Goal: Task Accomplishment & Management: Manage account settings

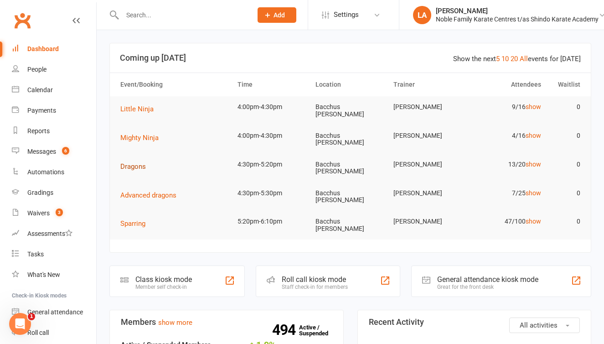
click at [132, 162] on span "Dragons" at bounding box center [133, 166] width 26 height 8
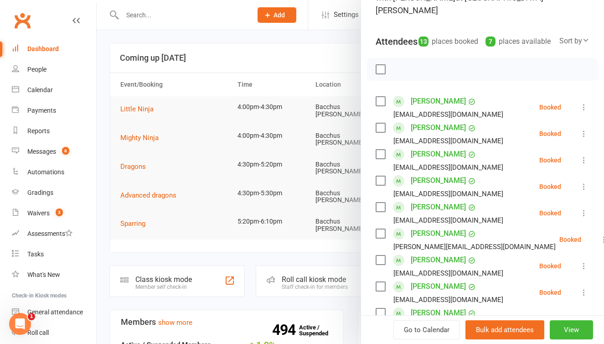
scroll to position [86, 0]
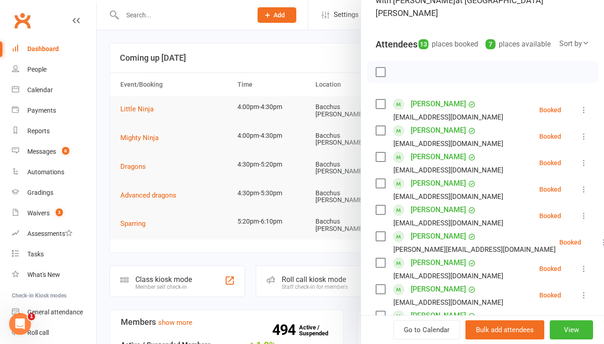
click at [297, 35] on div at bounding box center [351, 172] width 508 height 344
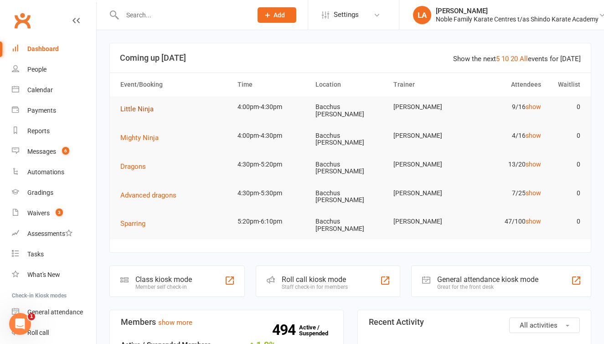
click at [143, 108] on span "Little Ninja" at bounding box center [136, 109] width 33 height 8
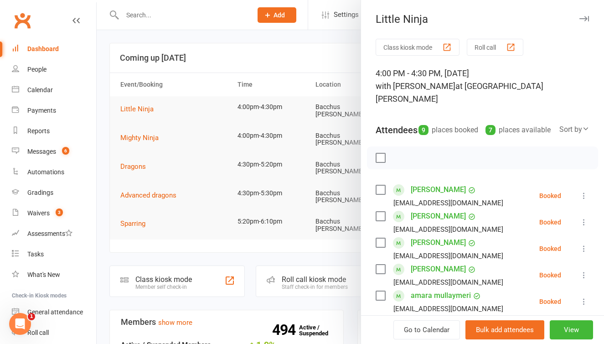
click at [489, 47] on button "Roll call" at bounding box center [495, 47] width 57 height 17
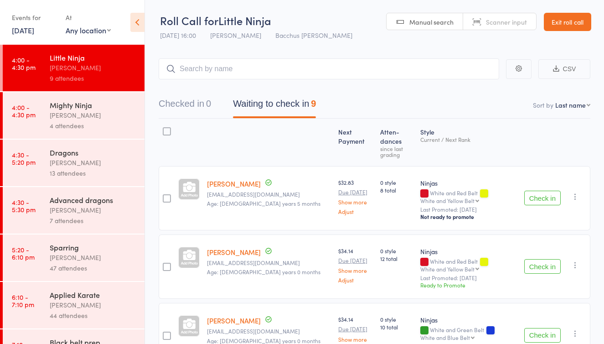
click at [546, 191] on button "Check in" at bounding box center [542, 198] width 36 height 15
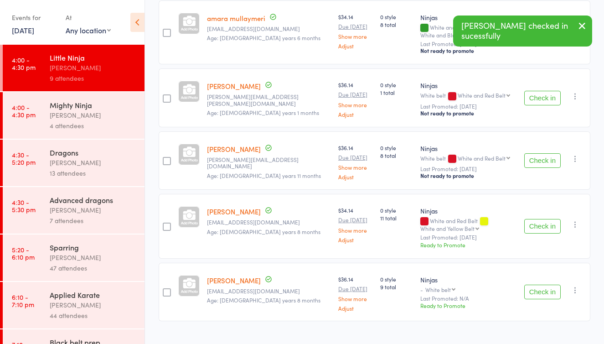
scroll to position [371, 0]
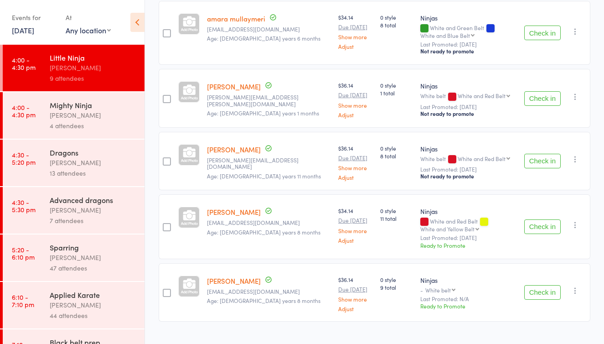
click at [102, 125] on div "4 attendees" at bounding box center [93, 125] width 87 height 10
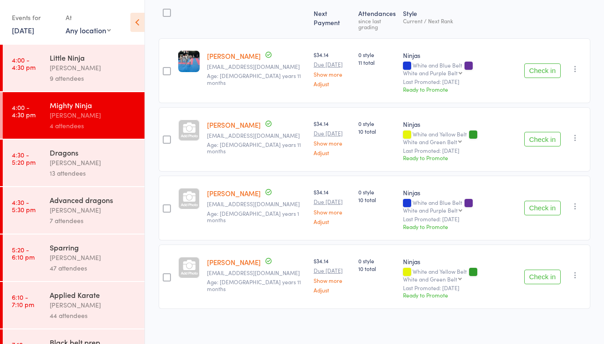
scroll to position [118, 0]
click at [540, 205] on button "Check in" at bounding box center [542, 208] width 36 height 15
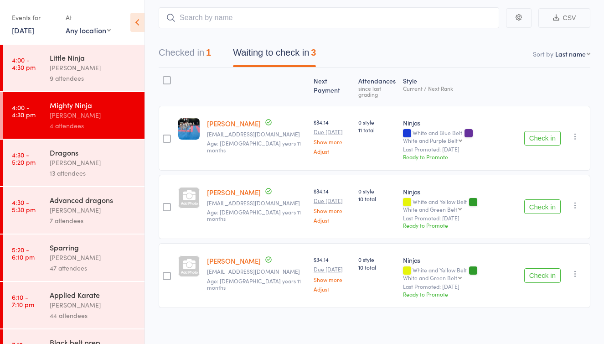
click at [107, 180] on div "Dragons Anne-Cherie Noble 13 attendees" at bounding box center [97, 163] width 95 height 47
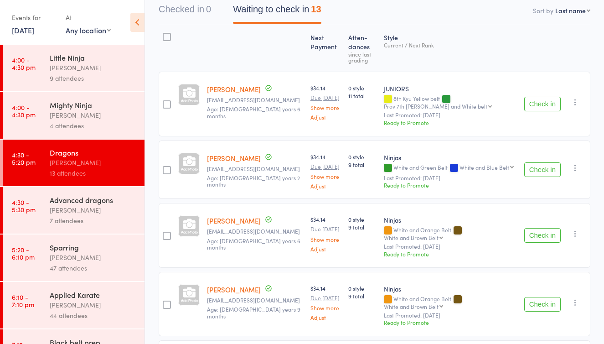
scroll to position [95, 0]
click at [544, 231] on button "Check in" at bounding box center [542, 235] width 36 height 15
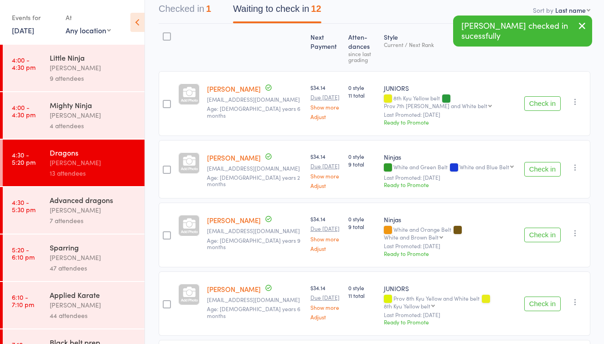
click at [546, 298] on button "Check in" at bounding box center [542, 303] width 36 height 15
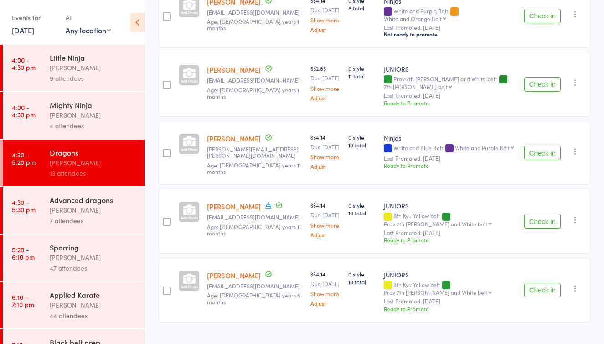
scroll to position [587, 0]
click at [122, 64] on div "[PERSON_NAME]" at bounding box center [93, 67] width 87 height 10
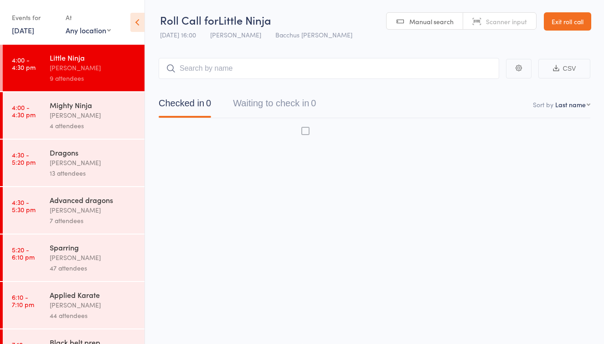
scroll to position [6, 0]
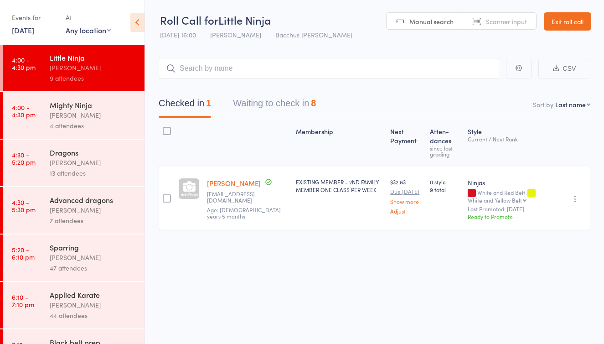
click at [296, 99] on button "Waiting to check in 8" at bounding box center [274, 105] width 83 height 24
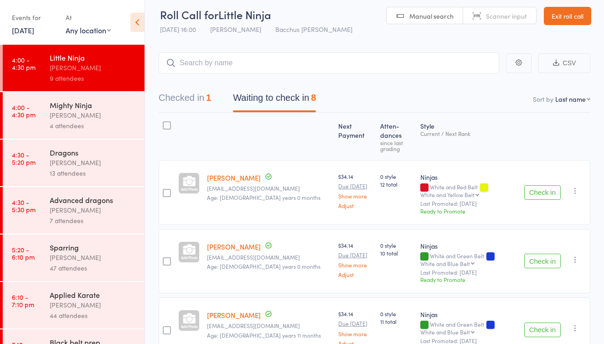
click at [540, 185] on button "Check in" at bounding box center [542, 192] width 36 height 15
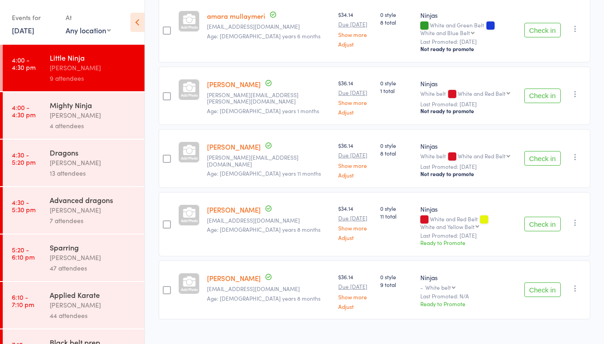
scroll to position [304, 0]
click at [544, 218] on button "Check in" at bounding box center [542, 225] width 36 height 15
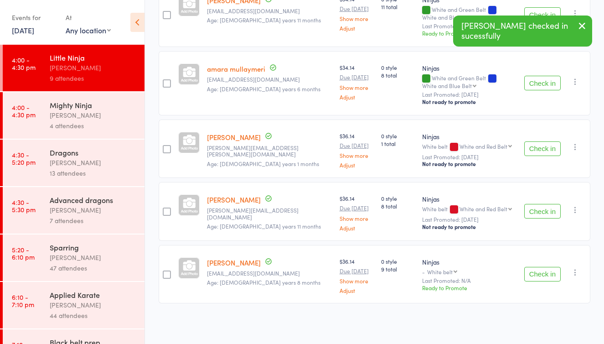
scroll to position [237, 0]
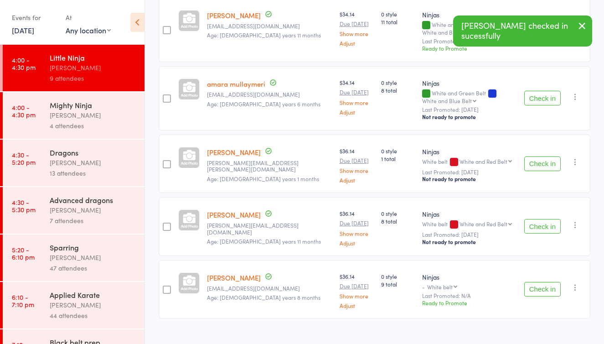
click at [113, 115] on div "[PERSON_NAME]" at bounding box center [93, 115] width 87 height 10
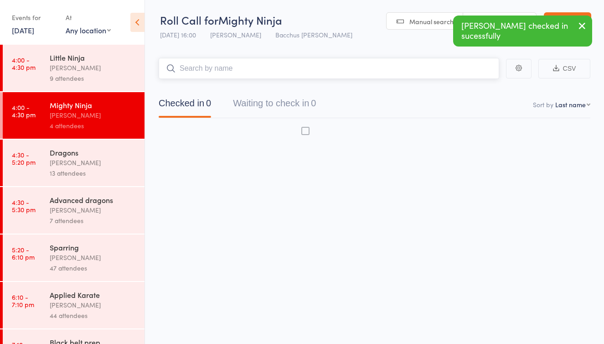
scroll to position [6, 0]
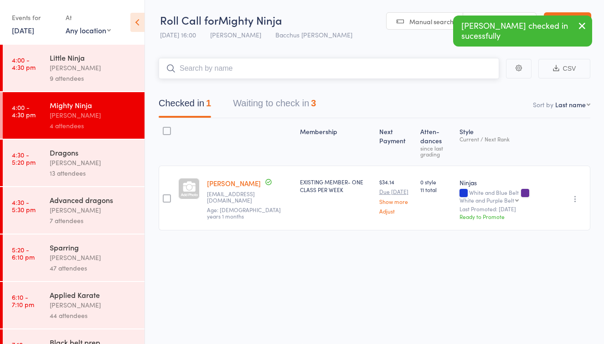
click at [287, 98] on button "Waiting to check in 3" at bounding box center [274, 105] width 83 height 24
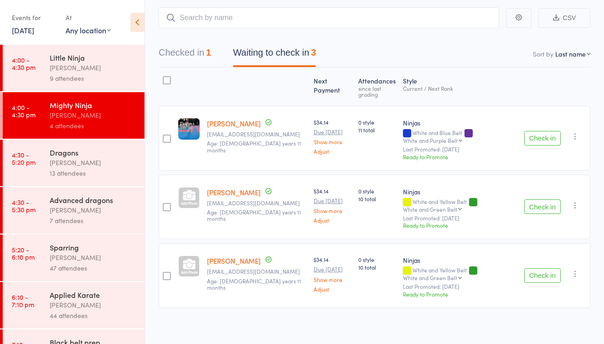
click at [550, 270] on button "Check in" at bounding box center [542, 275] width 36 height 15
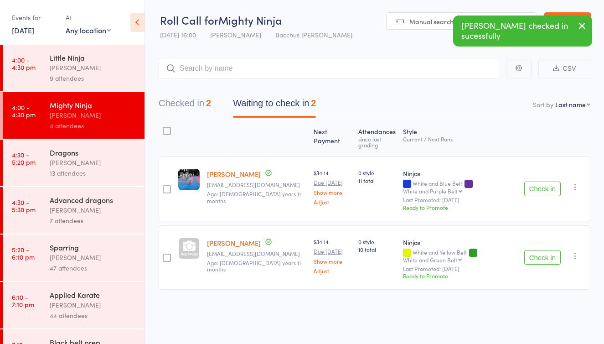
click at [78, 64] on div "[PERSON_NAME]" at bounding box center [93, 67] width 87 height 10
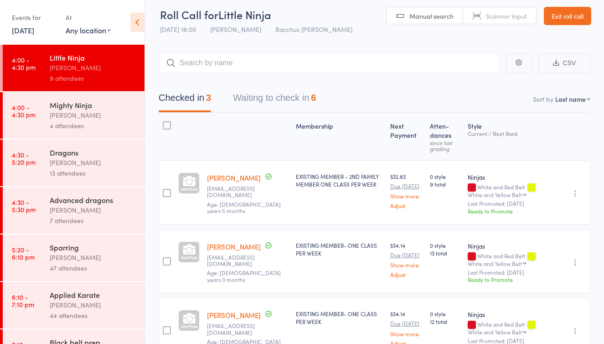
click at [262, 100] on button "Waiting to check in 6" at bounding box center [274, 100] width 83 height 24
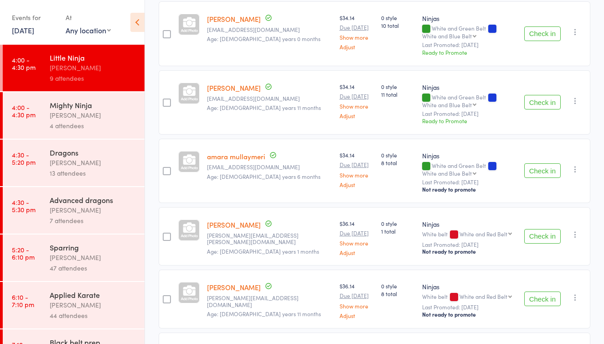
scroll to position [165, 0]
click at [533, 228] on button "Check in" at bounding box center [542, 235] width 36 height 15
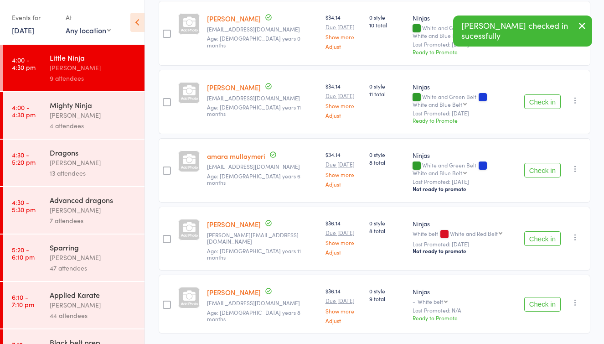
click at [543, 231] on button "Check in" at bounding box center [542, 238] width 36 height 15
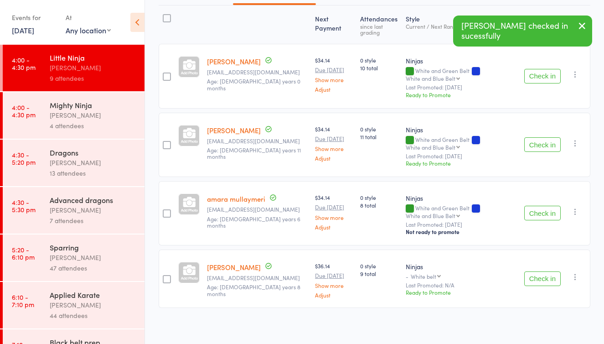
click at [100, 160] on div "[PERSON_NAME]" at bounding box center [93, 162] width 87 height 10
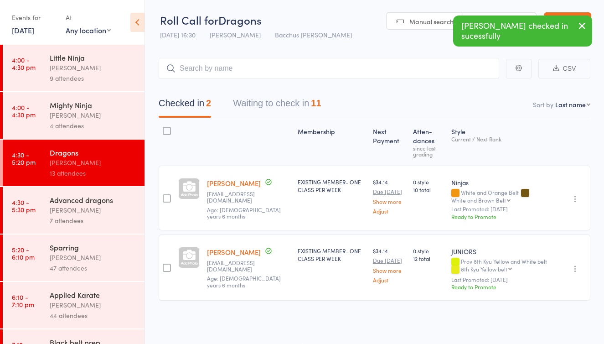
click at [276, 98] on button "Waiting to check in 11" at bounding box center [277, 105] width 88 height 24
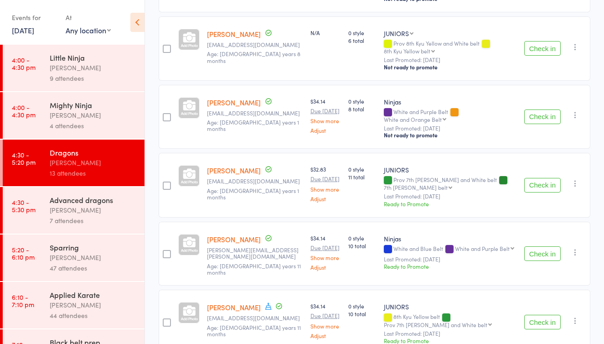
scroll to position [535, 0]
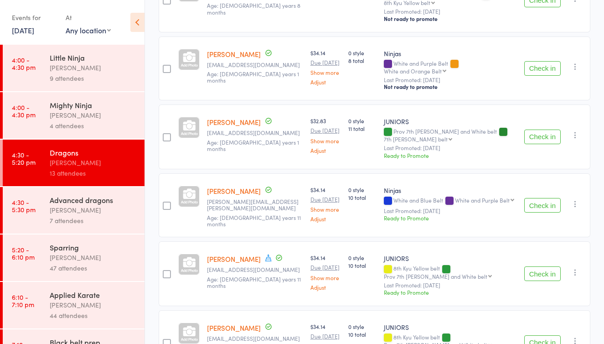
click at [539, 198] on button "Check in" at bounding box center [542, 205] width 36 height 15
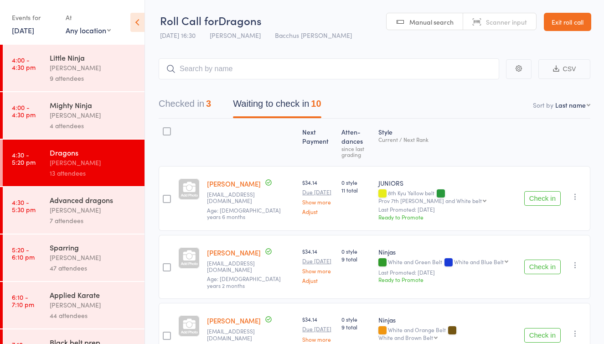
scroll to position [0, 0]
click at [197, 69] on input "search" at bounding box center [329, 68] width 341 height 21
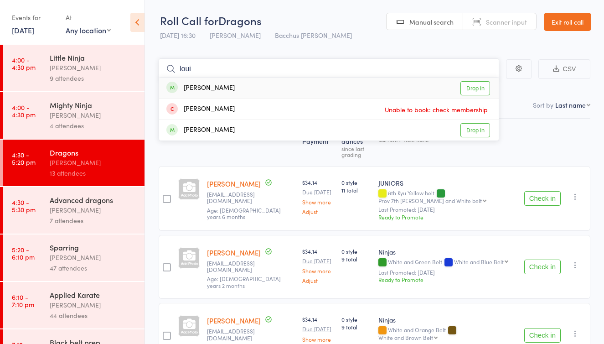
type input "Loui"
drag, startPoint x: 197, startPoint y: 69, endPoint x: 470, endPoint y: 88, distance: 273.8
click at [470, 88] on link "Drop in" at bounding box center [476, 88] width 30 height 14
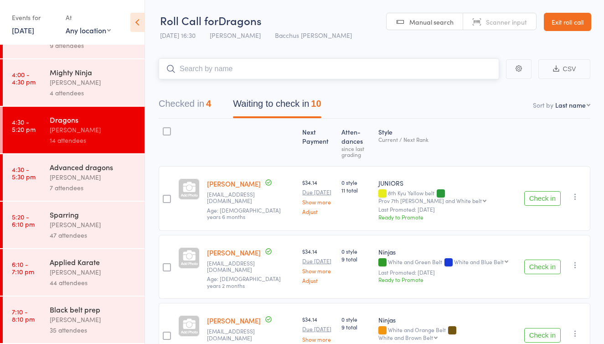
click at [198, 107] on button "Checked in 4" at bounding box center [185, 106] width 52 height 24
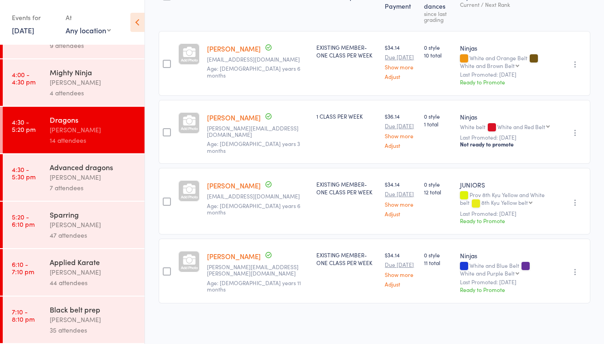
scroll to position [156, 0]
click at [575, 128] on icon "button" at bounding box center [575, 132] width 9 height 9
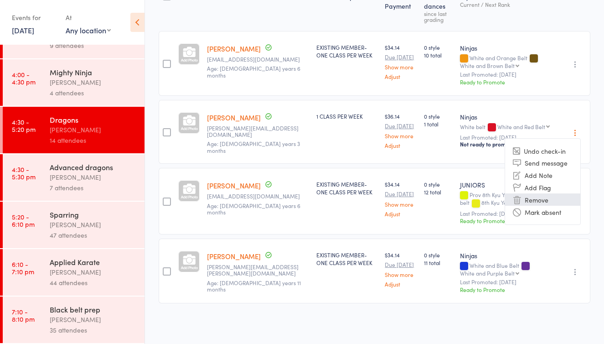
click at [540, 193] on li "Remove" at bounding box center [542, 199] width 75 height 12
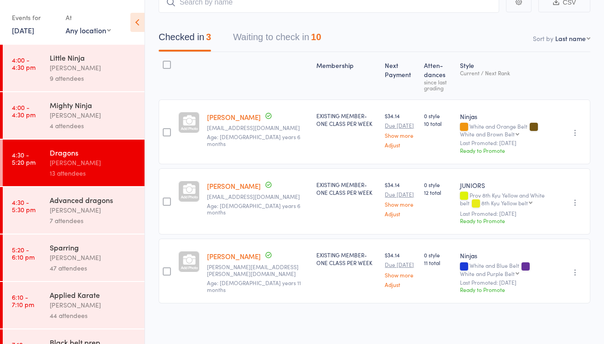
scroll to position [0, 0]
click at [97, 70] on div "[PERSON_NAME]" at bounding box center [93, 67] width 87 height 10
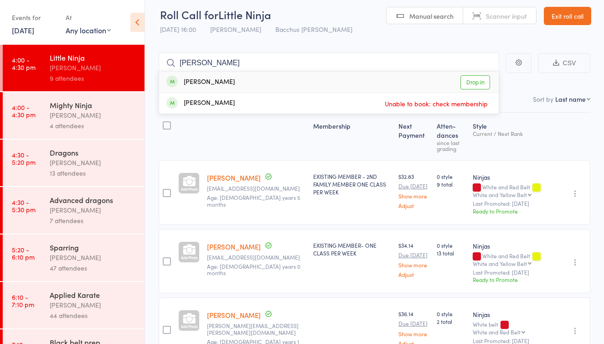
type input "louie"
click at [467, 82] on link "Drop in" at bounding box center [476, 82] width 30 height 14
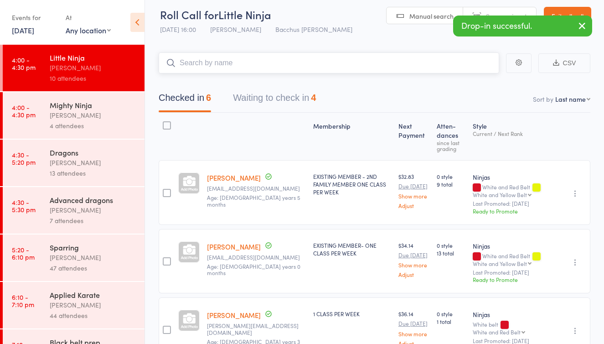
click at [289, 100] on button "Waiting to check in 4" at bounding box center [274, 100] width 83 height 24
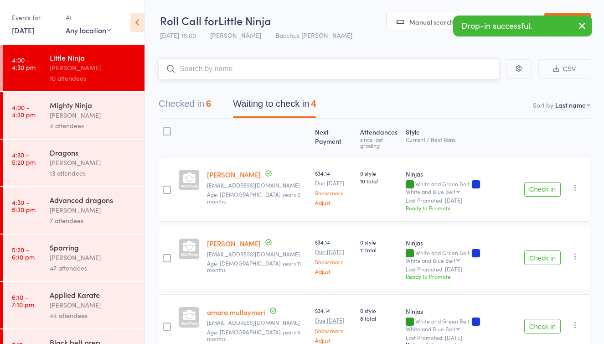
scroll to position [0, 0]
click at [101, 119] on div "[PERSON_NAME]" at bounding box center [93, 115] width 87 height 10
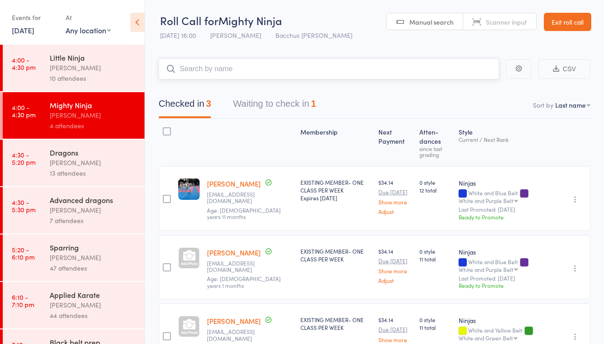
click at [267, 105] on button "Waiting to check in 1" at bounding box center [274, 106] width 83 height 24
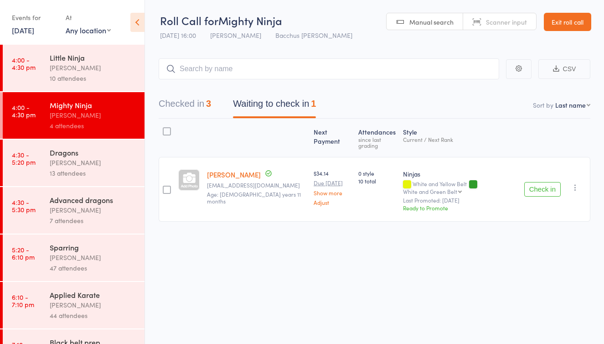
click at [542, 182] on button "Check in" at bounding box center [542, 189] width 36 height 15
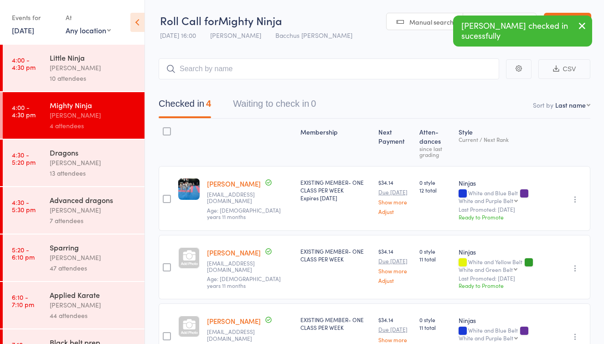
click at [118, 69] on div "[PERSON_NAME]" at bounding box center [93, 67] width 87 height 10
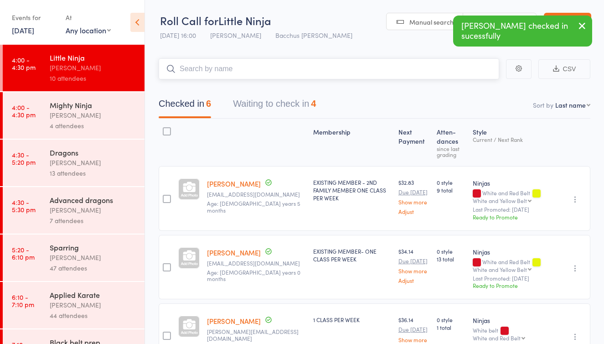
click at [316, 103] on div "4" at bounding box center [313, 103] width 5 height 10
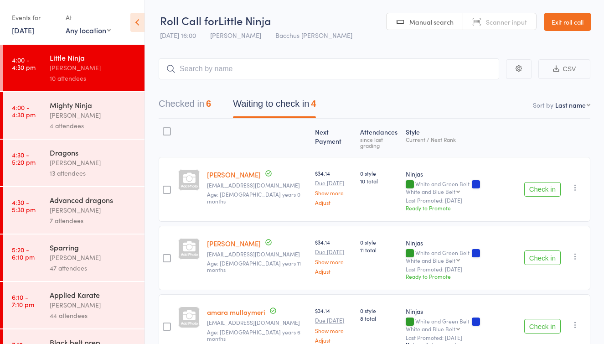
click at [547, 187] on button "Check in" at bounding box center [542, 189] width 36 height 15
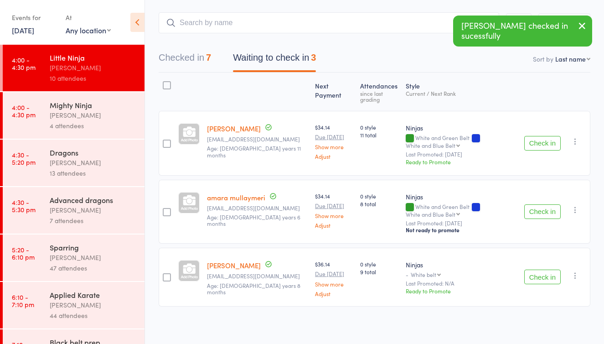
scroll to position [46, 0]
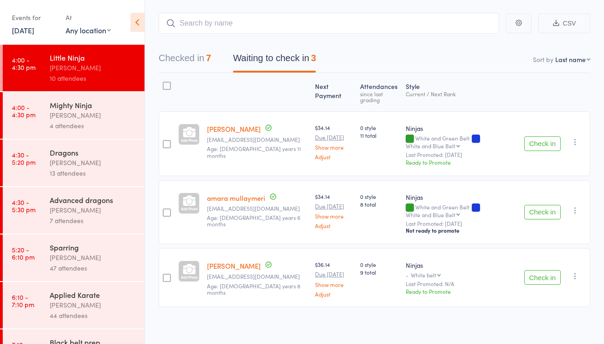
click at [110, 119] on div "[PERSON_NAME]" at bounding box center [93, 115] width 87 height 10
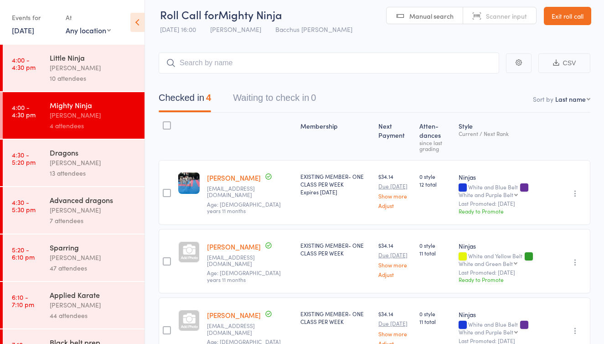
click at [295, 100] on button "Waiting to check in 0" at bounding box center [274, 100] width 83 height 24
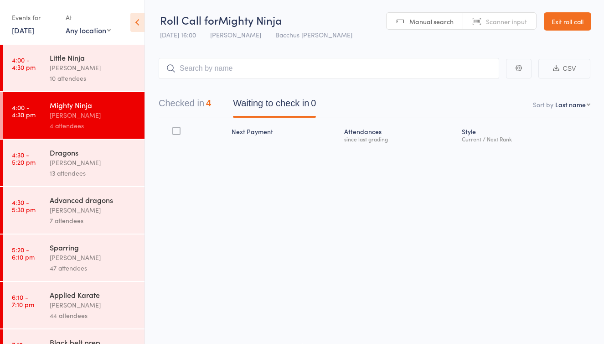
click at [85, 64] on div "[PERSON_NAME]" at bounding box center [93, 67] width 87 height 10
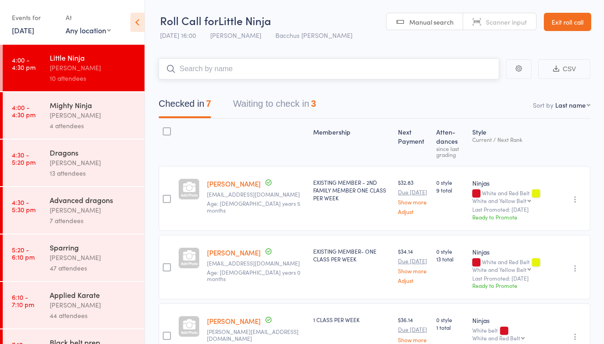
click at [312, 107] on button "Waiting to check in 3" at bounding box center [274, 106] width 83 height 24
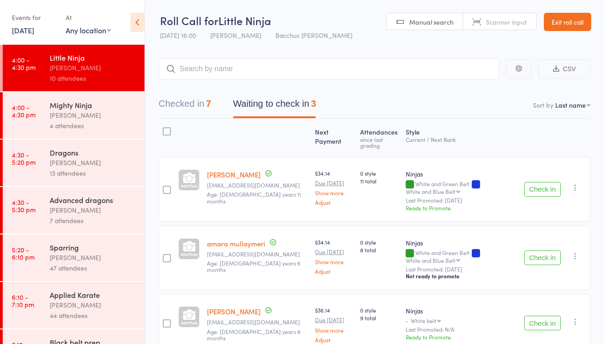
click at [550, 186] on button "Check in" at bounding box center [542, 189] width 36 height 15
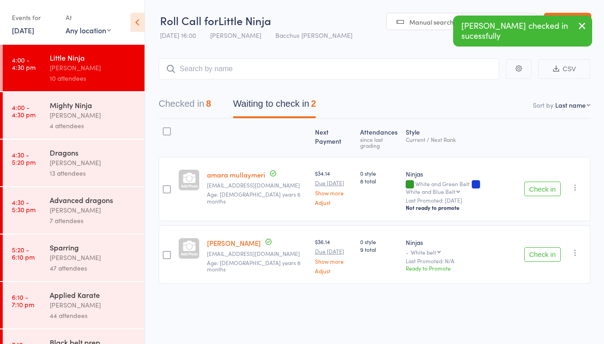
click at [550, 186] on button "Check in" at bounding box center [542, 188] width 36 height 15
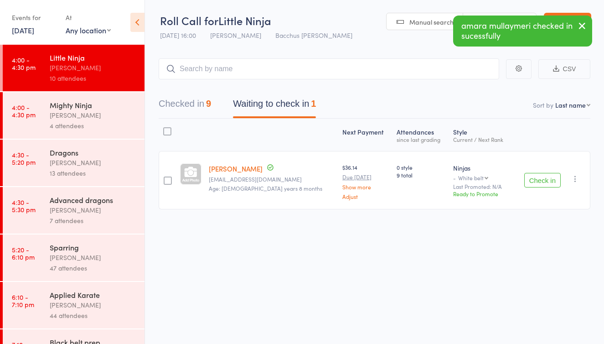
click at [92, 123] on div "4 attendees" at bounding box center [93, 125] width 87 height 10
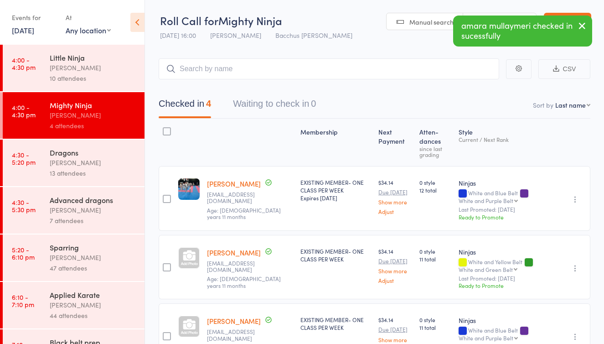
click at [74, 163] on div "[PERSON_NAME]" at bounding box center [93, 162] width 87 height 10
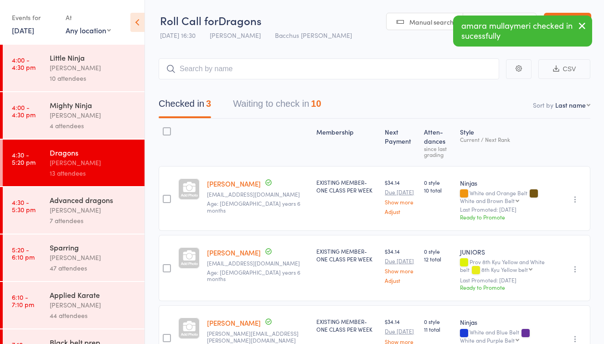
click at [293, 106] on button "Waiting to check in 10" at bounding box center [277, 106] width 88 height 24
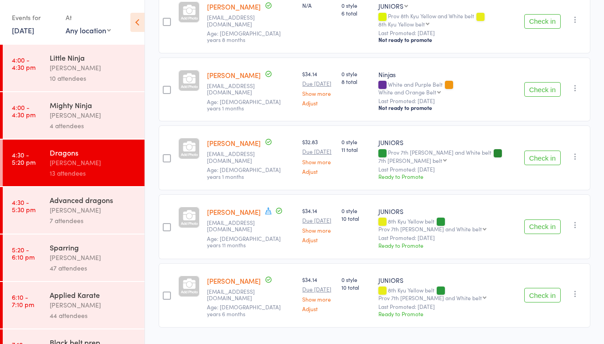
scroll to position [525, 0]
click at [534, 151] on button "Check in" at bounding box center [542, 158] width 36 height 15
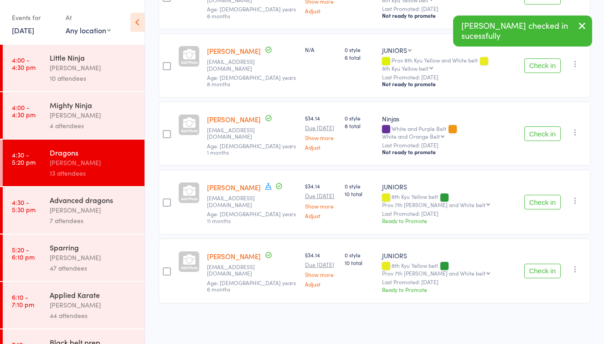
scroll to position [458, 0]
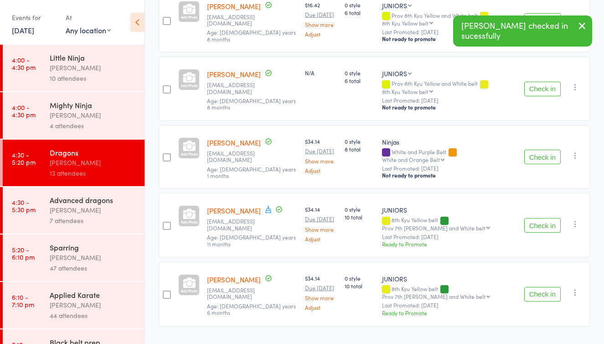
click at [125, 73] on div "10 attendees" at bounding box center [93, 78] width 87 height 10
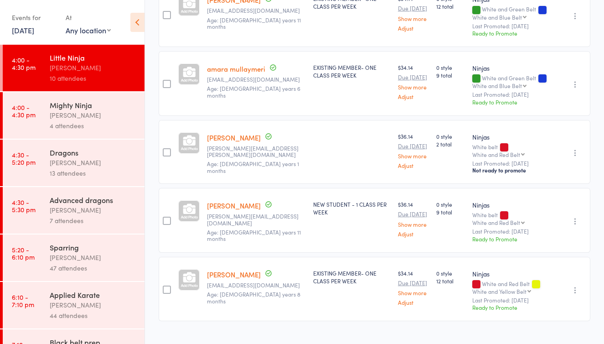
scroll to position [6, 0]
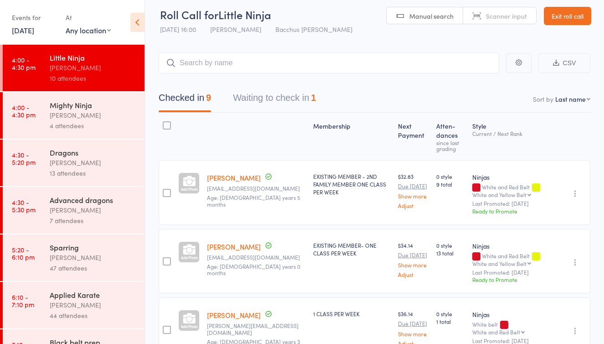
click at [89, 173] on div "13 attendees" at bounding box center [93, 173] width 87 height 10
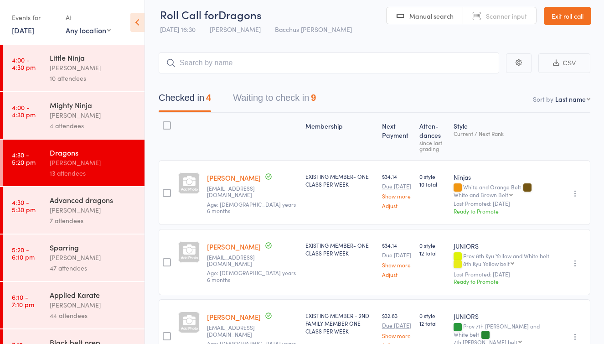
click at [259, 103] on button "Waiting to check in 9" at bounding box center [274, 100] width 83 height 24
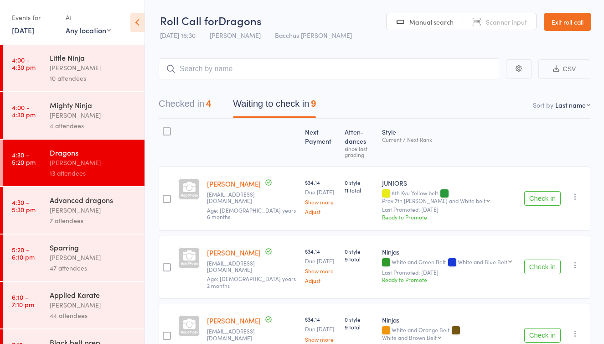
click at [554, 21] on link "Exit roll call" at bounding box center [567, 22] width 47 height 18
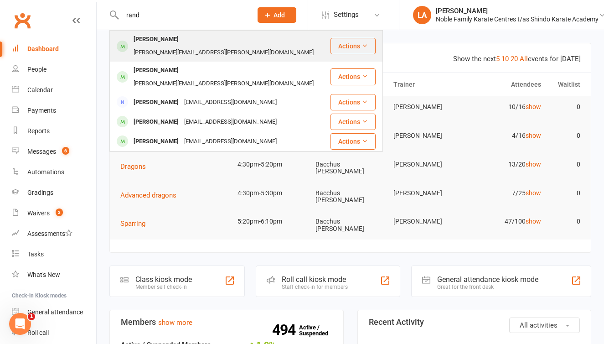
type input "rand"
click at [180, 41] on div "[PERSON_NAME]" at bounding box center [156, 39] width 51 height 13
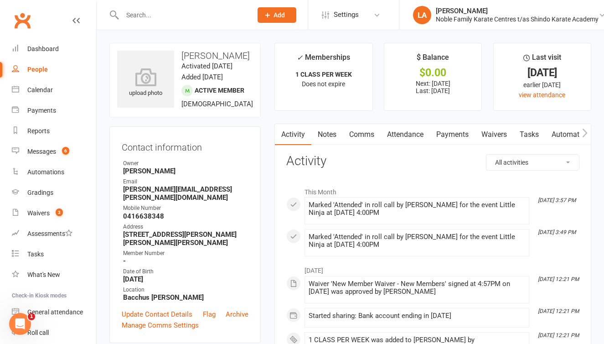
click at [504, 132] on link "Waivers" at bounding box center [494, 134] width 38 height 21
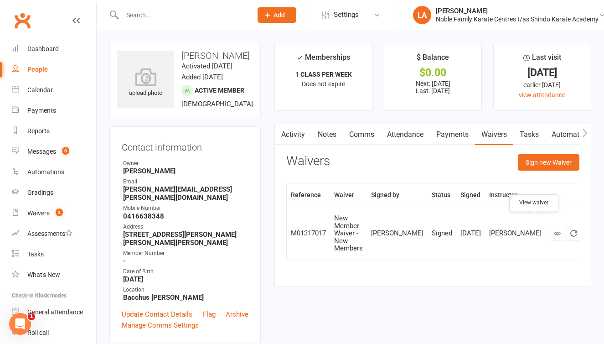
click at [554, 230] on icon at bounding box center [557, 233] width 7 height 7
click at [445, 135] on link "Payments" at bounding box center [452, 134] width 45 height 21
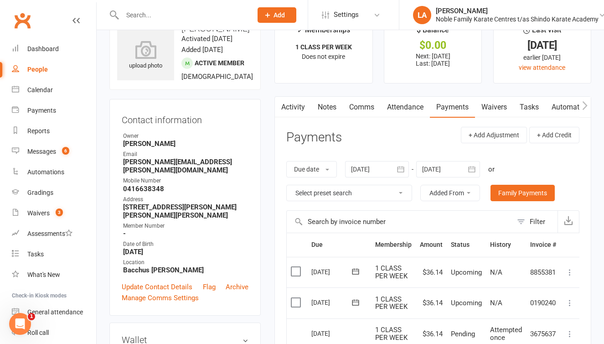
scroll to position [13, 0]
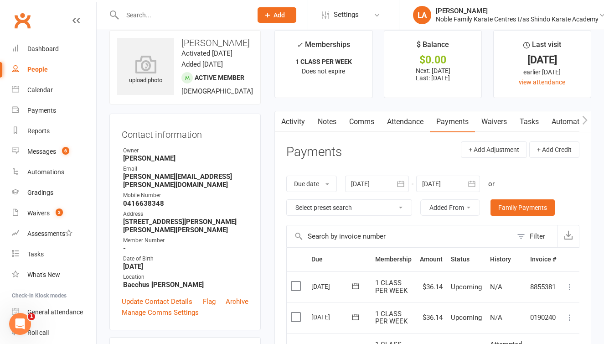
click at [137, 17] on input "text" at bounding box center [182, 15] width 126 height 13
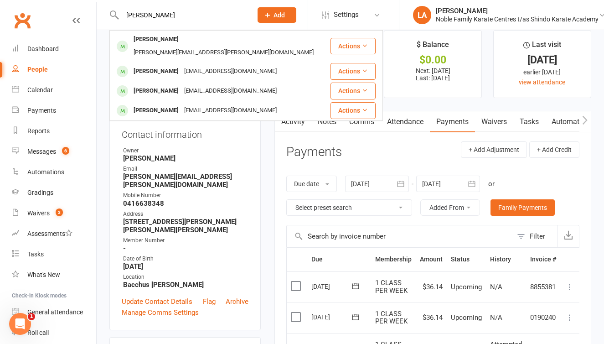
type input "Robyn"
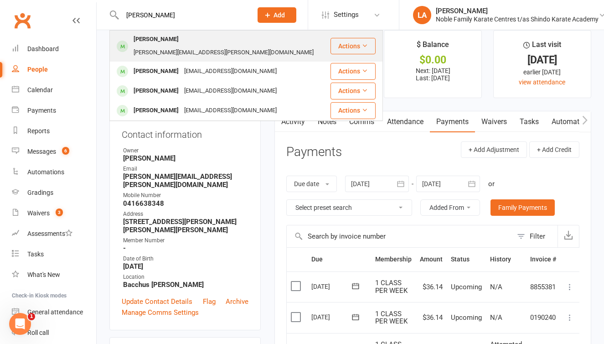
drag, startPoint x: 137, startPoint y: 17, endPoint x: 167, endPoint y: 40, distance: 38.4
click at [167, 40] on div "[PERSON_NAME]" at bounding box center [156, 39] width 51 height 13
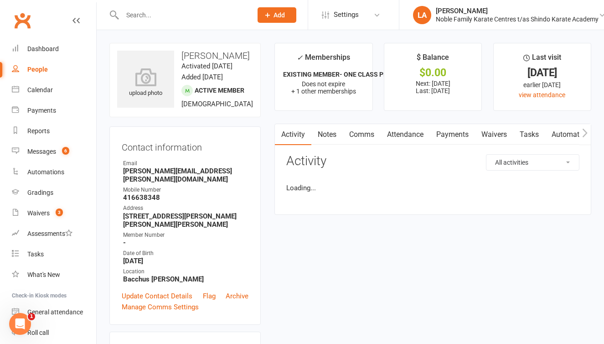
click at [451, 131] on link "Payments" at bounding box center [452, 134] width 45 height 21
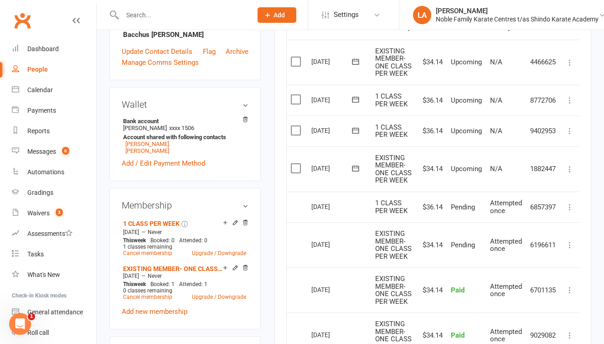
scroll to position [249, 0]
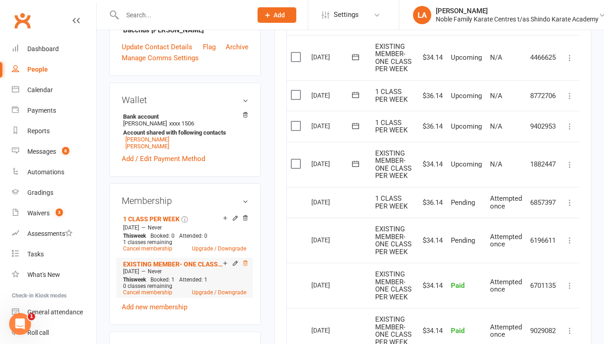
click at [244, 265] on icon at bounding box center [246, 262] width 5 height 5
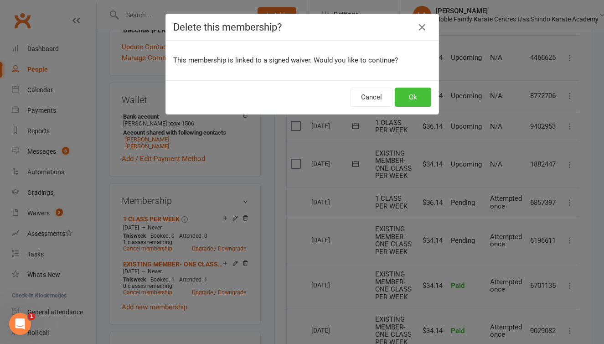
click at [414, 98] on button "Ok" at bounding box center [413, 97] width 36 height 19
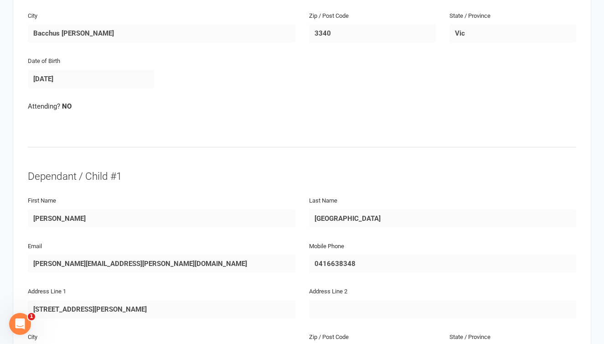
scroll to position [232, 0]
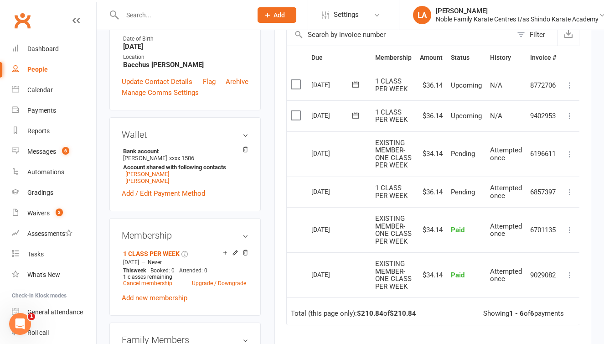
scroll to position [206, 0]
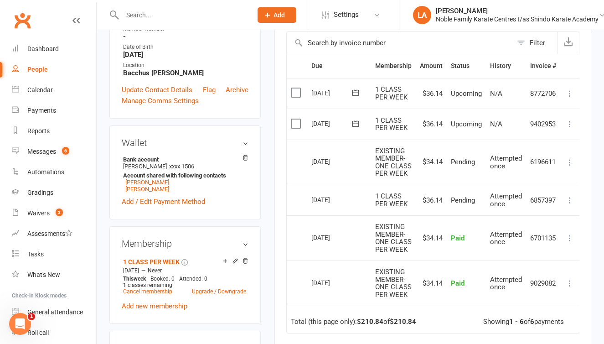
click at [571, 120] on icon at bounding box center [569, 123] width 9 height 9
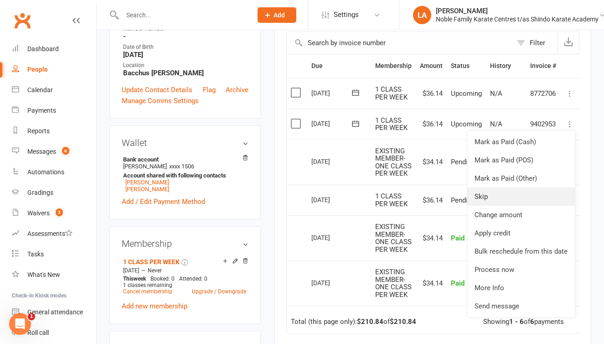
click at [493, 195] on link "Skip" at bounding box center [521, 196] width 108 height 18
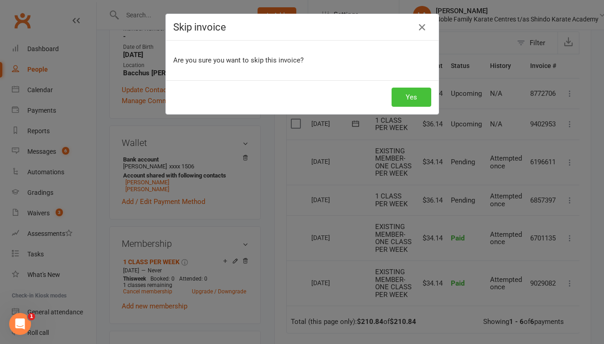
click at [408, 97] on button "Yes" at bounding box center [412, 97] width 40 height 19
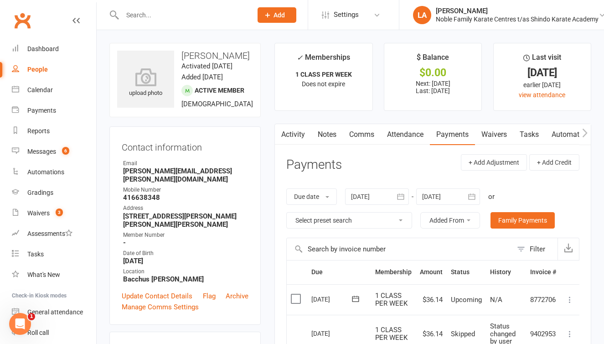
scroll to position [0, 0]
click at [156, 16] on input "text" at bounding box center [182, 15] width 126 height 13
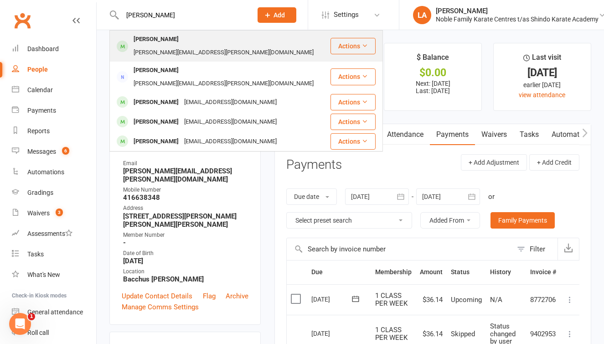
type input "manraj"
click at [174, 37] on div "Manraj Randhawa" at bounding box center [156, 39] width 51 height 13
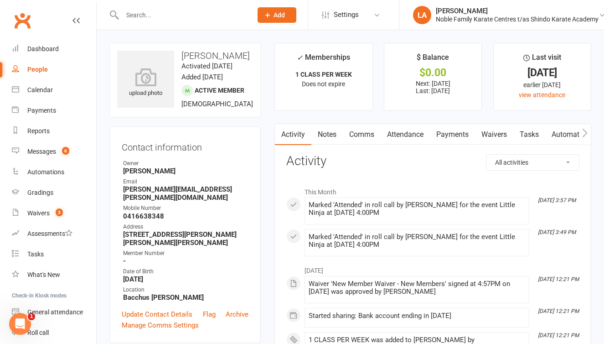
click at [453, 133] on link "Payments" at bounding box center [452, 134] width 45 height 21
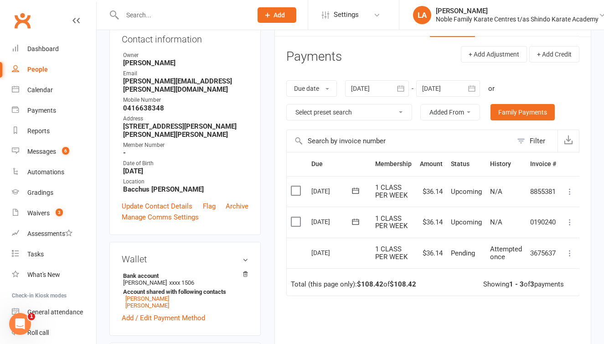
scroll to position [108, 0]
click at [56, 48] on div "Dashboard" at bounding box center [42, 48] width 31 height 7
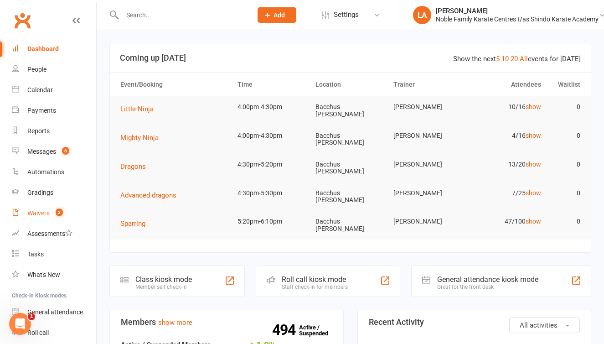
click at [44, 213] on div "Waivers" at bounding box center [38, 212] width 22 height 7
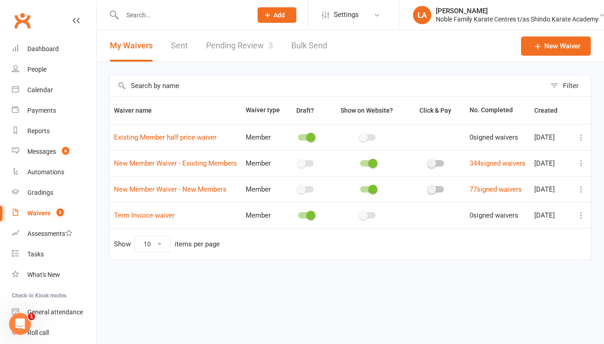
click at [213, 49] on link "Pending Review 3" at bounding box center [239, 45] width 67 height 31
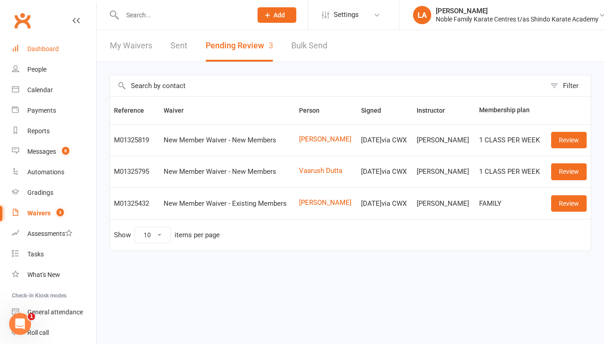
click at [53, 47] on div "Dashboard" at bounding box center [42, 48] width 31 height 7
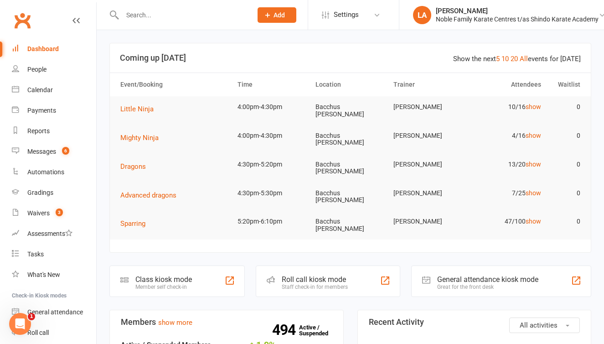
click at [161, 20] on input "text" at bounding box center [182, 15] width 126 height 13
type input "April"
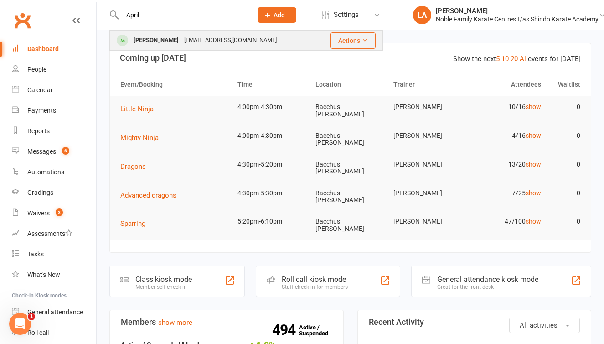
drag, startPoint x: 161, startPoint y: 20, endPoint x: 184, endPoint y: 42, distance: 32.3
click at [184, 42] on div "rnorthonline@gmail.com" at bounding box center [230, 40] width 98 height 13
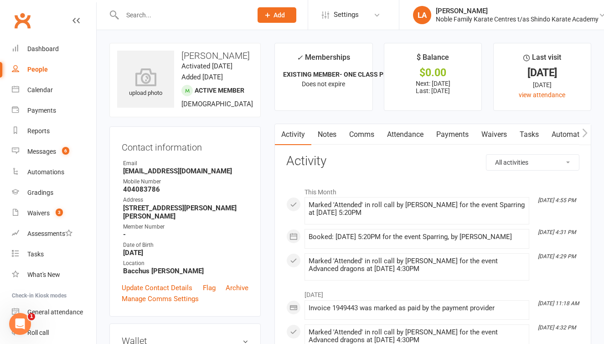
click at [457, 131] on link "Payments" at bounding box center [452, 134] width 45 height 21
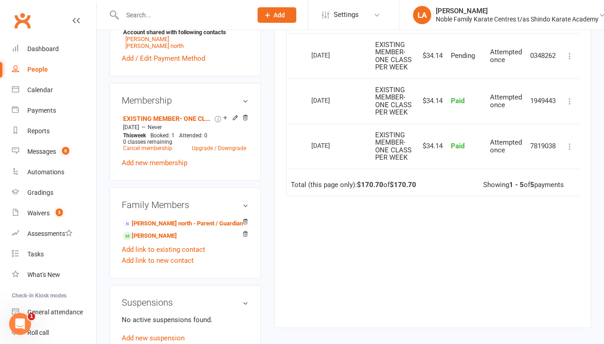
scroll to position [345, 0]
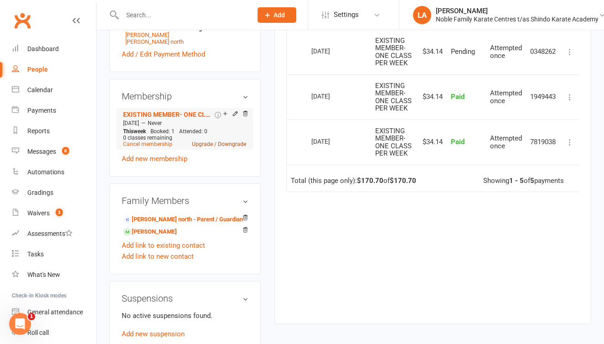
click at [203, 147] on link "Upgrade / Downgrade" at bounding box center [219, 144] width 54 height 6
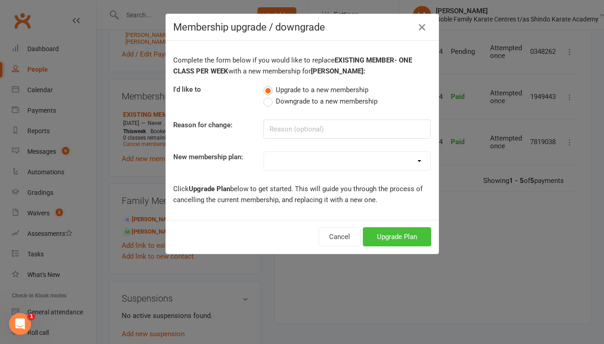
click at [380, 235] on button "Upgrade Plan" at bounding box center [397, 236] width 68 height 19
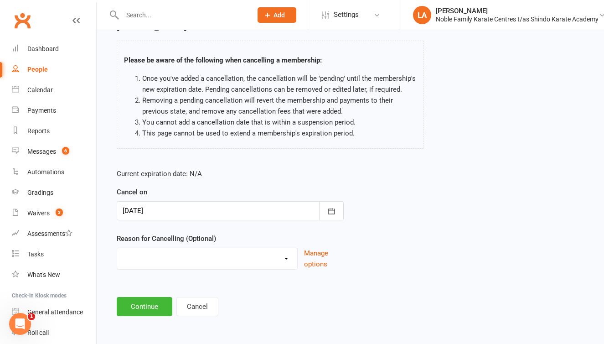
scroll to position [57, 0]
click at [329, 207] on icon "button" at bounding box center [331, 211] width 9 height 9
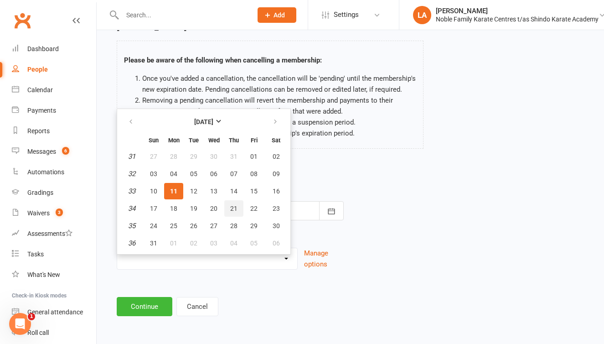
click at [233, 205] on span "21" at bounding box center [233, 208] width 7 height 7
type input "21 Aug 2025"
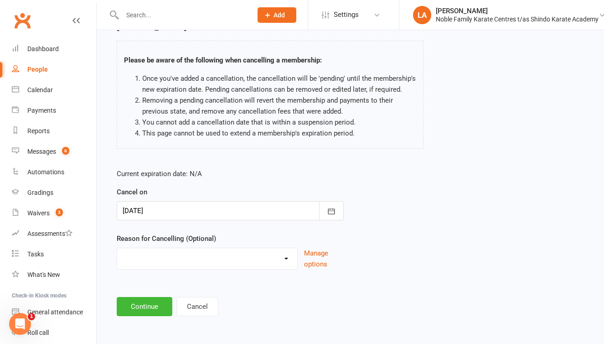
select select "2"
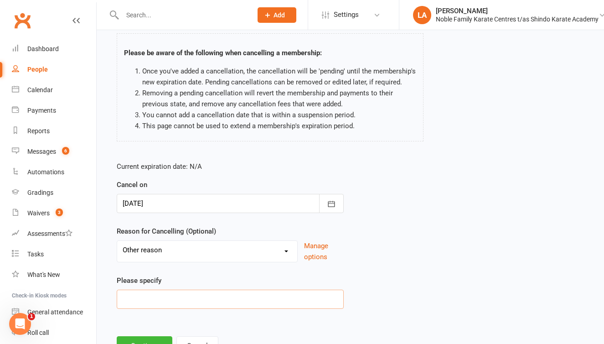
click at [165, 295] on input at bounding box center [230, 299] width 227 height 19
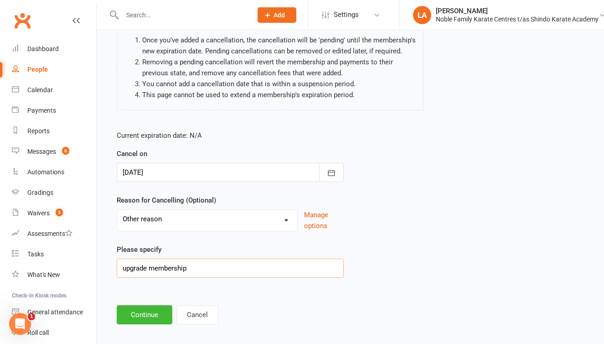
scroll to position [90, 0]
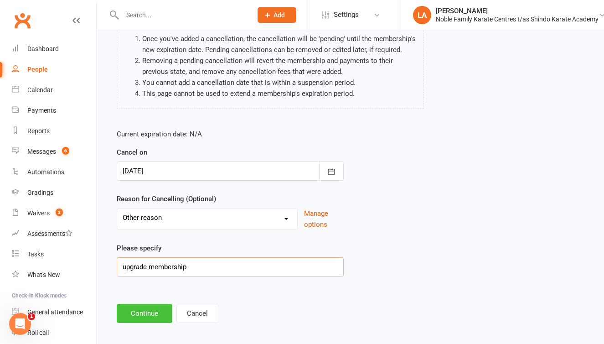
type input "upgrade membership"
click at [150, 311] on button "Continue" at bounding box center [145, 313] width 56 height 19
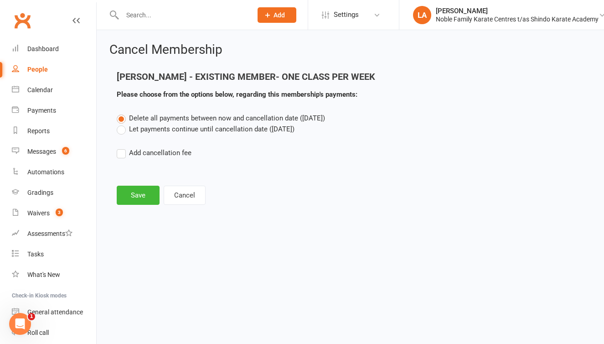
scroll to position [0, 0]
click at [122, 129] on label "Let payments continue until cancellation date (Aug 21, 2025)" at bounding box center [206, 129] width 178 height 11
click at [122, 124] on input "Let payments continue until cancellation date (Aug 21, 2025)" at bounding box center [120, 124] width 6 height 0
click at [135, 195] on button "Save" at bounding box center [138, 195] width 43 height 19
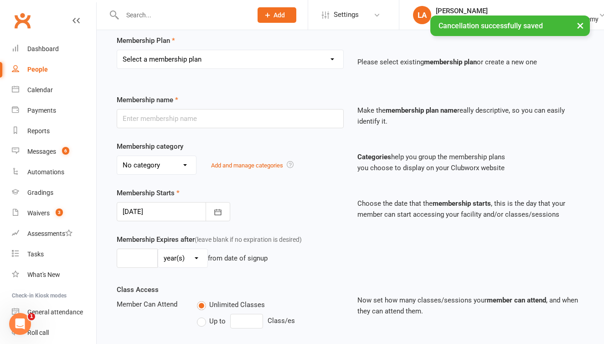
scroll to position [69, 0]
select select "2"
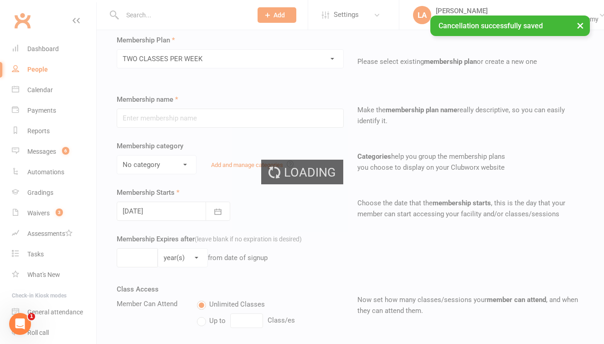
type input "TWO CLASSES PER WEEK"
select select "1"
type input "0"
type input "2"
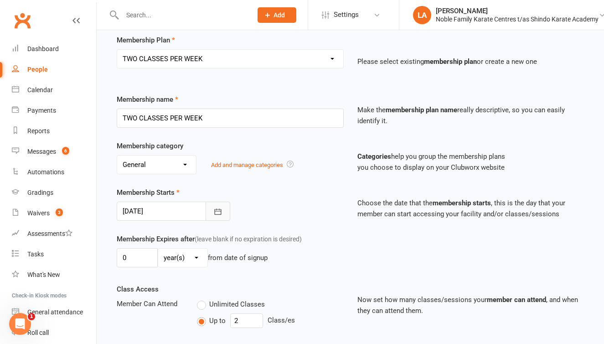
click at [219, 212] on icon "button" at bounding box center [217, 211] width 9 height 9
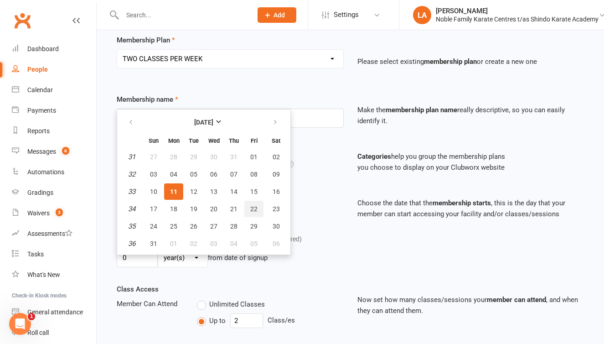
click at [249, 207] on button "22" at bounding box center [253, 209] width 19 height 16
type input "[DATE]"
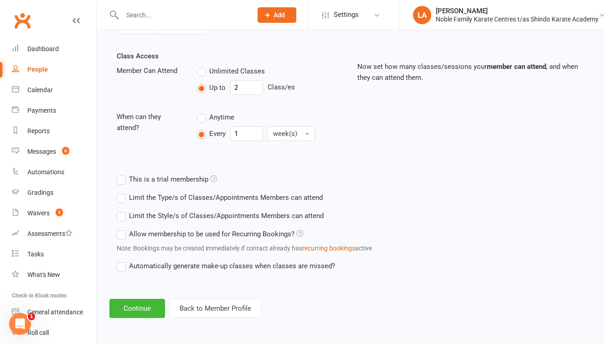
scroll to position [309, 0]
click at [125, 300] on button "Continue" at bounding box center [137, 308] width 56 height 19
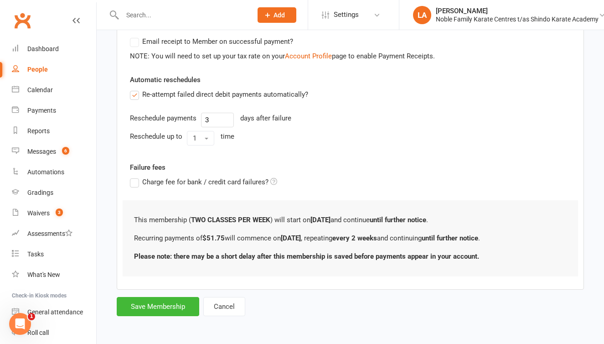
scroll to position [290, 0]
click at [171, 300] on button "Save Membership" at bounding box center [158, 306] width 83 height 19
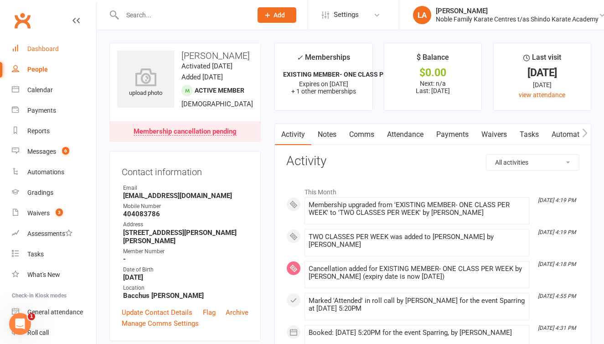
click at [45, 48] on div "Dashboard" at bounding box center [42, 48] width 31 height 7
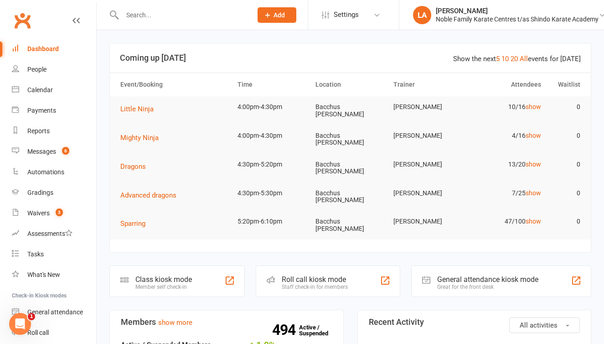
click at [57, 50] on div "Dashboard" at bounding box center [42, 48] width 31 height 7
click at [141, 162] on span "Dragons" at bounding box center [133, 166] width 26 height 8
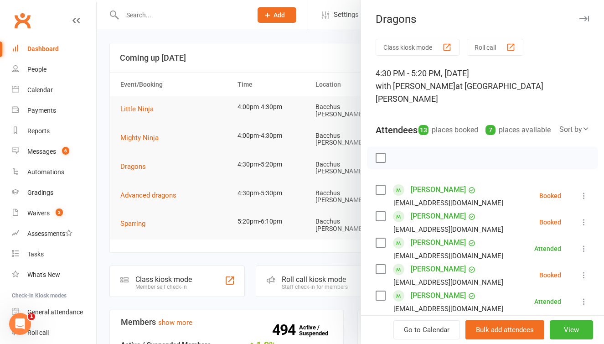
click at [481, 47] on button "Roll call" at bounding box center [495, 47] width 57 height 17
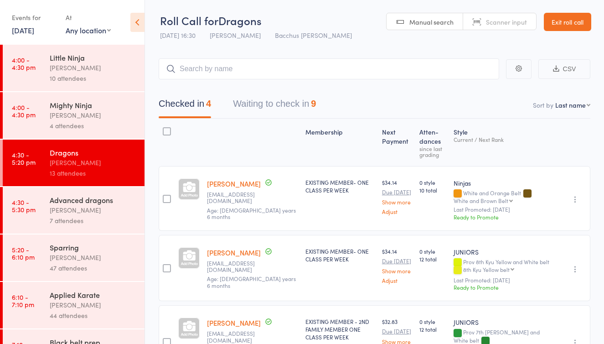
click at [296, 109] on button "Waiting to check in 9" at bounding box center [274, 106] width 83 height 24
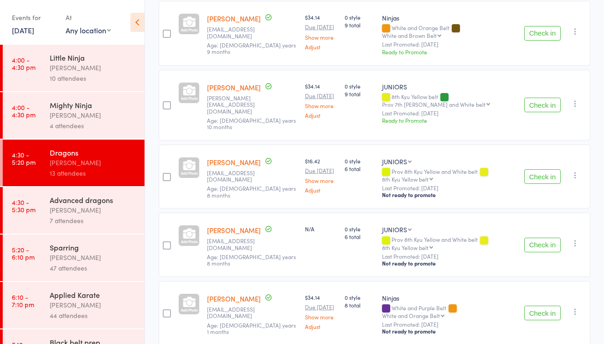
scroll to position [303, 0]
click at [534, 168] on button "Check in" at bounding box center [542, 175] width 36 height 15
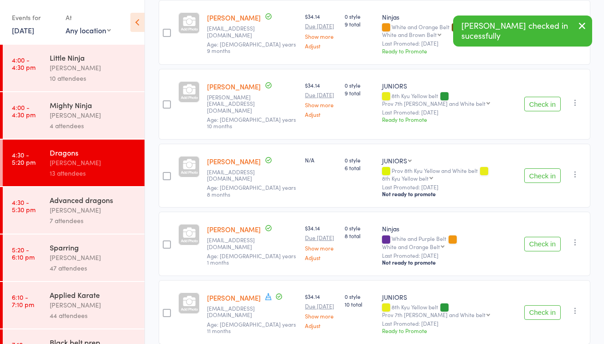
click at [534, 168] on button "Check in" at bounding box center [542, 175] width 36 height 15
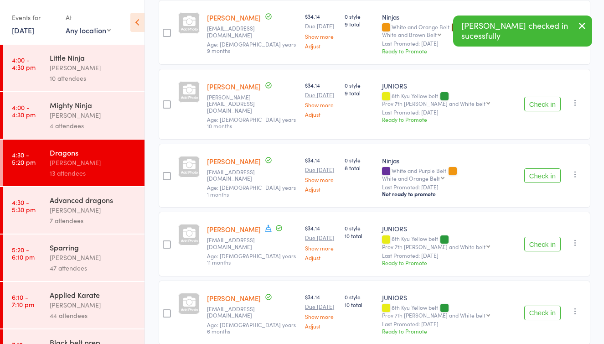
click at [112, 218] on div "7 attendees" at bounding box center [93, 220] width 87 height 10
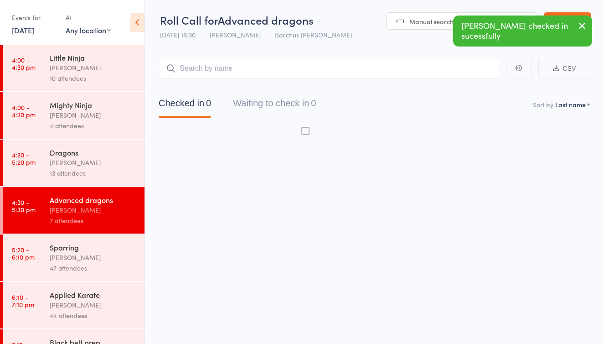
scroll to position [6, 0]
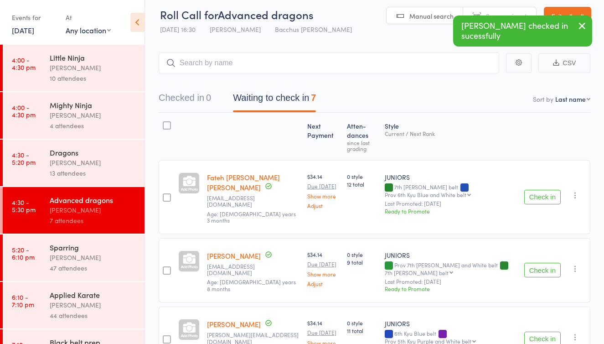
click at [286, 101] on button "Waiting to check in 7" at bounding box center [274, 100] width 83 height 24
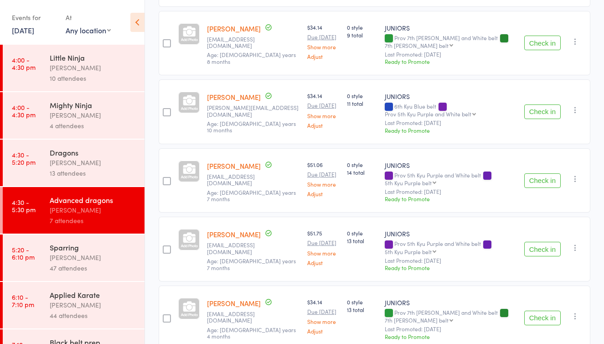
scroll to position [249, 0]
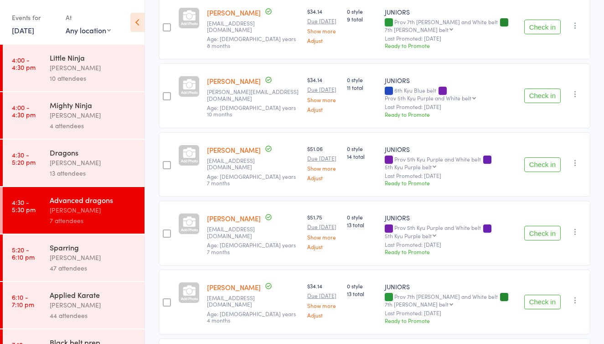
click at [546, 157] on button "Check in" at bounding box center [542, 164] width 36 height 15
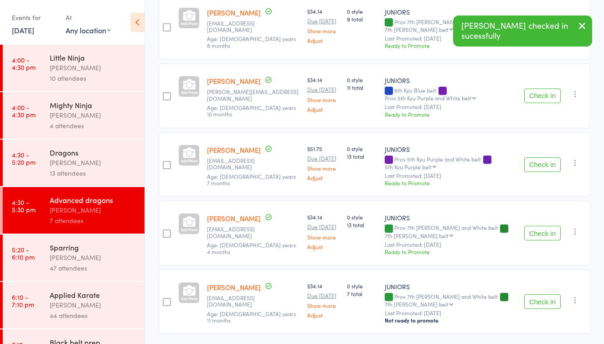
click at [114, 269] on div "47 attendees" at bounding box center [93, 268] width 87 height 10
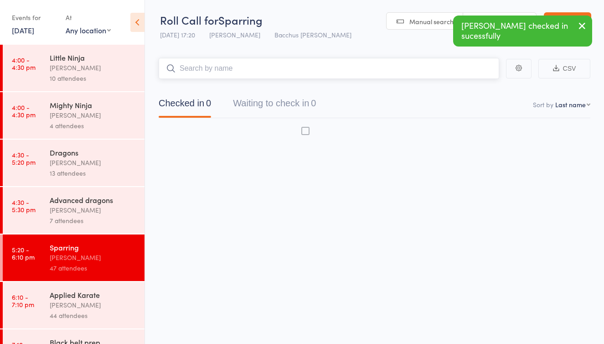
scroll to position [6, 0]
click at [273, 102] on button "Waiting to check in 0" at bounding box center [274, 105] width 83 height 24
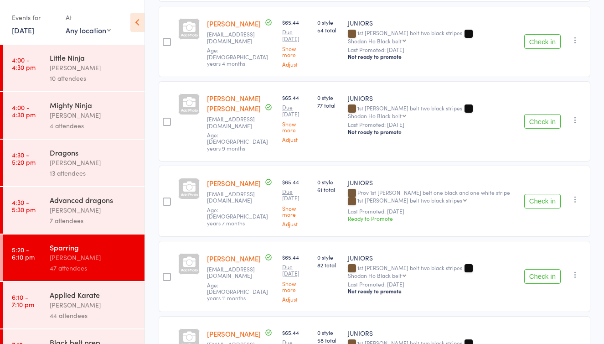
scroll to position [1390, 0]
click at [99, 165] on div "[PERSON_NAME]" at bounding box center [93, 162] width 87 height 10
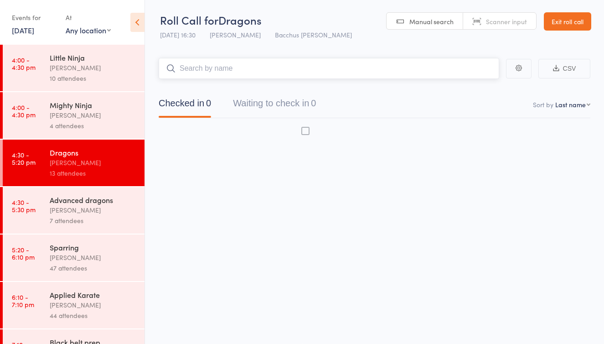
scroll to position [6, 0]
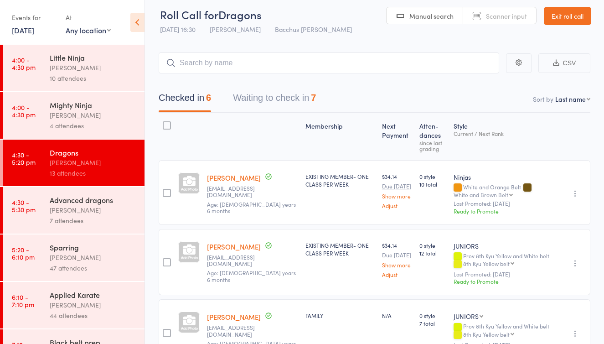
click at [96, 213] on div "[PERSON_NAME]" at bounding box center [93, 210] width 87 height 10
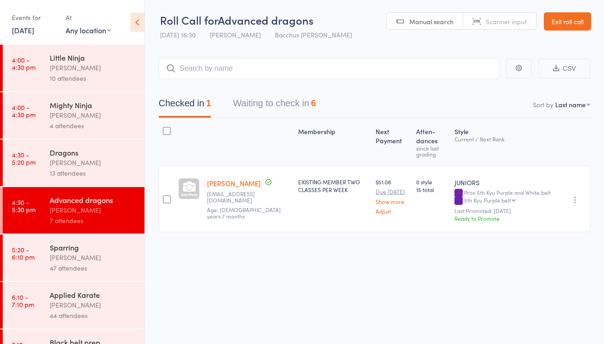
click at [291, 101] on button "Waiting to check in 6" at bounding box center [274, 105] width 83 height 24
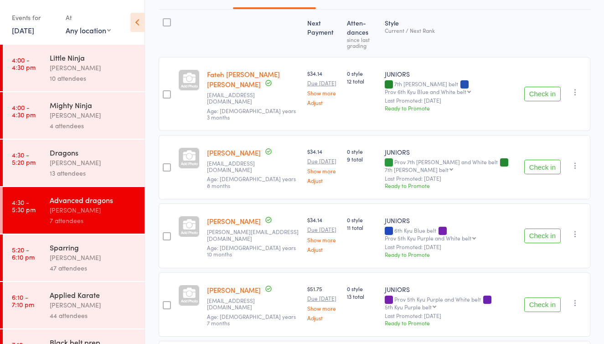
scroll to position [137, 0]
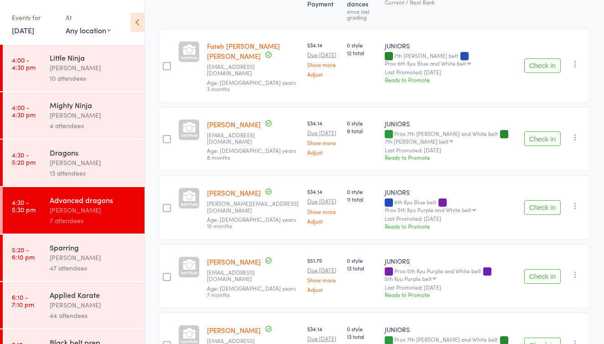
click at [541, 200] on button "Check in" at bounding box center [542, 207] width 36 height 15
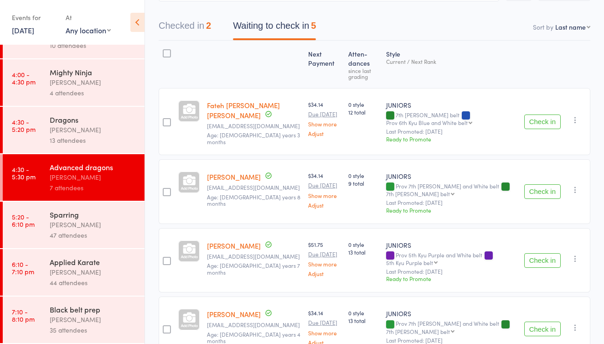
scroll to position [67, 0]
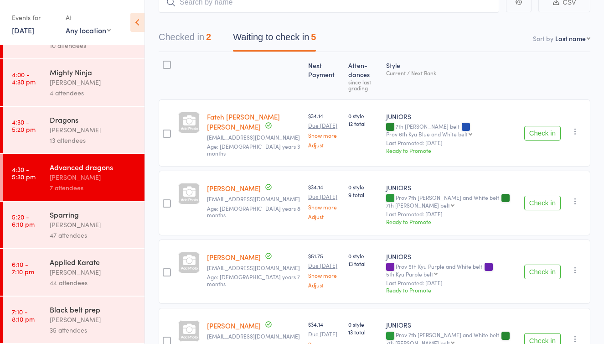
click at [118, 141] on div "13 attendees" at bounding box center [93, 140] width 87 height 10
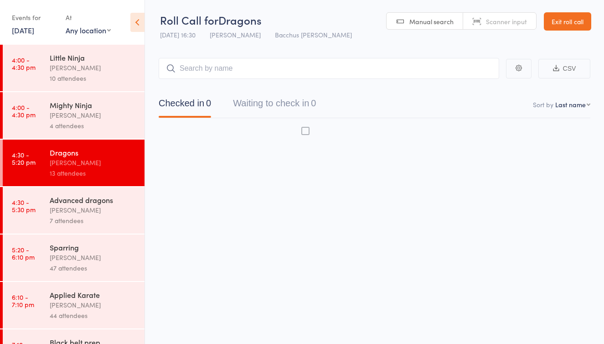
scroll to position [6, 0]
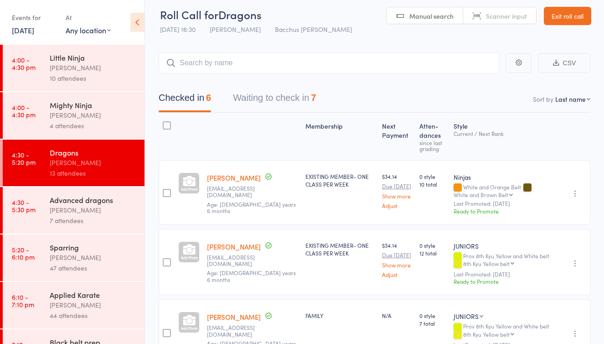
click at [272, 94] on button "Waiting to check in 7" at bounding box center [274, 100] width 83 height 24
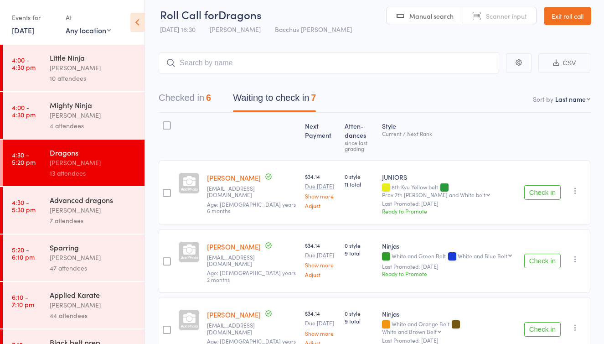
click at [538, 255] on button "Check in" at bounding box center [542, 261] width 36 height 15
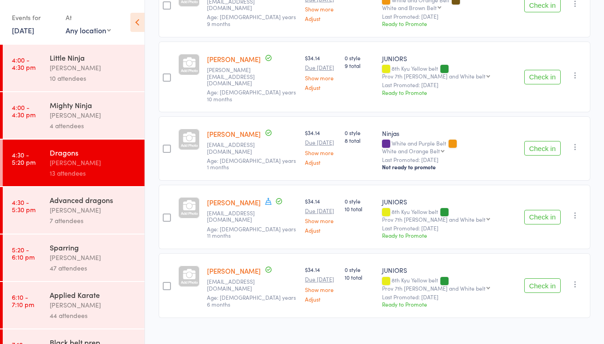
scroll to position [261, 0]
click at [543, 279] on button "Check in" at bounding box center [542, 286] width 36 height 15
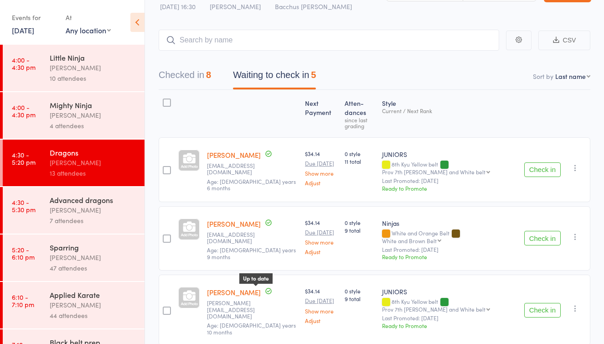
scroll to position [28, 0]
click at [74, 218] on div "7 attendees" at bounding box center [93, 220] width 87 height 10
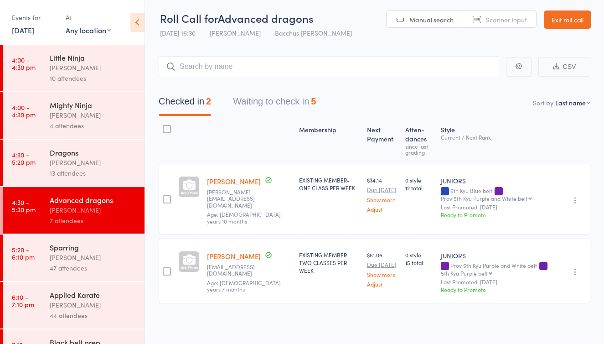
click at [290, 103] on button "Waiting to check in 5" at bounding box center [274, 104] width 83 height 24
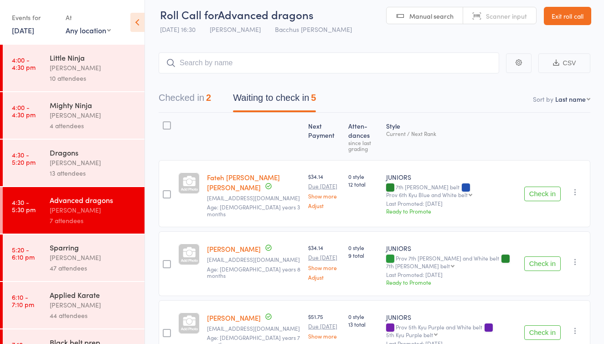
click at [542, 256] on button "Check in" at bounding box center [542, 263] width 36 height 15
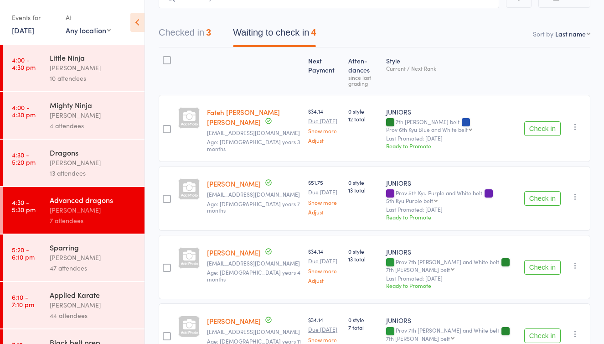
scroll to position [64, 0]
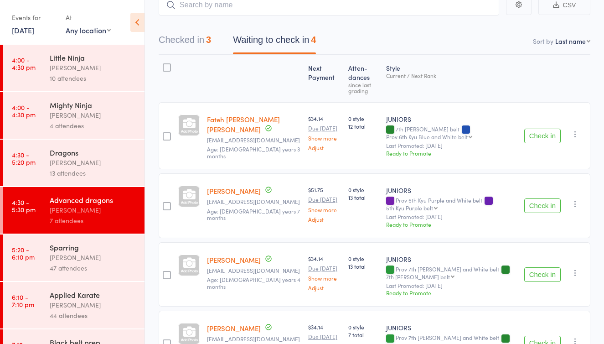
click at [87, 153] on div "Dragons" at bounding box center [93, 152] width 87 height 10
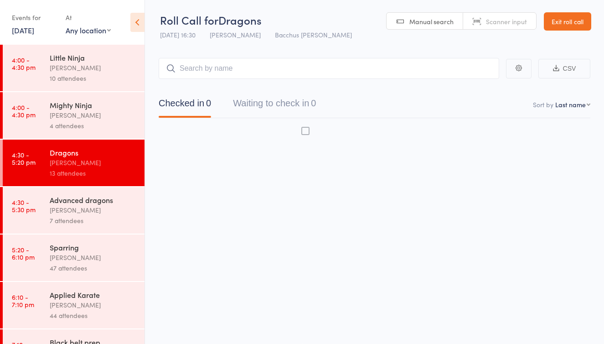
scroll to position [6, 0]
click at [261, 102] on button "Waiting to check in 0" at bounding box center [274, 105] width 83 height 24
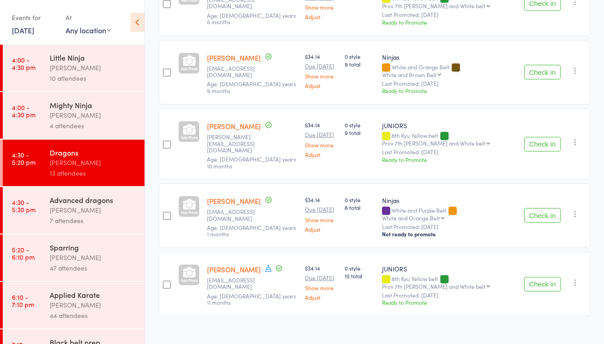
scroll to position [194, 0]
click at [540, 277] on button "Check in" at bounding box center [542, 284] width 36 height 15
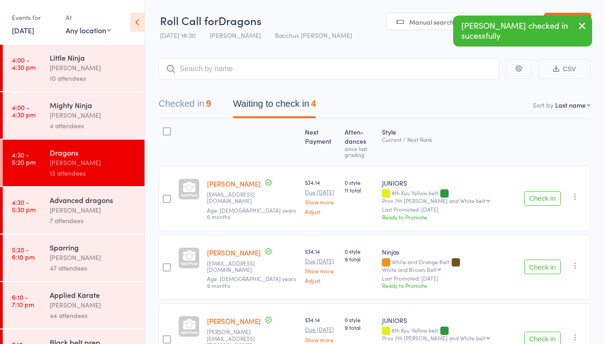
scroll to position [0, 0]
click at [190, 106] on button "Checked in 9" at bounding box center [185, 106] width 52 height 24
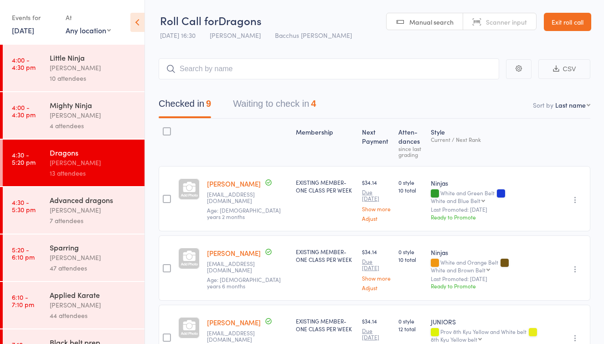
click at [281, 103] on button "Waiting to check in 4" at bounding box center [274, 106] width 83 height 24
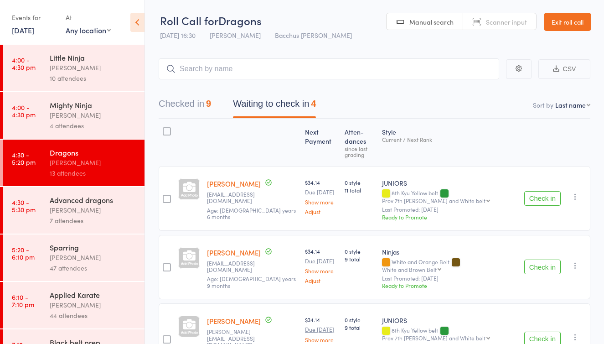
click at [538, 196] on button "Check in" at bounding box center [542, 198] width 36 height 15
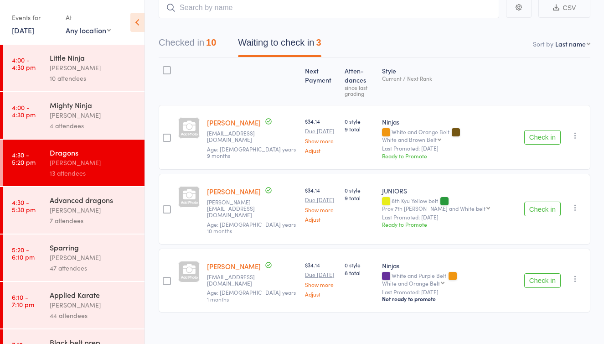
scroll to position [60, 0]
click at [93, 205] on div "Advanced dragons Anne-Cherie Noble 7 attendees" at bounding box center [97, 210] width 95 height 47
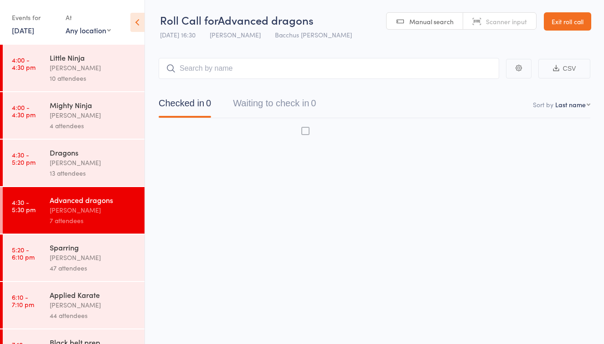
scroll to position [6, 0]
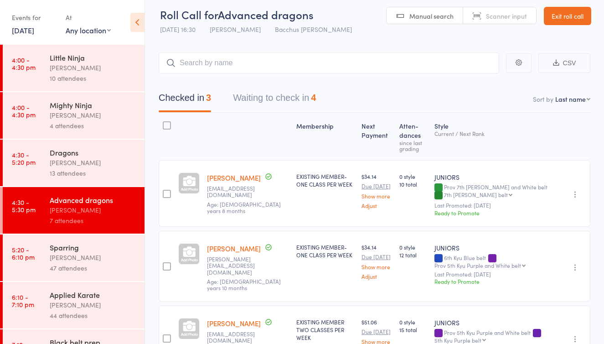
click at [281, 99] on button "Waiting to check in 4" at bounding box center [274, 100] width 83 height 24
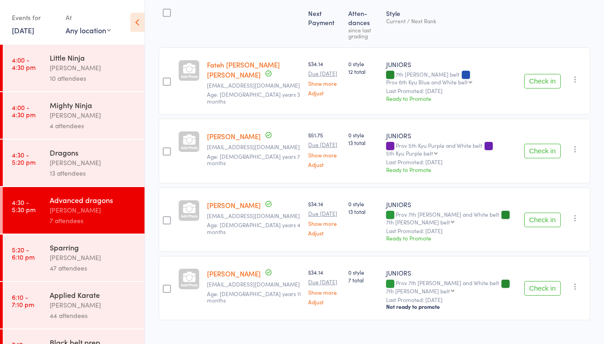
scroll to position [118, 0]
click at [537, 74] on button "Check in" at bounding box center [542, 81] width 36 height 15
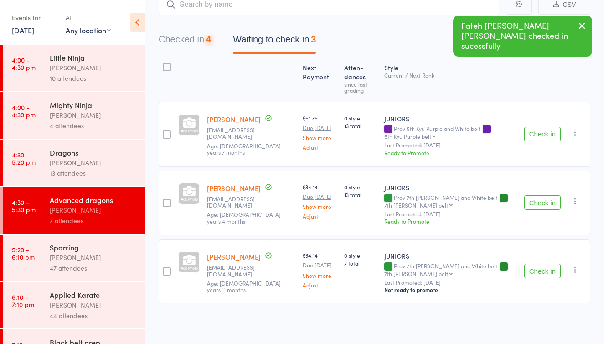
scroll to position [51, 0]
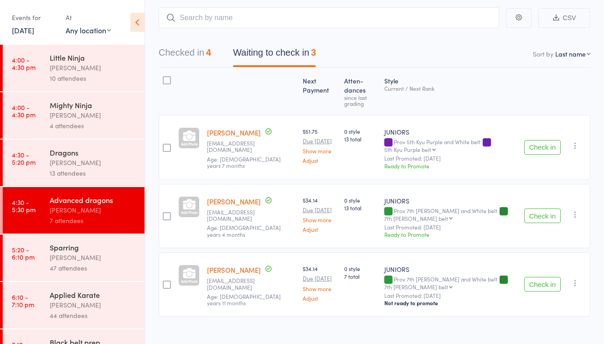
click at [546, 140] on button "Check in" at bounding box center [542, 147] width 36 height 15
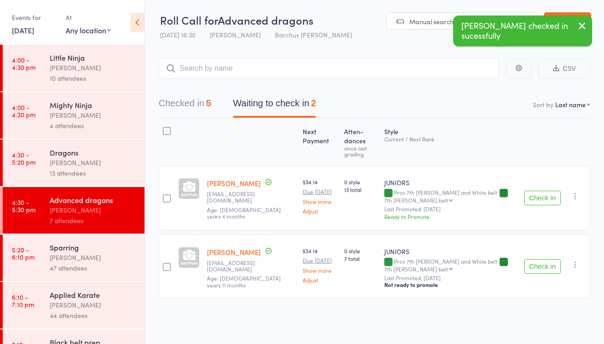
click at [535, 191] on button "Check in" at bounding box center [542, 198] width 36 height 15
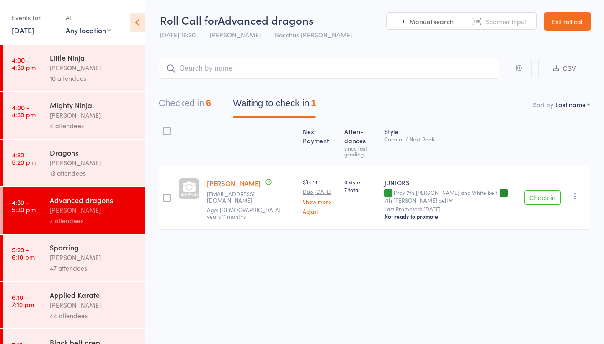
click at [99, 165] on div "[PERSON_NAME]" at bounding box center [93, 162] width 87 height 10
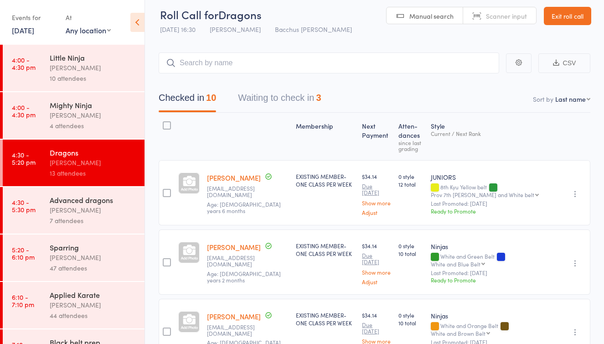
click at [294, 98] on button "Waiting to check in 3" at bounding box center [279, 100] width 83 height 24
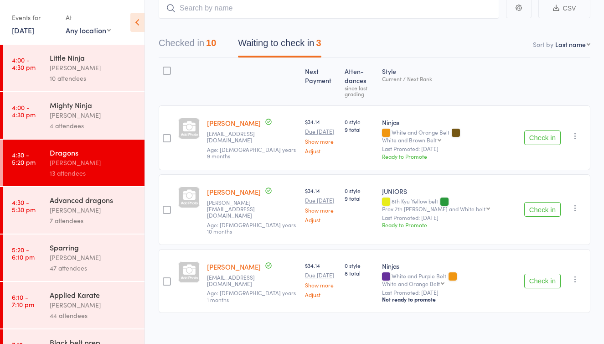
scroll to position [60, 0]
click at [536, 204] on button "Check in" at bounding box center [542, 209] width 36 height 15
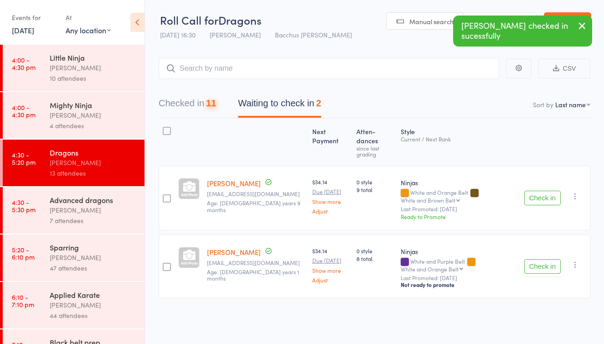
scroll to position [6, 0]
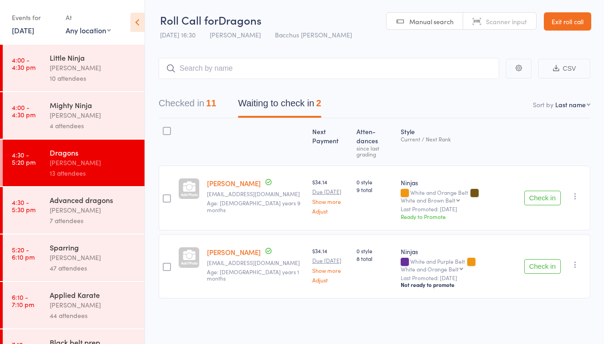
click at [112, 200] on div "Advanced dragons" at bounding box center [93, 200] width 87 height 10
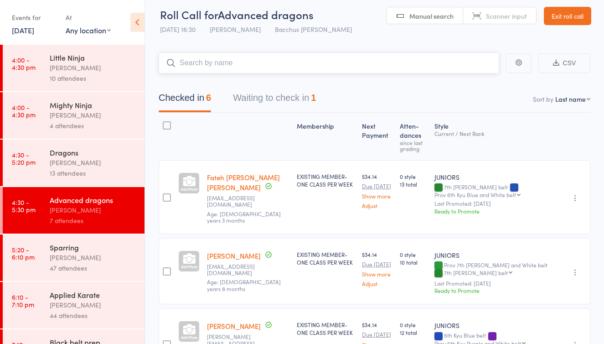
click at [266, 98] on button "Waiting to check in 1" at bounding box center [274, 100] width 83 height 24
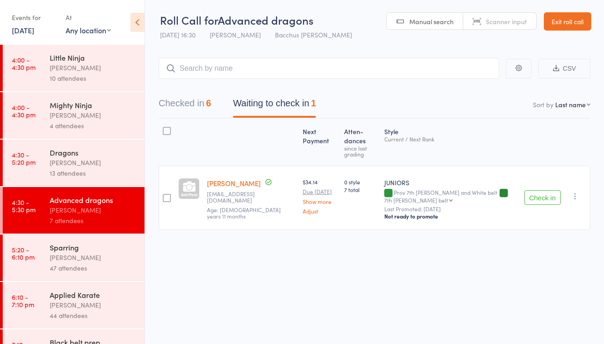
click at [72, 255] on div "[PERSON_NAME]" at bounding box center [93, 257] width 87 height 10
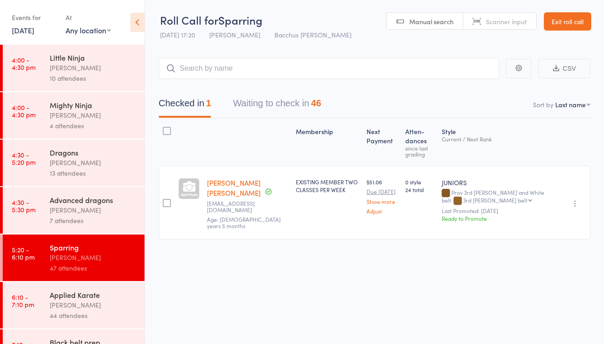
click at [291, 97] on button "Waiting to check in 46" at bounding box center [277, 105] width 88 height 24
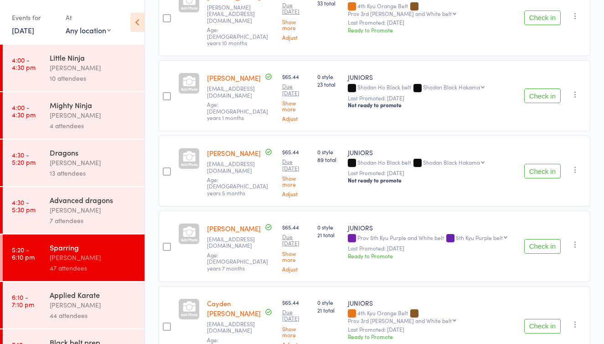
scroll to position [580, 0]
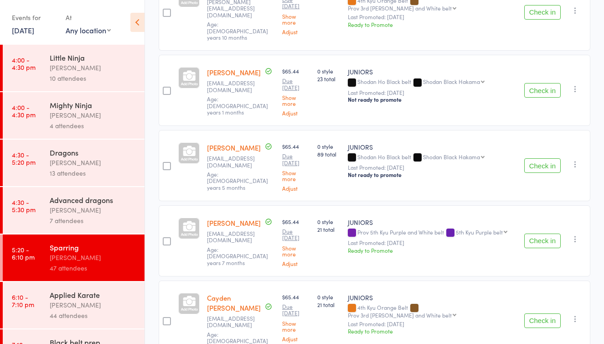
click at [539, 158] on button "Check in" at bounding box center [542, 165] width 36 height 15
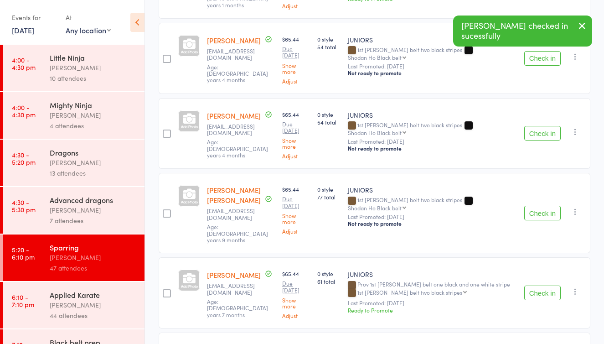
scroll to position [1223, 0]
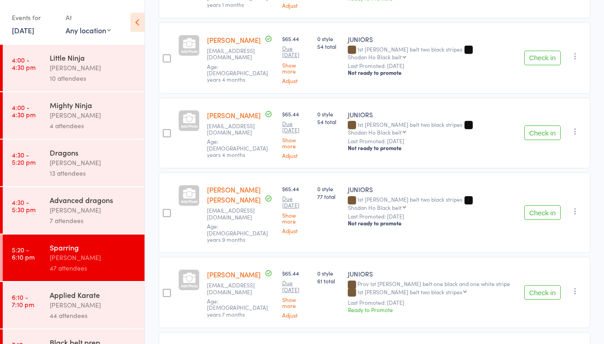
click at [539, 285] on button "Check in" at bounding box center [542, 292] width 36 height 15
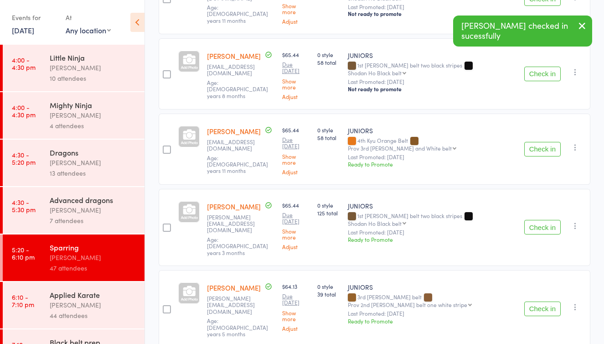
scroll to position [1527, 0]
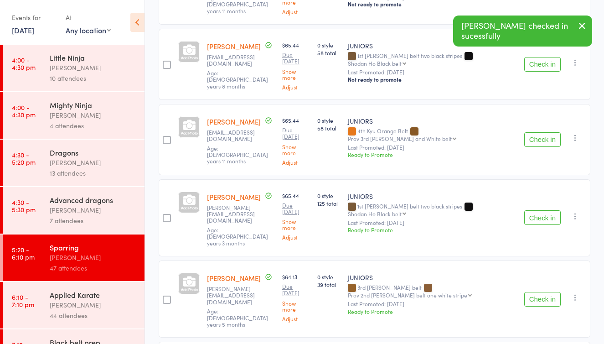
click at [529, 210] on button "Check in" at bounding box center [542, 217] width 36 height 15
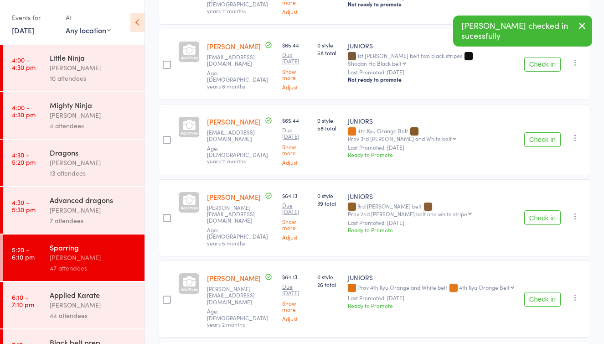
click at [529, 210] on button "Check in" at bounding box center [542, 217] width 36 height 15
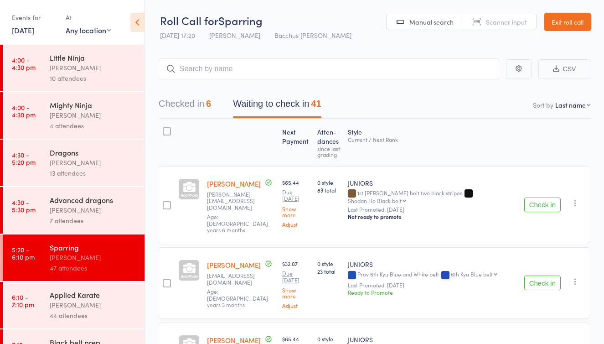
scroll to position [0, 0]
click at [202, 106] on button "Checked in 6" at bounding box center [185, 106] width 52 height 24
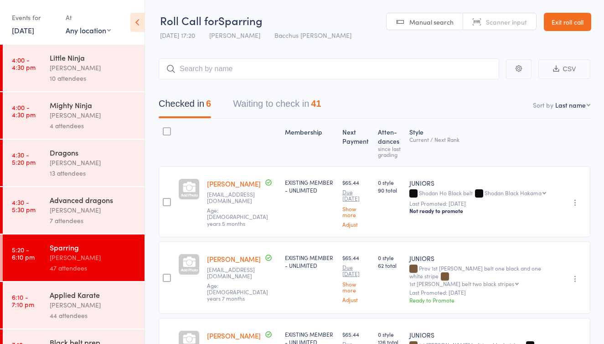
click at [574, 282] on icon "button" at bounding box center [575, 278] width 9 height 9
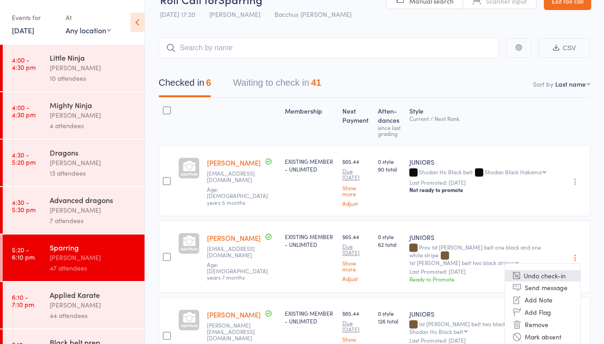
scroll to position [22, 0]
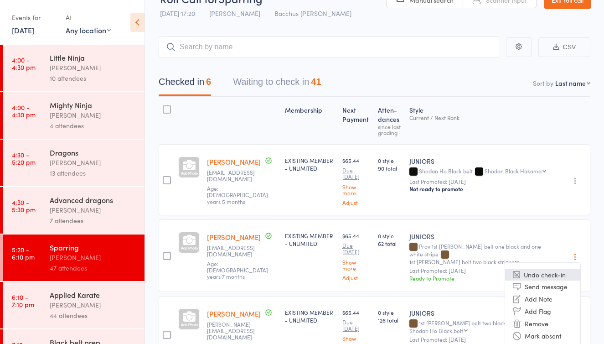
click at [549, 278] on li "Undo check-in" at bounding box center [542, 274] width 75 height 11
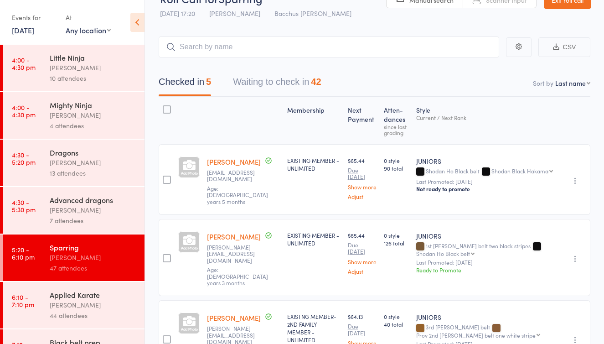
click at [275, 85] on button "Waiting to check in 42" at bounding box center [277, 84] width 88 height 24
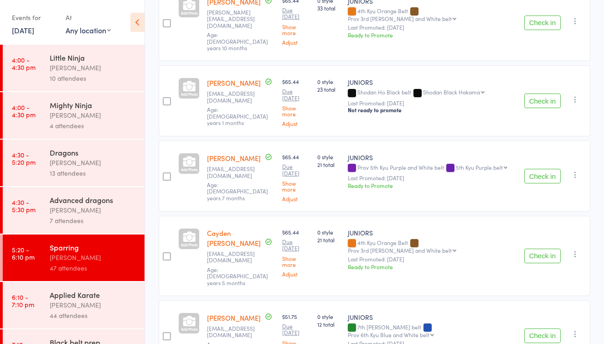
scroll to position [578, 0]
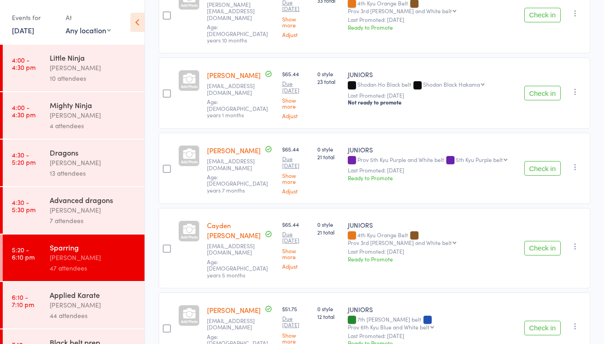
click at [538, 161] on button "Check in" at bounding box center [542, 168] width 36 height 15
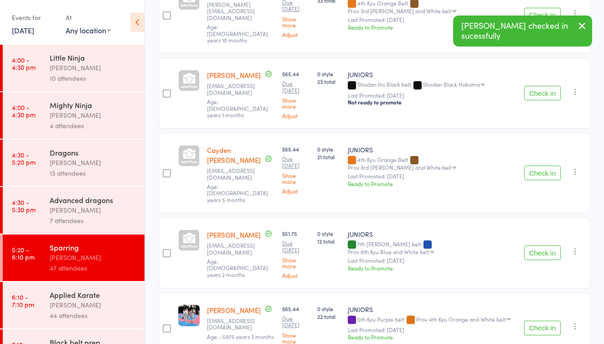
click at [538, 166] on button "Check in" at bounding box center [542, 173] width 36 height 15
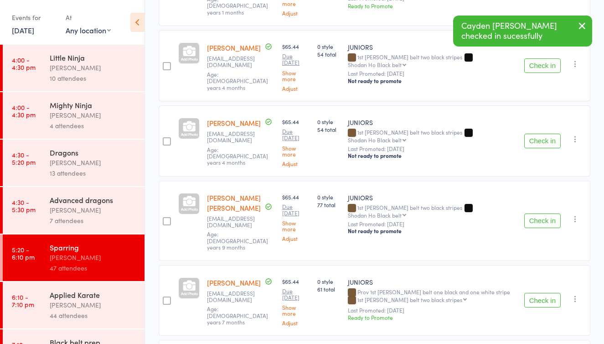
scroll to position [1059, 0]
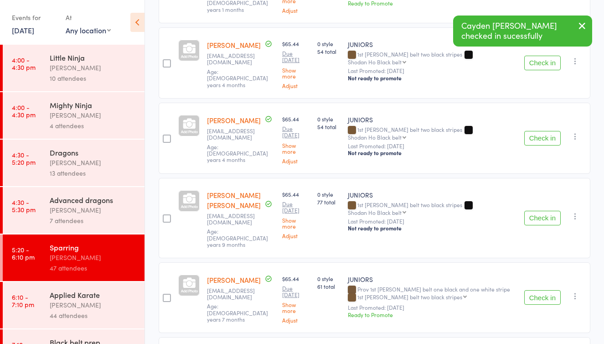
click at [554, 131] on button "Check in" at bounding box center [542, 138] width 36 height 15
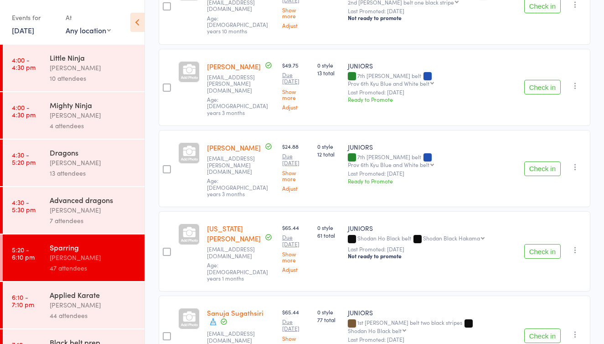
scroll to position [2494, 0]
click at [534, 243] on button "Check in" at bounding box center [542, 250] width 36 height 15
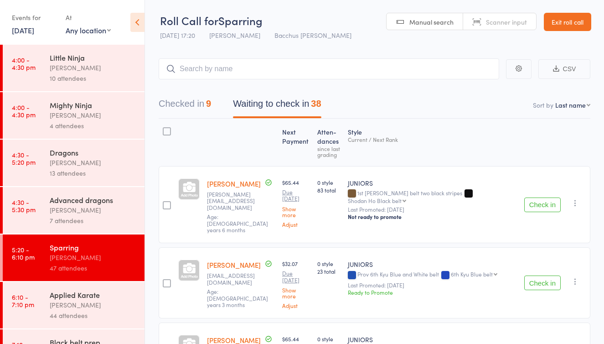
scroll to position [0, 0]
click at [227, 69] on input "search" at bounding box center [329, 68] width 341 height 21
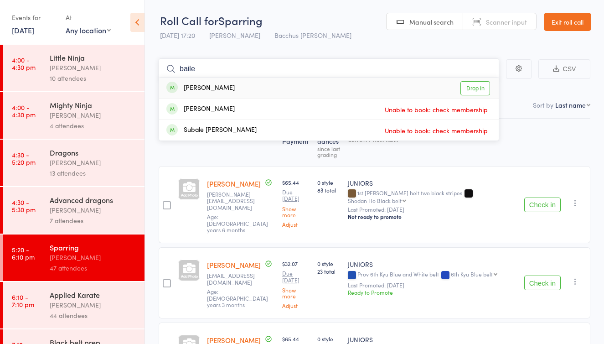
type input "baile"
click at [474, 88] on link "Drop in" at bounding box center [476, 88] width 30 height 14
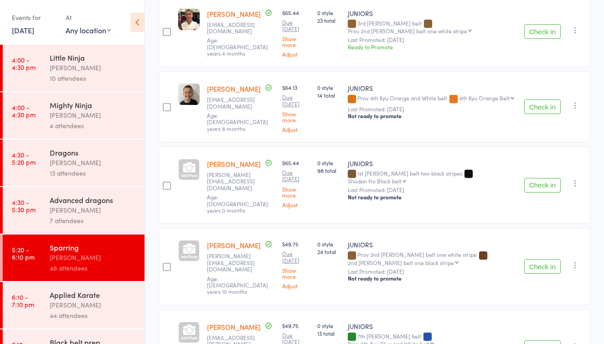
scroll to position [2246, 0]
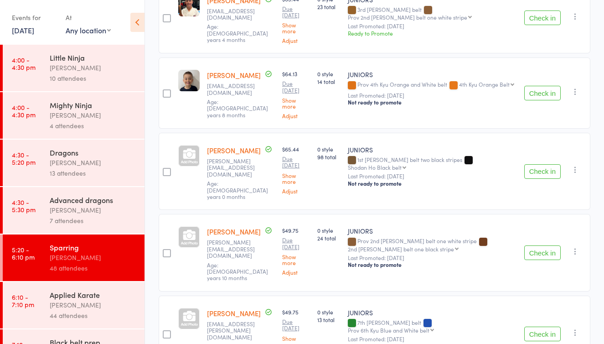
click at [537, 164] on button "Check in" at bounding box center [542, 171] width 36 height 15
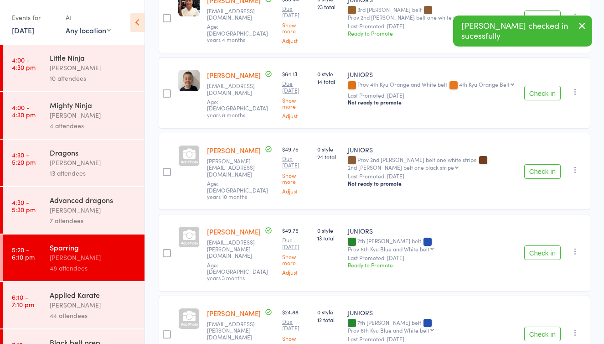
click at [539, 164] on button "Check in" at bounding box center [542, 171] width 36 height 15
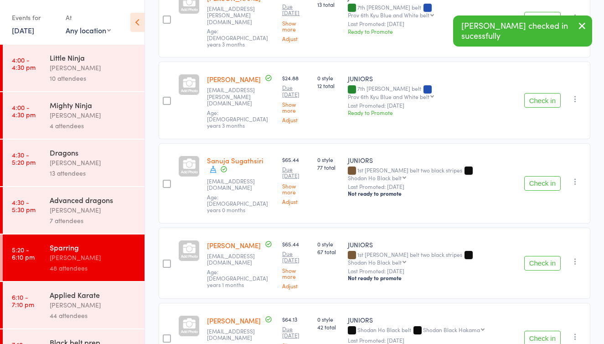
scroll to position [2400, 0]
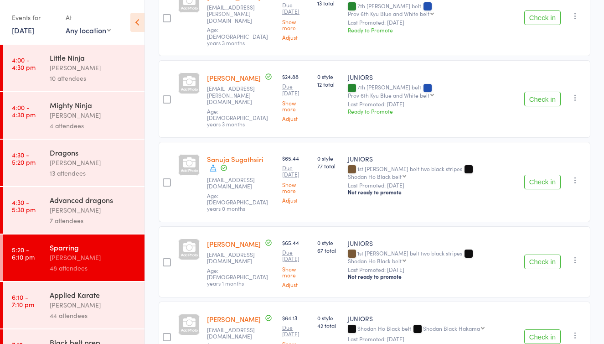
click at [542, 329] on button "Check in" at bounding box center [542, 336] width 36 height 15
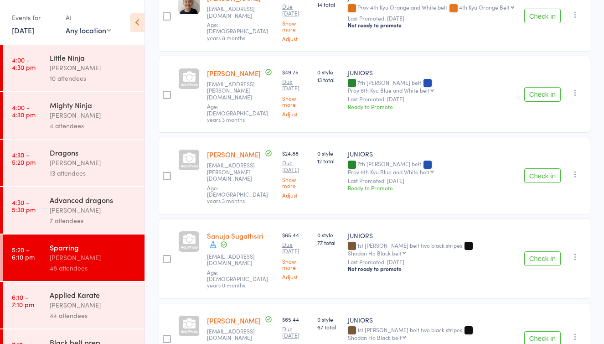
scroll to position [2318, 0]
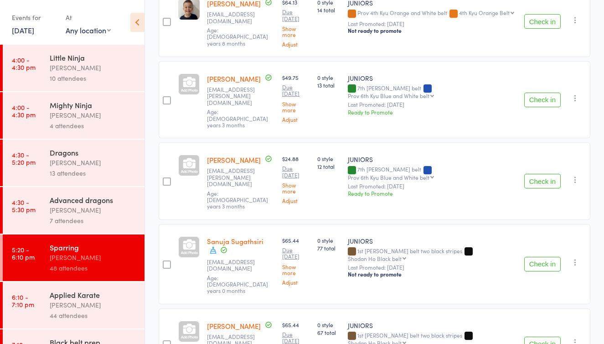
click at [544, 93] on button "Check in" at bounding box center [542, 100] width 36 height 15
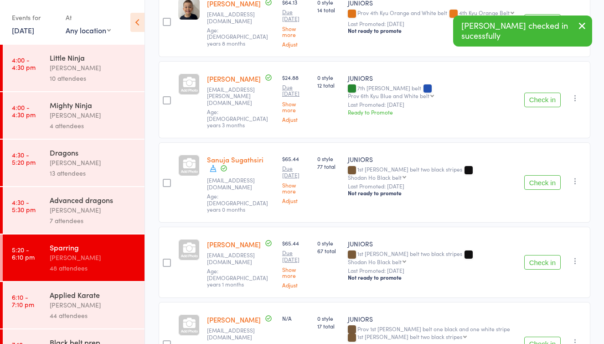
click at [581, 26] on icon "button" at bounding box center [582, 25] width 11 height 11
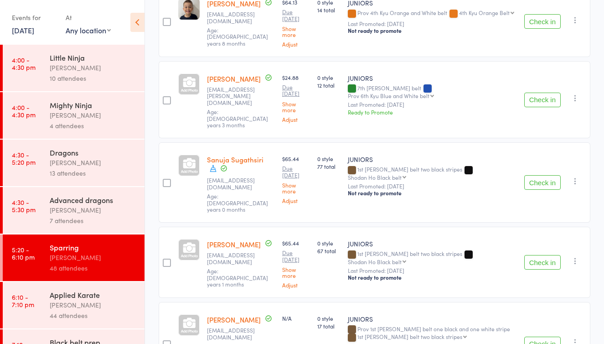
click at [549, 93] on button "Check in" at bounding box center [542, 100] width 36 height 15
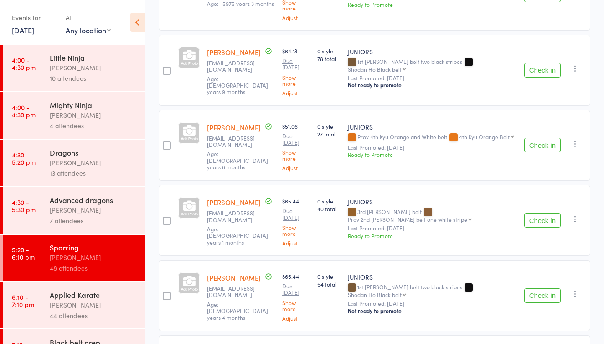
scroll to position [827, 0]
click at [551, 212] on button "Check in" at bounding box center [542, 219] width 36 height 15
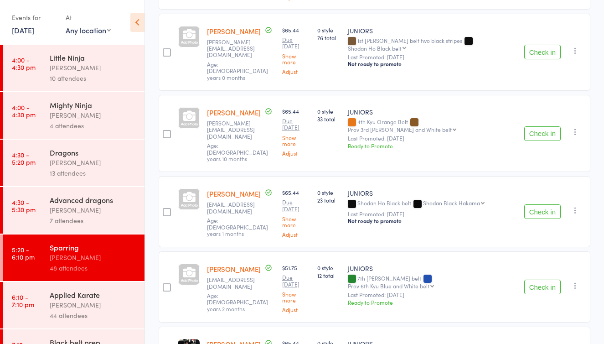
scroll to position [440, 0]
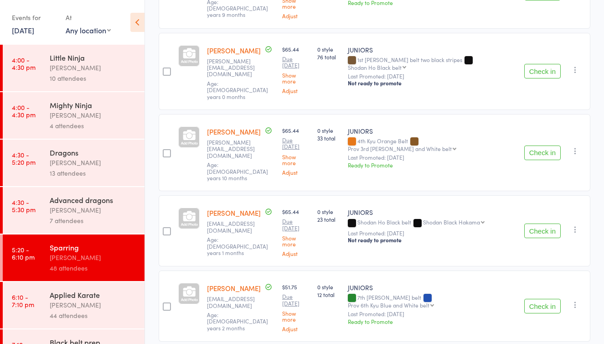
click at [533, 145] on button "Check in" at bounding box center [542, 152] width 36 height 15
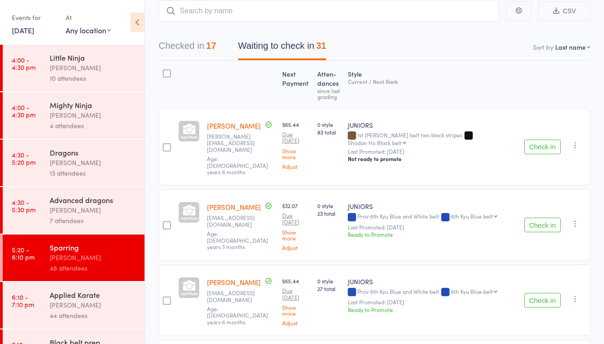
scroll to position [57, 0]
click at [535, 211] on div "Check in Check in Send message Add Note Add Flag Remove Mark absent" at bounding box center [556, 225] width 70 height 71
click at [539, 218] on button "Check in" at bounding box center [542, 225] width 36 height 15
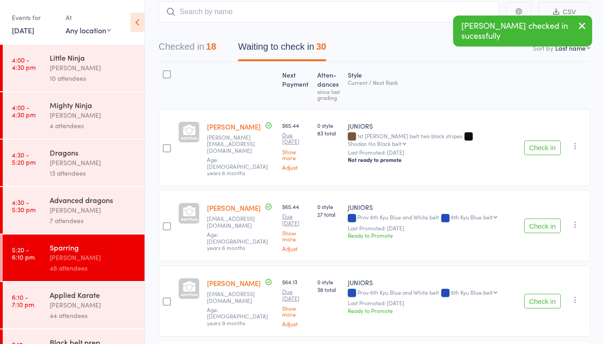
click at [539, 218] on button "Check in" at bounding box center [542, 225] width 36 height 15
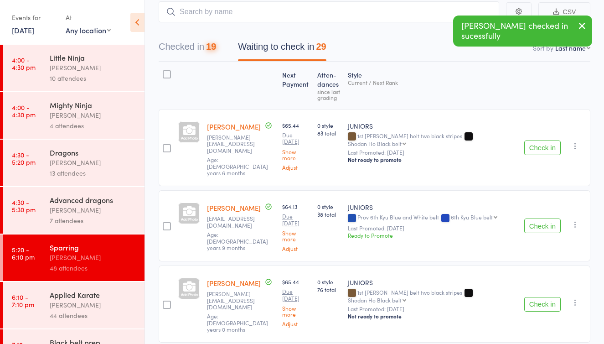
click at [539, 218] on button "Check in" at bounding box center [542, 225] width 36 height 15
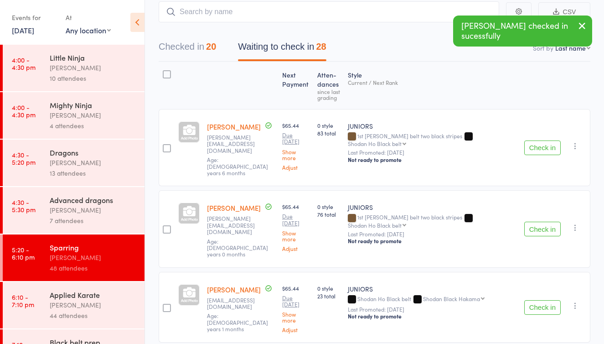
click at [539, 300] on button "Check in" at bounding box center [542, 307] width 36 height 15
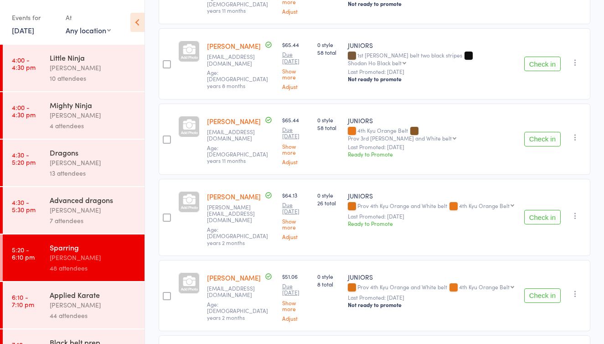
scroll to position [914, 0]
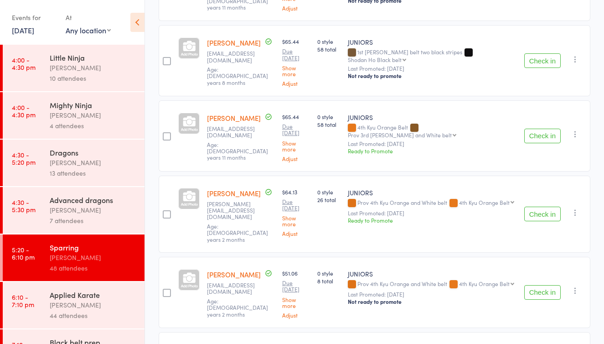
click at [548, 129] on button "Check in" at bounding box center [542, 136] width 36 height 15
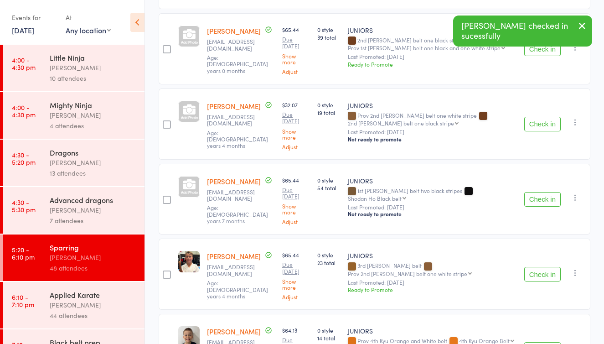
scroll to position [1459, 0]
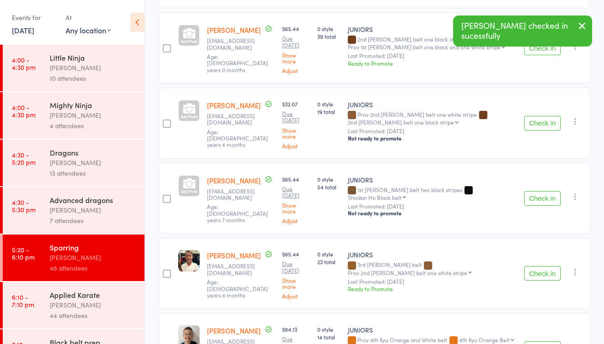
click at [550, 266] on button "Check in" at bounding box center [542, 273] width 36 height 15
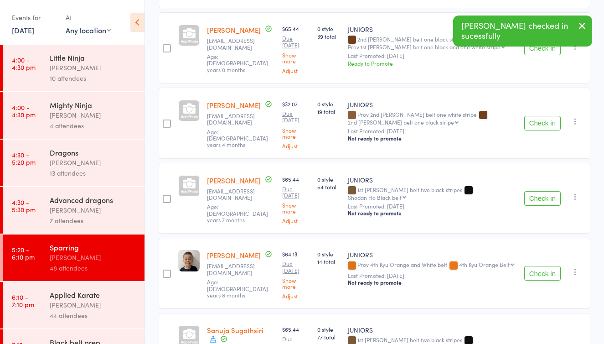
click at [550, 266] on button "Check in" at bounding box center [542, 273] width 36 height 15
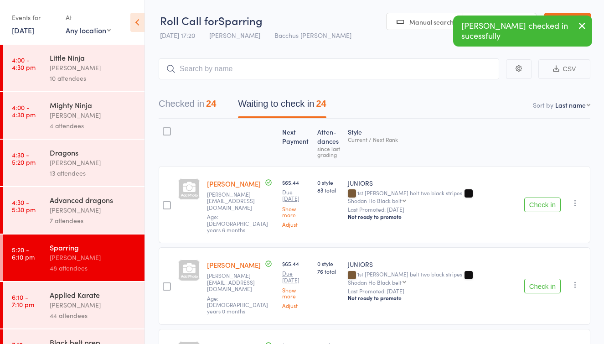
scroll to position [0, 0]
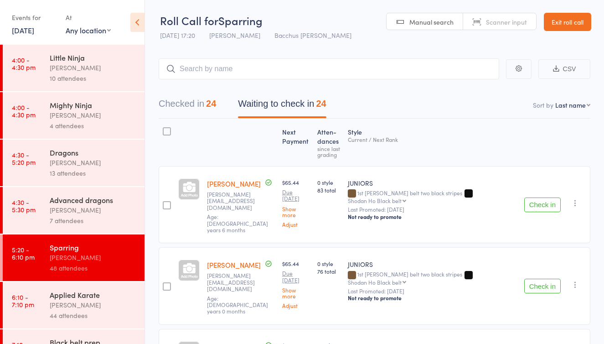
click at [545, 197] on button "Check in" at bounding box center [542, 204] width 36 height 15
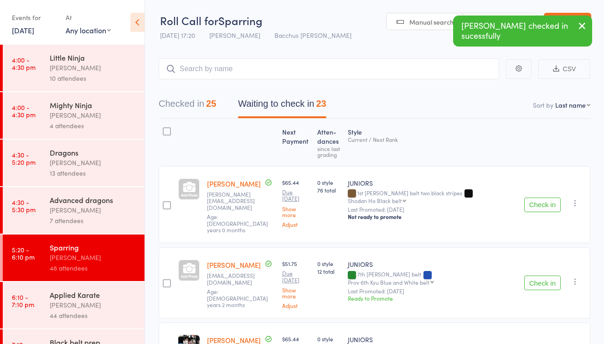
click at [574, 199] on icon "button" at bounding box center [575, 202] width 9 height 9
click at [549, 280] on li "Mark absent" at bounding box center [542, 282] width 75 height 12
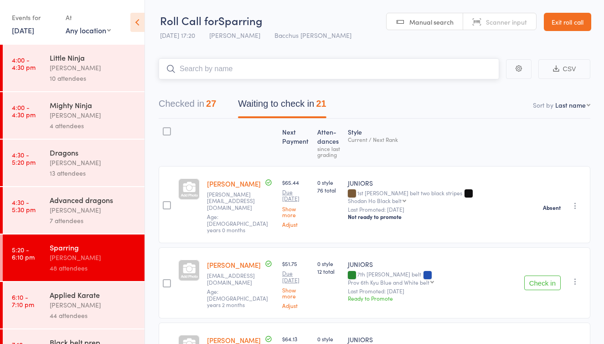
click at [226, 67] on input "search" at bounding box center [329, 68] width 341 height 21
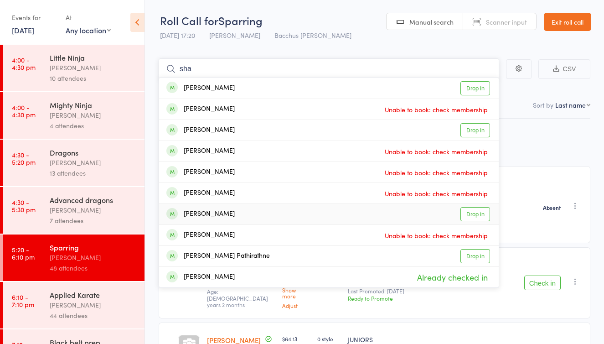
type input "sha"
click at [475, 215] on link "Drop in" at bounding box center [476, 214] width 30 height 14
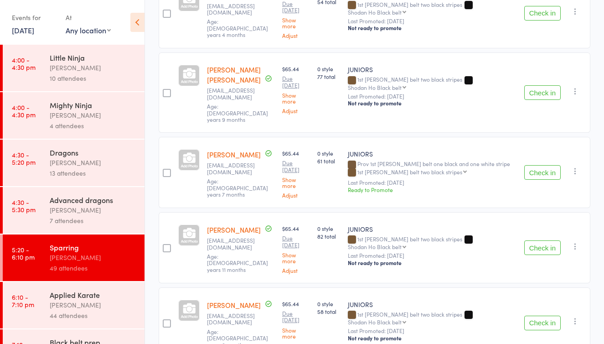
scroll to position [496, 0]
click at [540, 84] on button "Check in" at bounding box center [542, 91] width 36 height 15
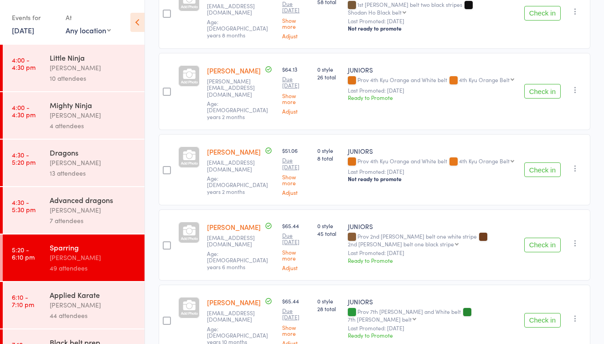
scroll to position [722, 0]
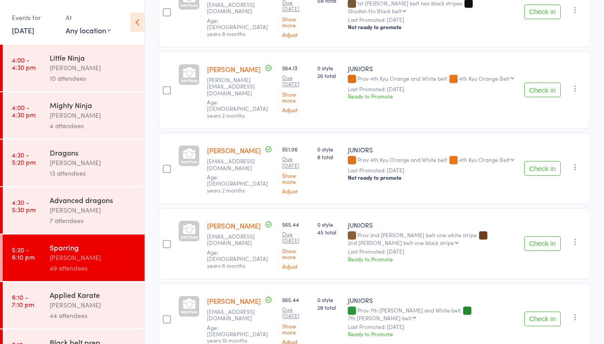
click at [551, 236] on button "Check in" at bounding box center [542, 243] width 36 height 15
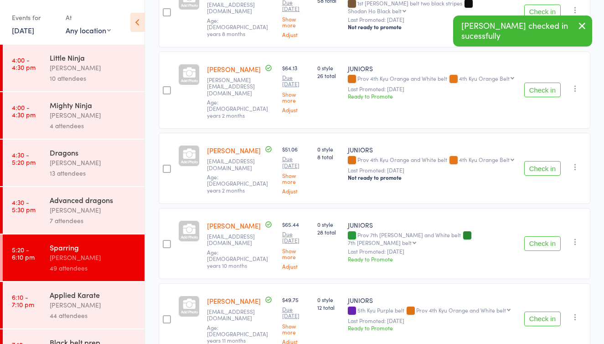
click at [551, 236] on button "Check in" at bounding box center [542, 243] width 36 height 15
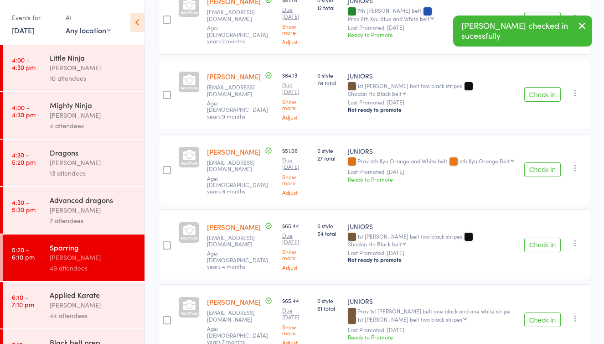
scroll to position [262, 0]
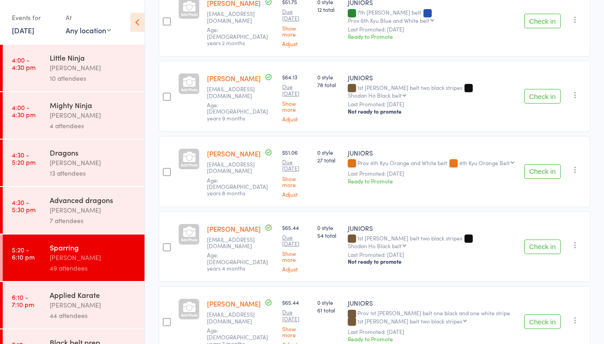
click at [537, 90] on button "Check in" at bounding box center [542, 96] width 36 height 15
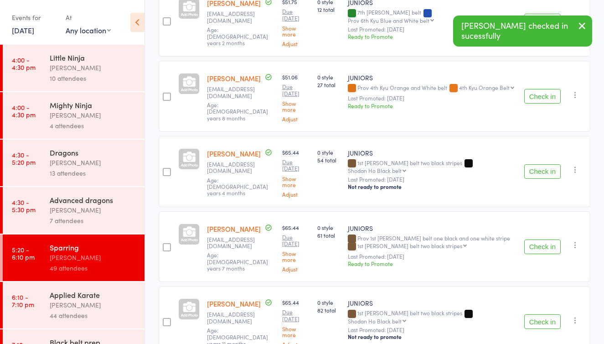
click at [542, 89] on button "Check in" at bounding box center [542, 96] width 36 height 15
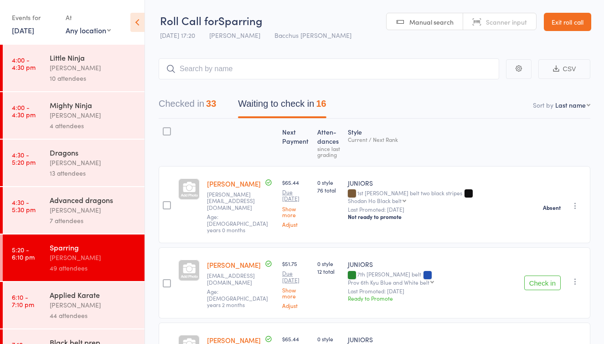
scroll to position [0, 0]
click at [564, 22] on link "Exit roll call" at bounding box center [567, 22] width 47 height 18
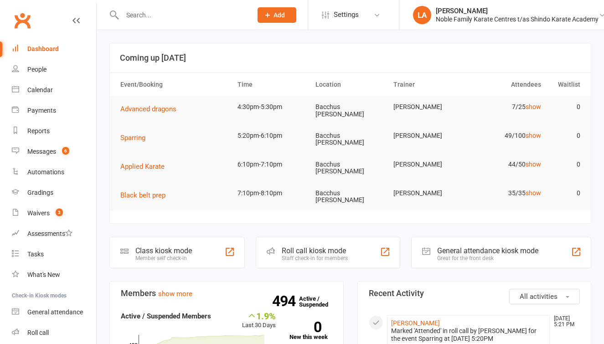
click at [141, 135] on span "Sparring" at bounding box center [132, 138] width 25 height 8
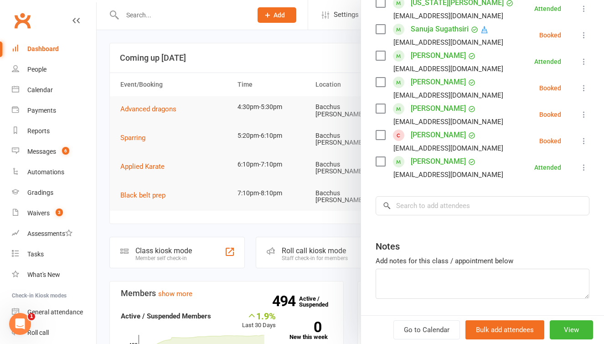
scroll to position [1326, 0]
click at [432, 197] on input "search" at bounding box center [483, 206] width 214 height 19
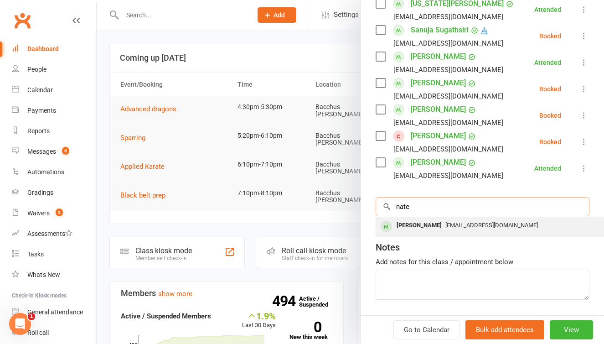
type input "nate"
click at [446, 222] on span "[EMAIL_ADDRESS][DOMAIN_NAME]" at bounding box center [492, 225] width 93 height 7
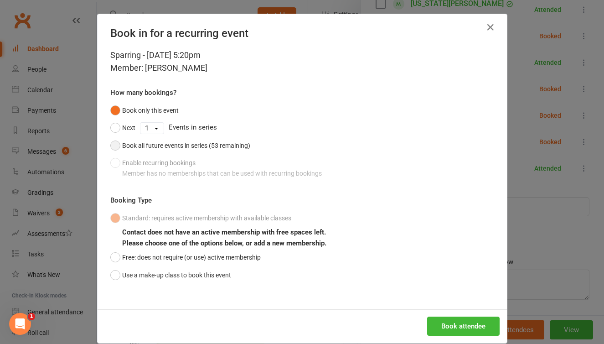
click at [116, 149] on button "Book all future events in series (53 remaining)" at bounding box center [180, 145] width 140 height 17
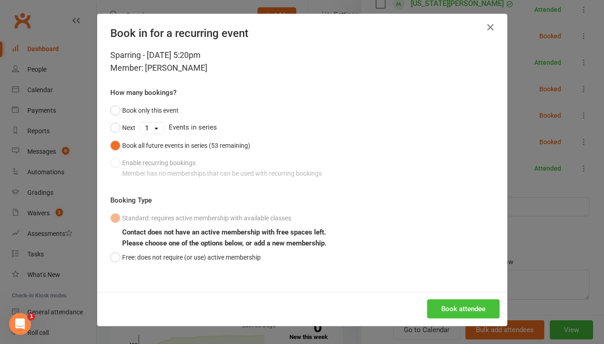
click at [463, 305] on button "Book attendee" at bounding box center [463, 308] width 73 height 19
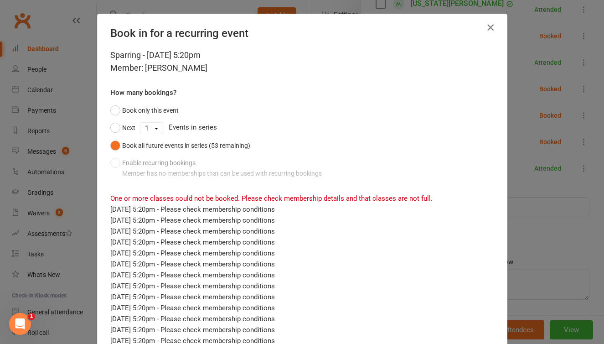
click at [492, 28] on icon "button" at bounding box center [490, 27] width 11 height 11
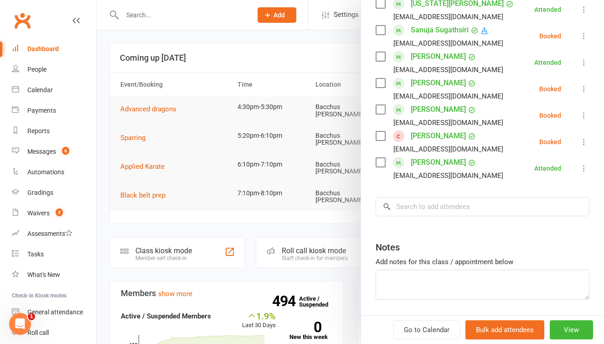
scroll to position [0, 0]
click at [141, 19] on div at bounding box center [351, 172] width 508 height 344
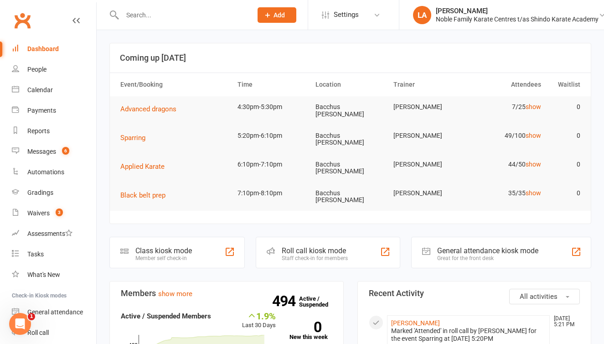
click at [125, 20] on input "text" at bounding box center [182, 15] width 126 height 13
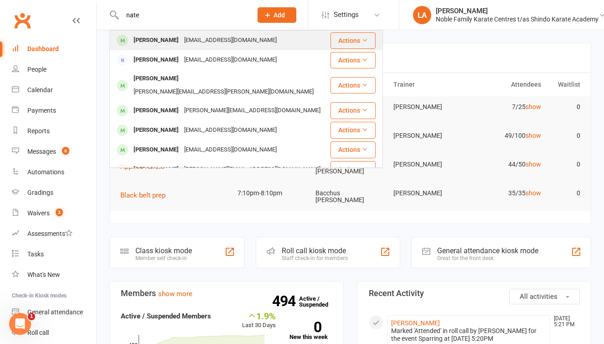
type input "nate"
click at [154, 39] on div "Nate Timms" at bounding box center [156, 40] width 51 height 13
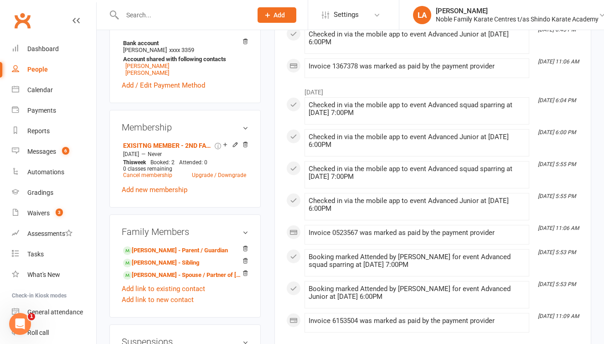
scroll to position [303, 0]
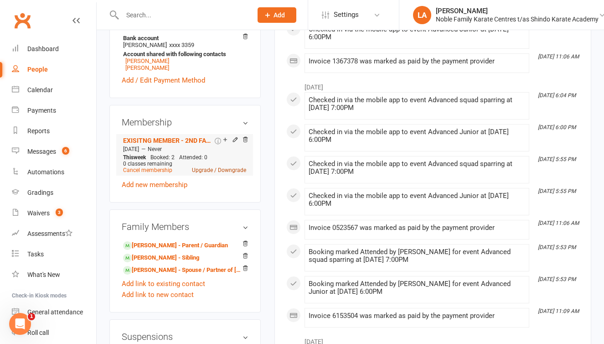
click at [204, 173] on link "Upgrade / Downgrade" at bounding box center [219, 170] width 54 height 6
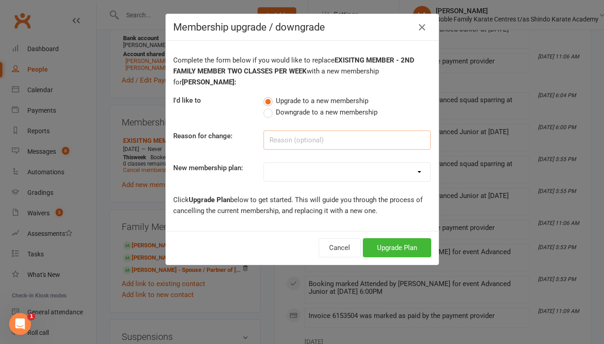
click at [295, 144] on input at bounding box center [347, 139] width 167 height 19
type input "upgrade to unlimited"
select select "5"
click at [397, 243] on button "Upgrade Plan" at bounding box center [397, 247] width 68 height 19
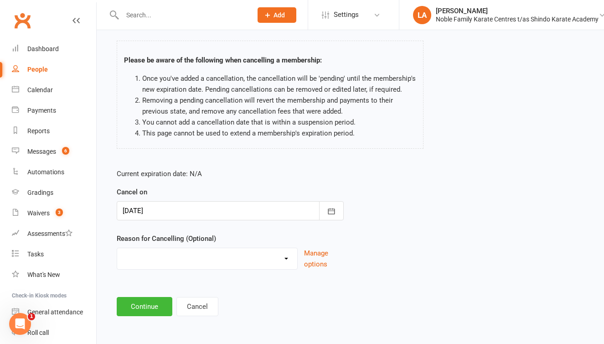
scroll to position [67, 0]
click at [191, 301] on button "Cancel" at bounding box center [197, 306] width 42 height 19
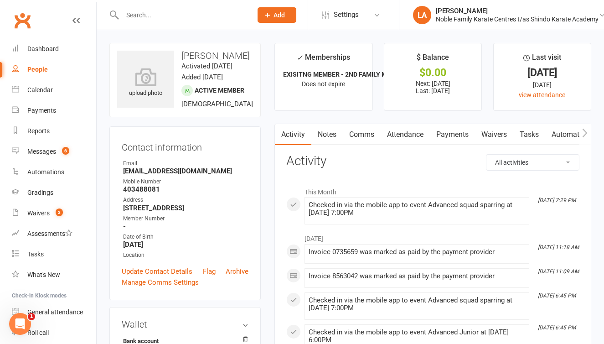
click at [450, 135] on link "Payments" at bounding box center [452, 134] width 45 height 21
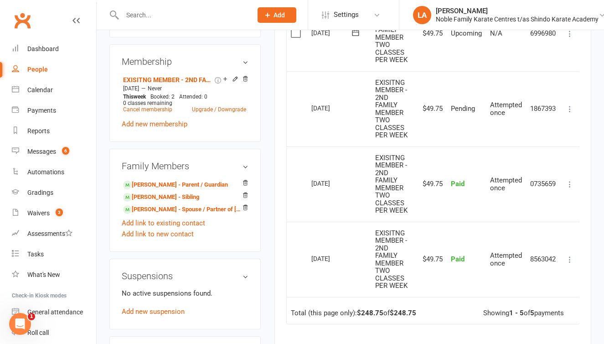
scroll to position [386, 0]
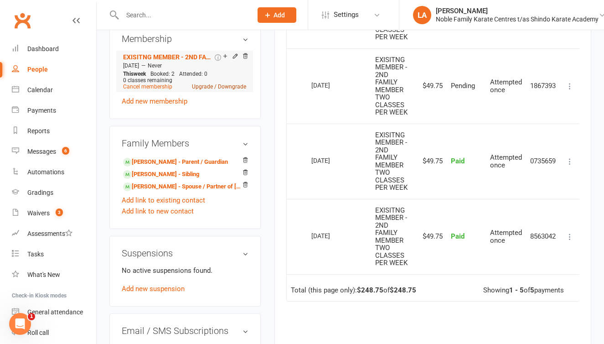
click at [203, 90] on link "Upgrade / Downgrade" at bounding box center [219, 86] width 54 height 6
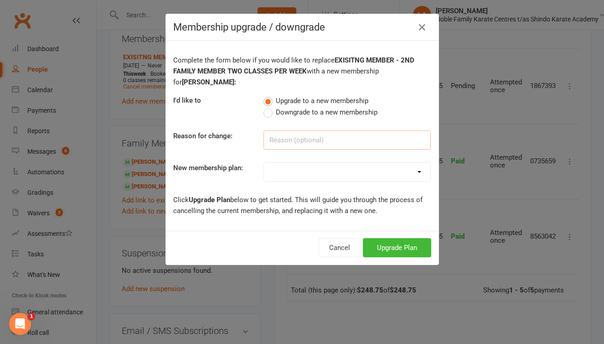
click at [284, 150] on input at bounding box center [347, 139] width 167 height 19
type input "upgrade"
select select "5"
click at [409, 249] on button "Upgrade Plan" at bounding box center [397, 247] width 68 height 19
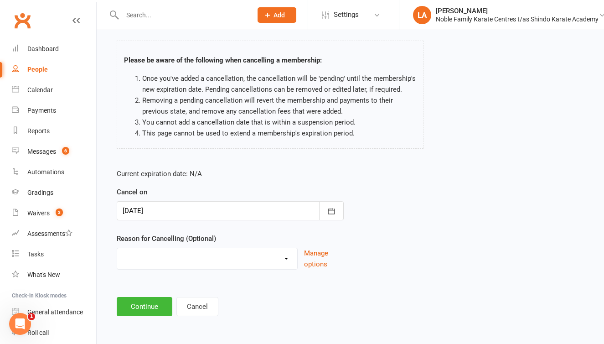
scroll to position [67, 0]
select select "2"
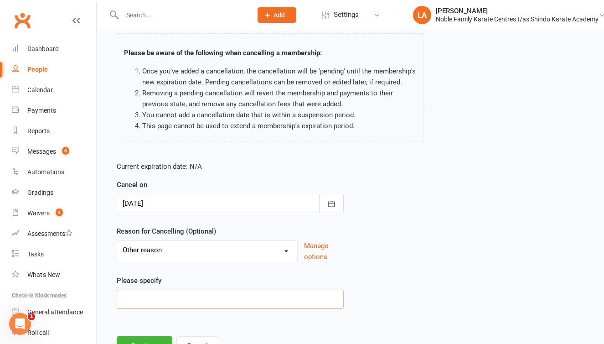
click at [140, 294] on input at bounding box center [230, 299] width 227 height 19
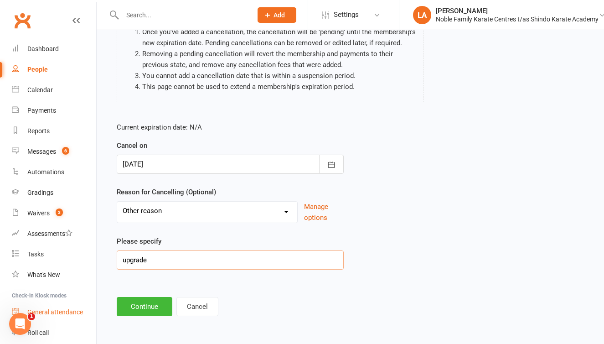
scroll to position [114, 0]
type input "upgrade"
click at [143, 299] on button "Continue" at bounding box center [145, 306] width 56 height 19
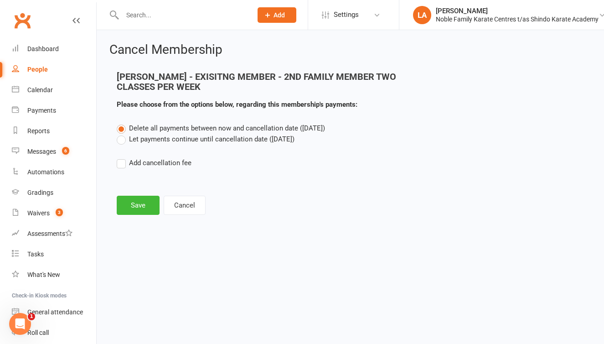
click at [121, 141] on label "Let payments continue until cancellation date (Aug 11, 2025)" at bounding box center [206, 139] width 178 height 11
click at [121, 134] on input "Let payments continue until cancellation date (Aug 11, 2025)" at bounding box center [120, 134] width 6 height 0
click at [137, 204] on button "Save" at bounding box center [138, 205] width 43 height 19
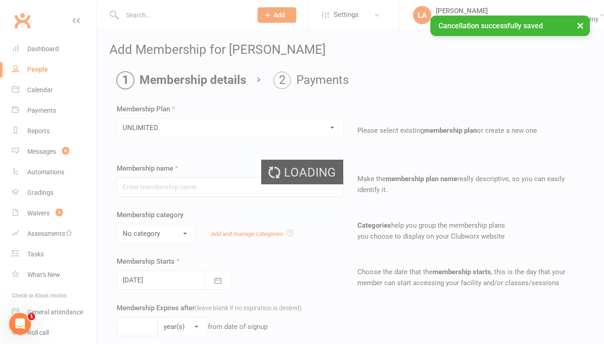
type input "UNLIMITED"
select select "1"
type input "12 Aug 2025"
type input "0"
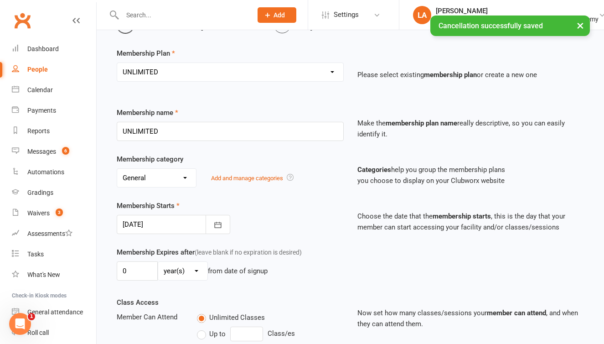
scroll to position [77, 0]
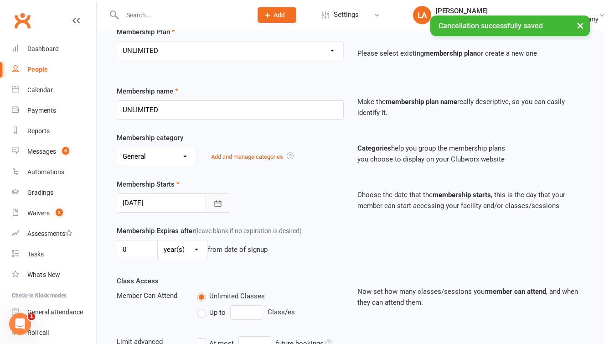
click at [219, 203] on icon "button" at bounding box center [217, 203] width 9 height 9
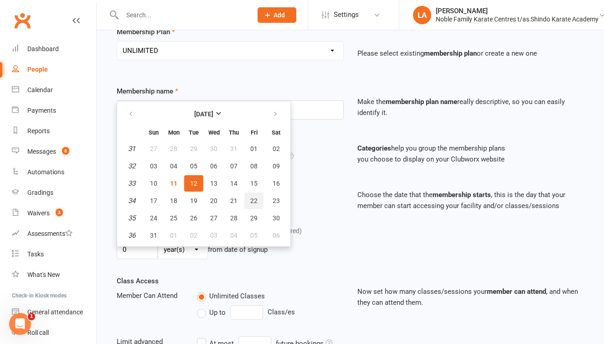
click at [257, 201] on button "22" at bounding box center [253, 200] width 19 height 16
type input "22 Aug 2025"
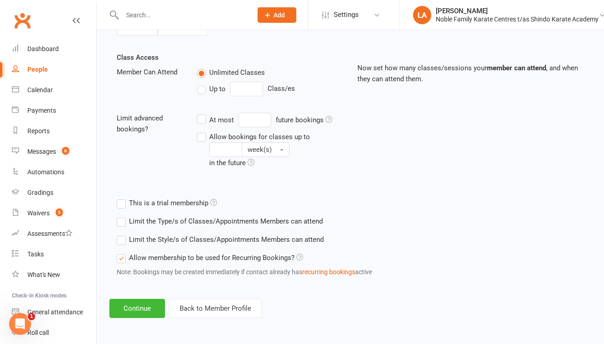
scroll to position [308, 0]
click at [144, 299] on button "Continue" at bounding box center [137, 308] width 56 height 19
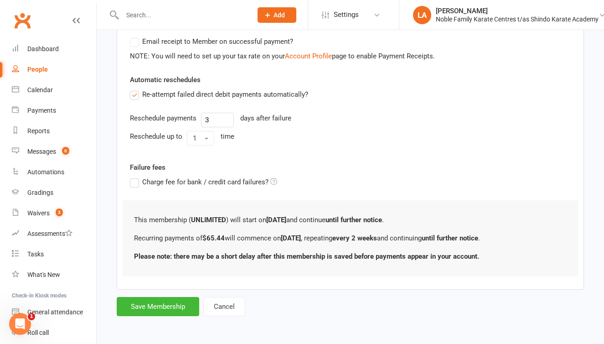
scroll to position [290, 0]
click at [144, 297] on button "Save Membership" at bounding box center [158, 306] width 83 height 19
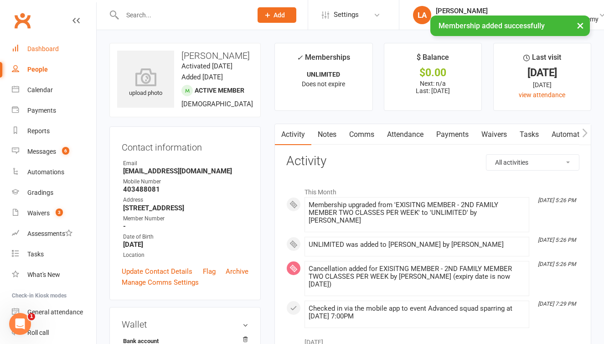
click at [52, 47] on div "Dashboard" at bounding box center [42, 48] width 31 height 7
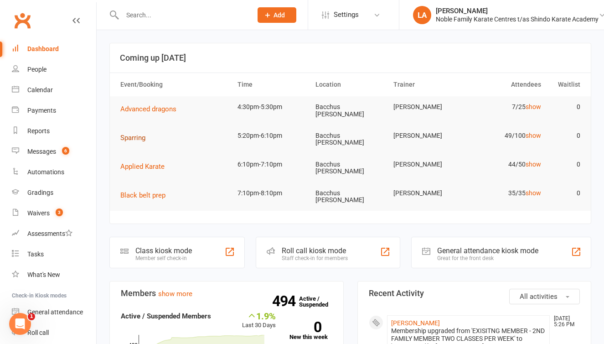
click at [128, 134] on span "Sparring" at bounding box center [132, 138] width 25 height 8
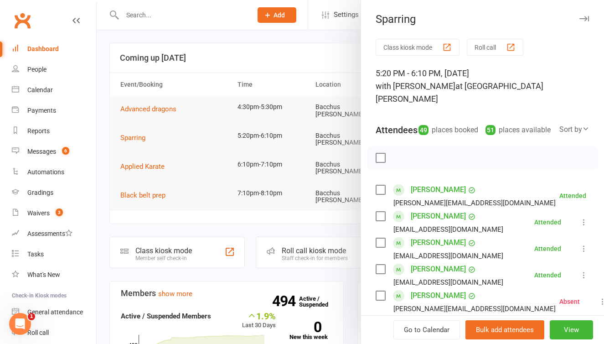
click at [489, 47] on button "Roll call" at bounding box center [495, 47] width 57 height 17
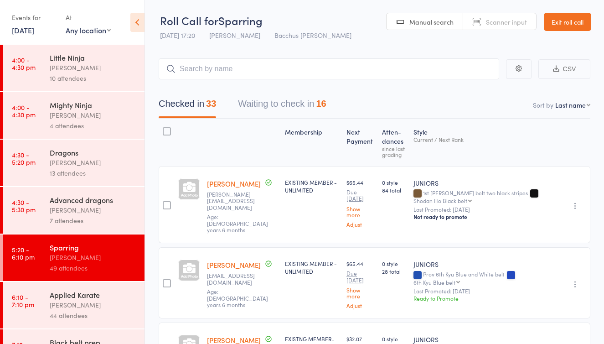
click at [297, 103] on button "Waiting to check in 16" at bounding box center [282, 106] width 88 height 24
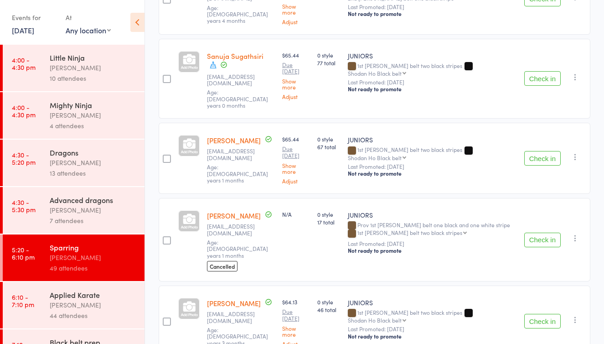
scroll to position [1041, 0]
click at [534, 151] on button "Check in" at bounding box center [542, 158] width 36 height 15
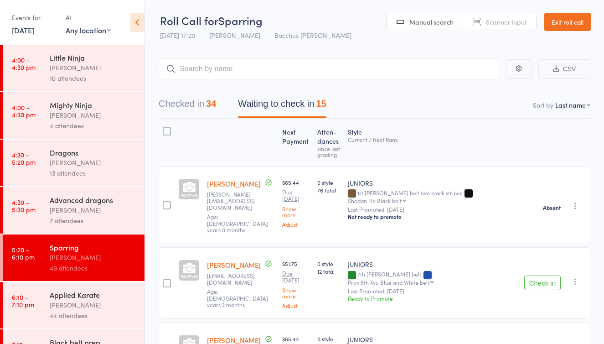
scroll to position [0, 0]
click at [233, 73] on input "search" at bounding box center [329, 68] width 341 height 21
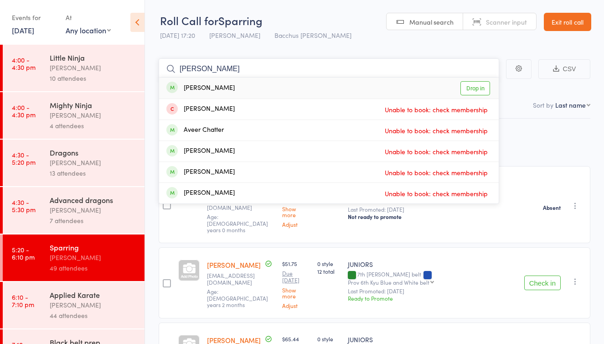
type input "[PERSON_NAME]"
drag, startPoint x: 233, startPoint y: 73, endPoint x: 477, endPoint y: 90, distance: 243.7
click at [477, 90] on link "Drop in" at bounding box center [476, 88] width 30 height 14
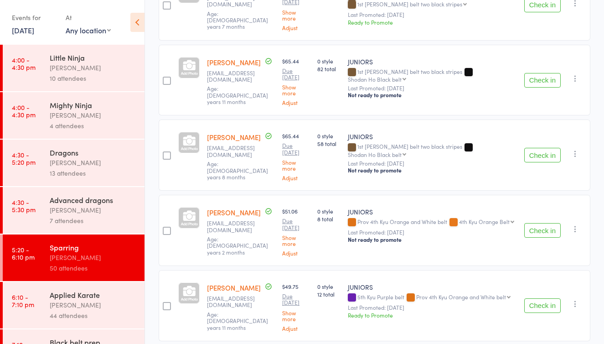
scroll to position [431, 0]
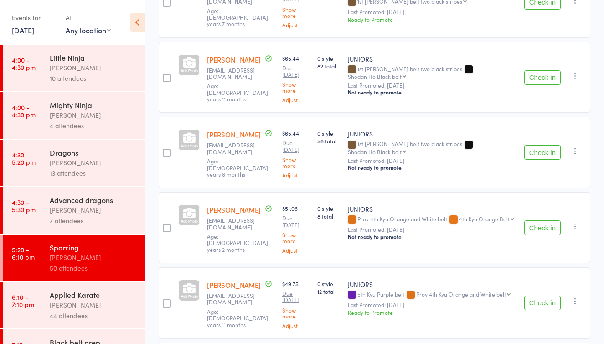
click at [537, 149] on div "Check in Check in Send message Add Note Add Flag Remove Mark absent" at bounding box center [556, 152] width 70 height 71
click at [543, 145] on button "Check in" at bounding box center [542, 152] width 36 height 15
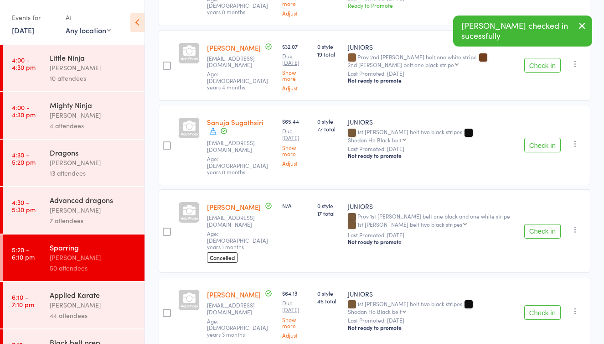
scroll to position [818, 0]
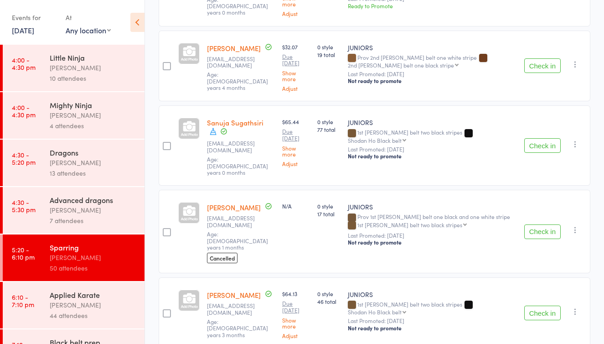
click at [550, 306] on button "Check in" at bounding box center [542, 313] width 36 height 15
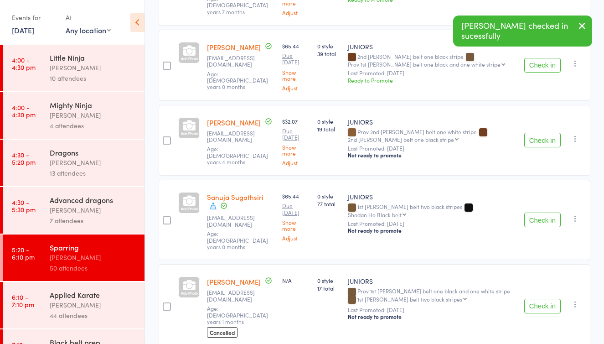
click at [575, 134] on icon "button" at bounding box center [575, 138] width 9 height 9
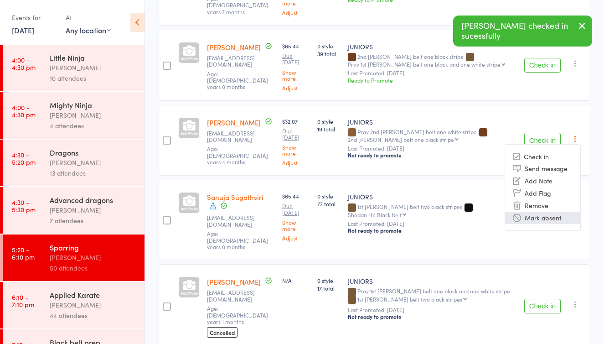
click at [546, 212] on li "Mark absent" at bounding box center [542, 218] width 75 height 12
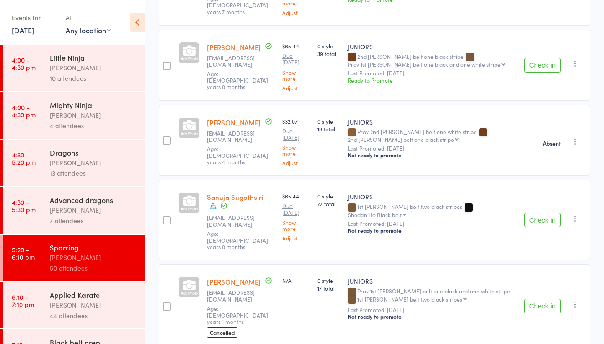
click at [574, 214] on icon "button" at bounding box center [575, 218] width 9 height 9
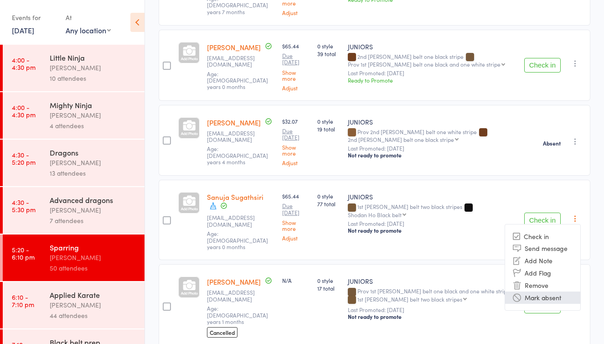
click at [536, 291] on li "Mark absent" at bounding box center [542, 297] width 75 height 12
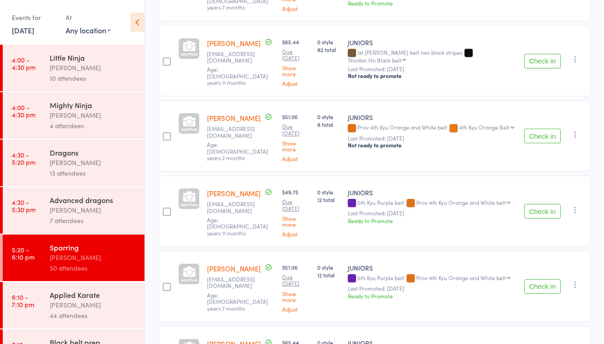
scroll to position [458, 0]
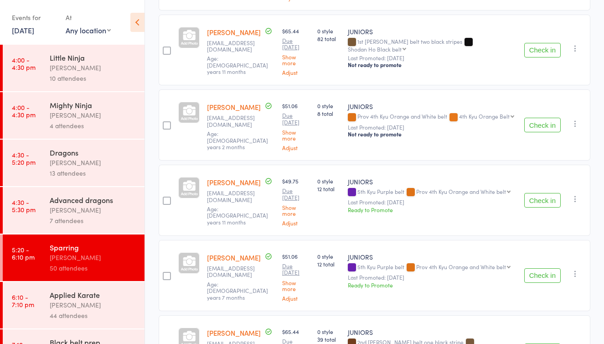
click at [101, 293] on div "Applied Karate" at bounding box center [93, 295] width 87 height 10
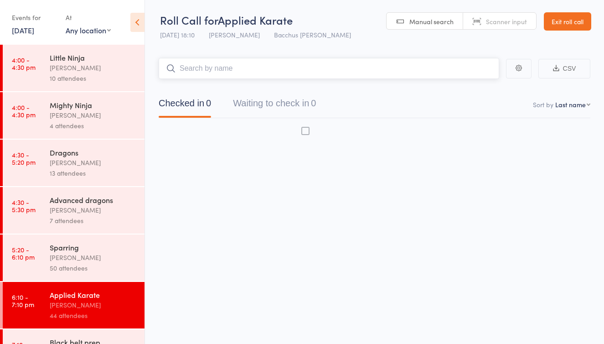
scroll to position [6, 0]
click at [299, 99] on button "Waiting to check in 0" at bounding box center [274, 105] width 83 height 24
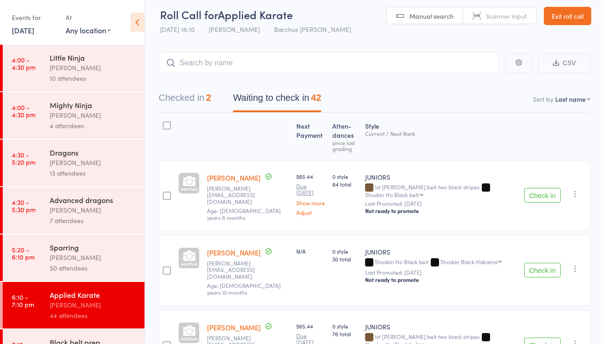
click at [549, 194] on button "Check in" at bounding box center [542, 195] width 36 height 15
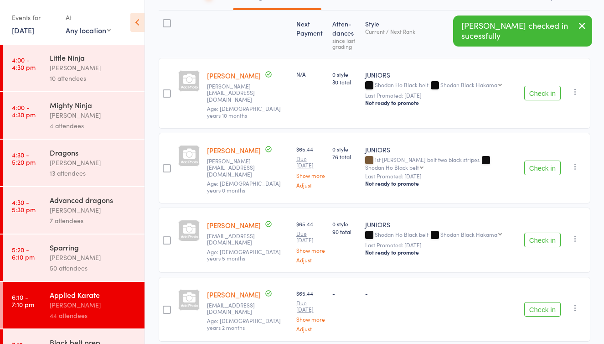
scroll to position [121, 0]
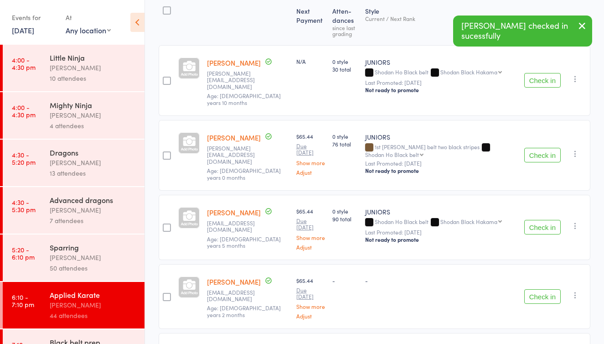
click at [576, 221] on icon "button" at bounding box center [575, 225] width 9 height 9
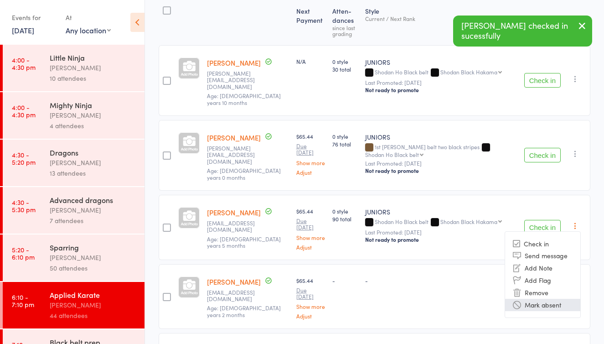
click at [543, 299] on li "Mark absent" at bounding box center [542, 305] width 75 height 12
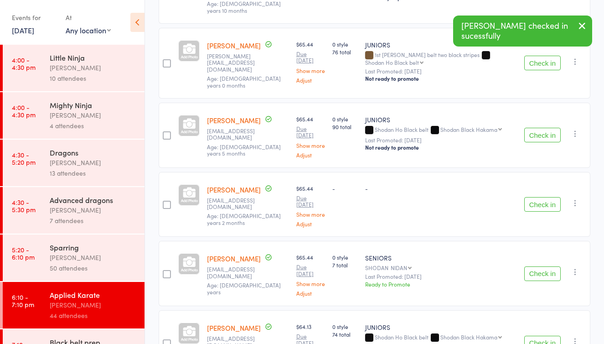
scroll to position [230, 0]
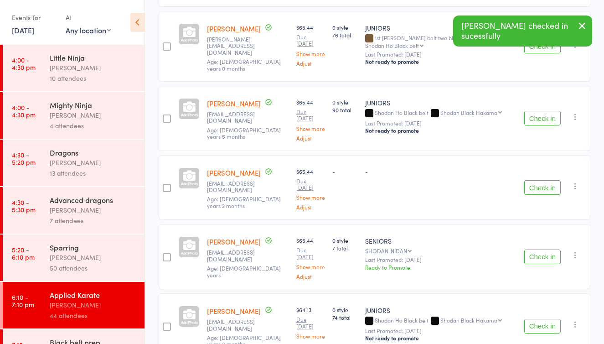
click at [540, 111] on button "Check in" at bounding box center [542, 118] width 36 height 15
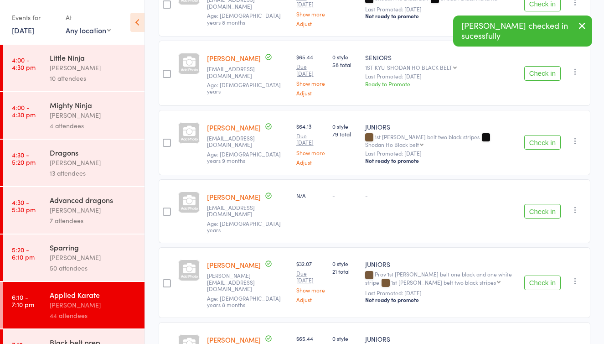
scroll to position [484, 0]
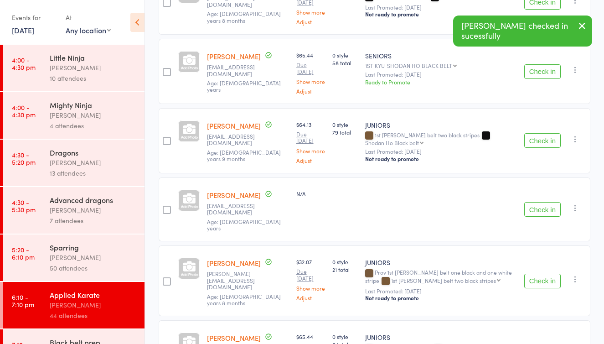
click at [547, 148] on button "Check in" at bounding box center [542, 140] width 36 height 15
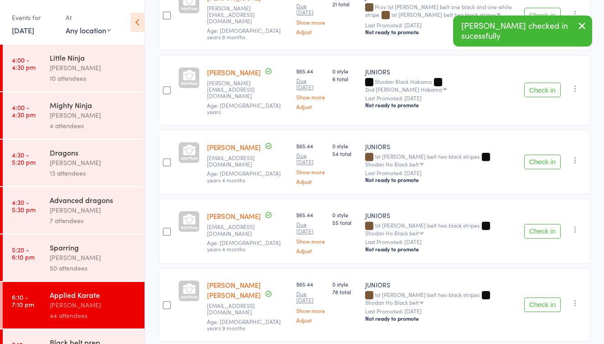
scroll to position [689, 0]
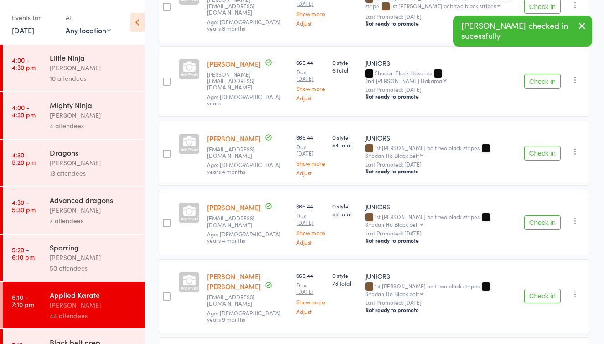
click at [545, 221] on button "Check in" at bounding box center [542, 222] width 36 height 15
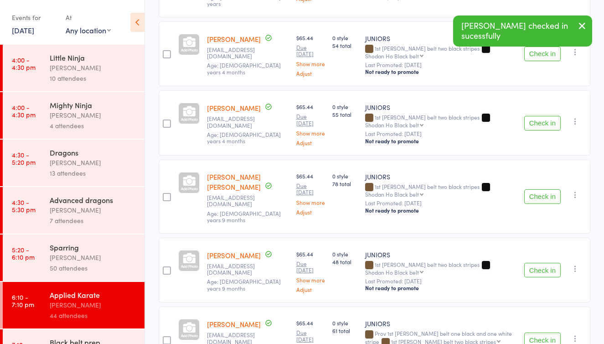
scroll to position [805, 0]
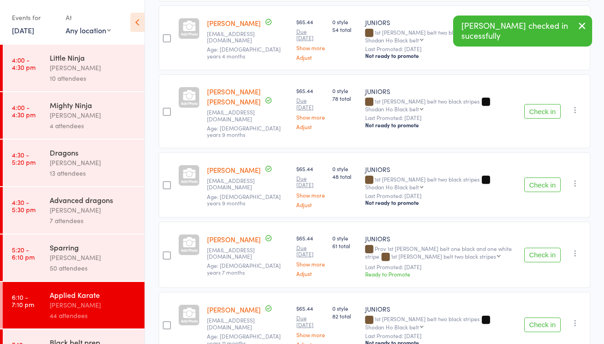
click at [545, 180] on button "Check in" at bounding box center [542, 184] width 36 height 15
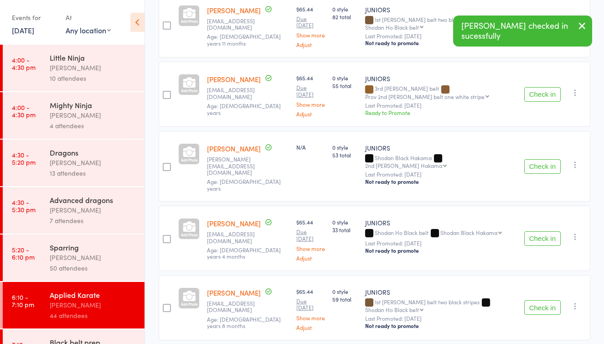
scroll to position [1045, 0]
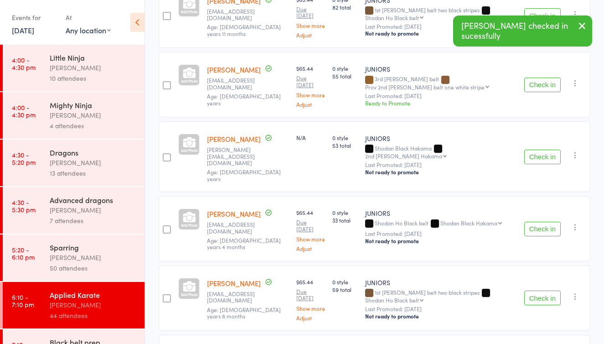
click at [545, 162] on button "Check in" at bounding box center [542, 157] width 36 height 15
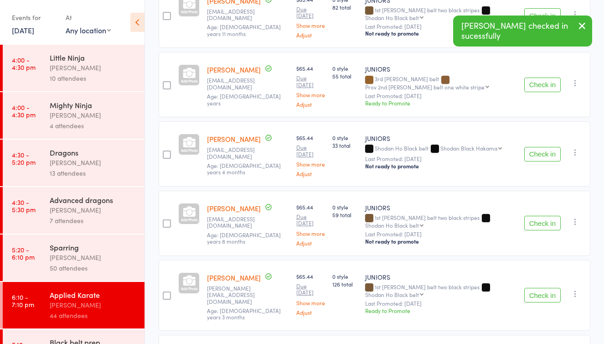
click at [534, 230] on button "Check in" at bounding box center [542, 223] width 36 height 15
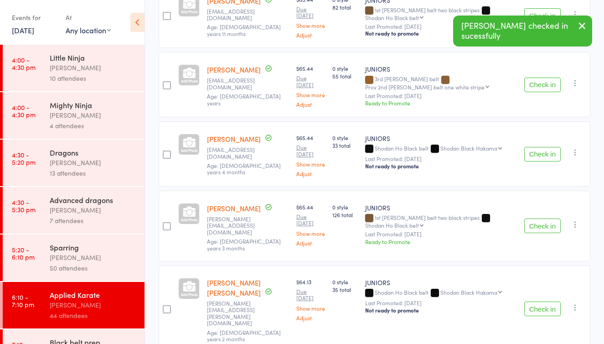
click at [544, 313] on button "Check in" at bounding box center [542, 308] width 36 height 15
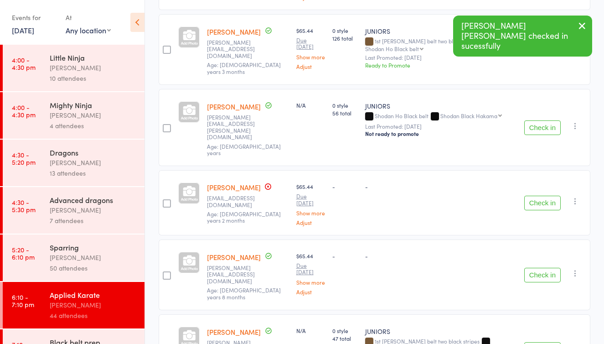
scroll to position [1229, 0]
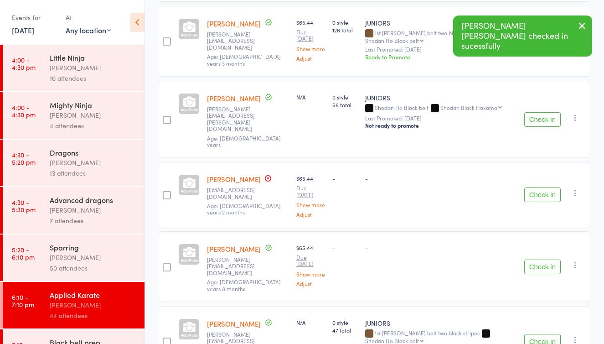
click at [543, 189] on button "Check in" at bounding box center [542, 194] width 36 height 15
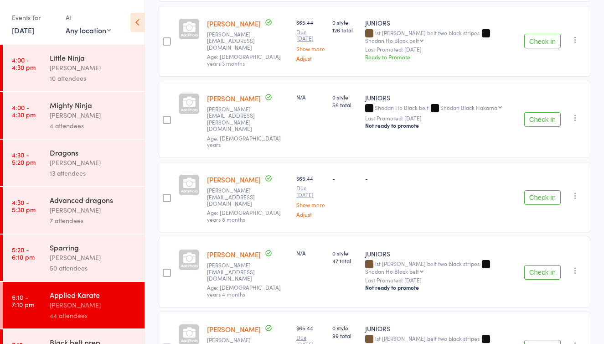
click at [549, 265] on button "Check in" at bounding box center [542, 272] width 36 height 15
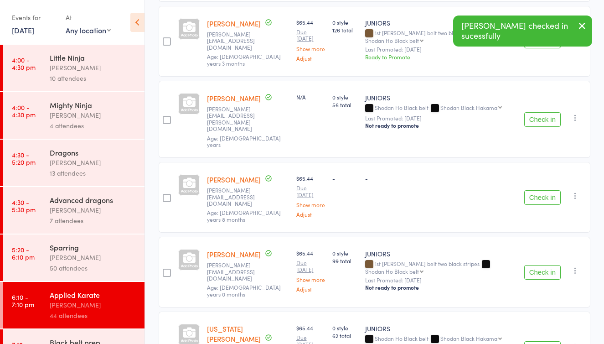
click at [549, 265] on button "Check in" at bounding box center [542, 272] width 36 height 15
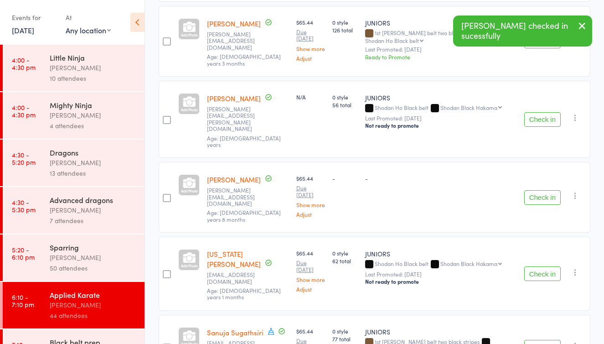
click at [549, 266] on button "Check in" at bounding box center [542, 273] width 36 height 15
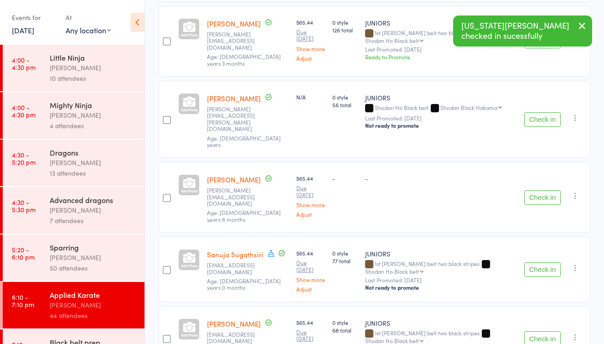
click at [549, 263] on button "Check in" at bounding box center [542, 269] width 36 height 15
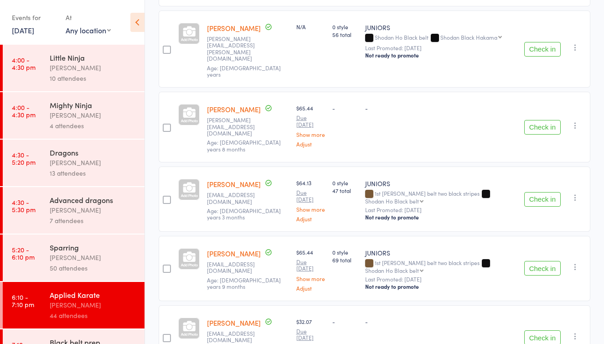
scroll to position [1334, 0]
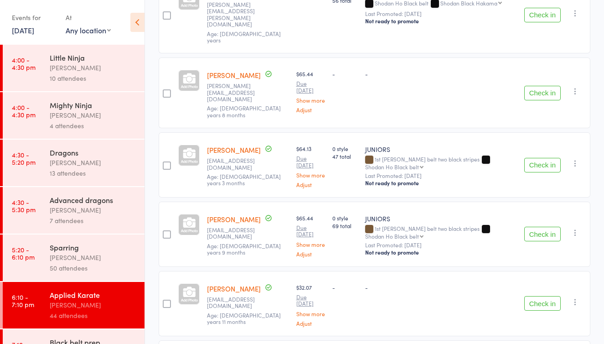
click at [545, 158] on button "Check in" at bounding box center [542, 165] width 36 height 15
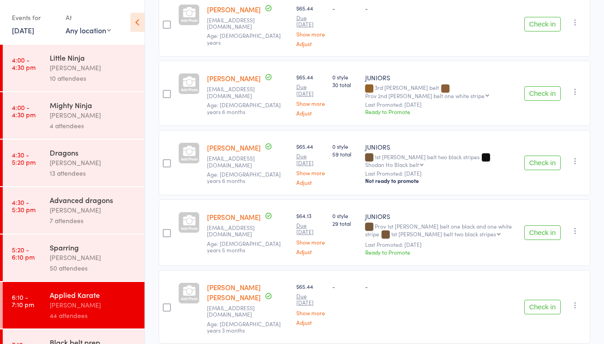
scroll to position [1683, 0]
click at [541, 100] on button "Check in" at bounding box center [542, 92] width 36 height 15
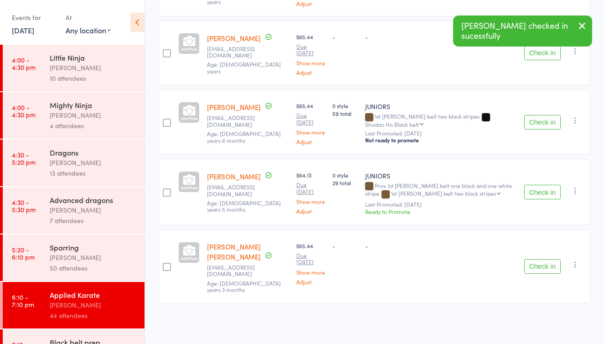
scroll to position [1671, 0]
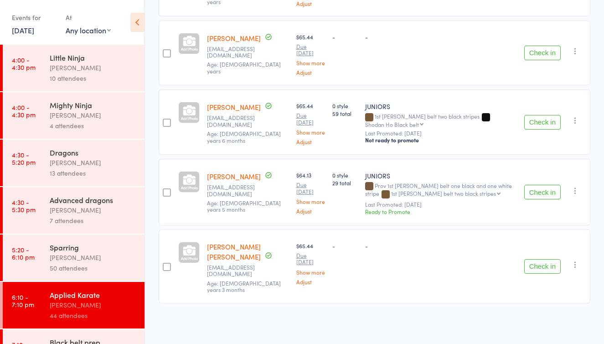
click at [543, 118] on button "Check in" at bounding box center [542, 122] width 36 height 15
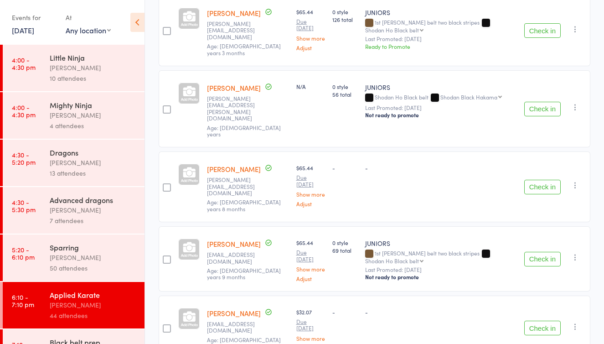
scroll to position [1172, 0]
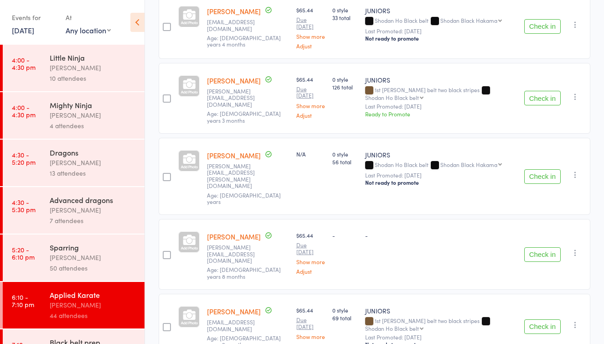
click at [539, 34] on button "Check in" at bounding box center [542, 26] width 36 height 15
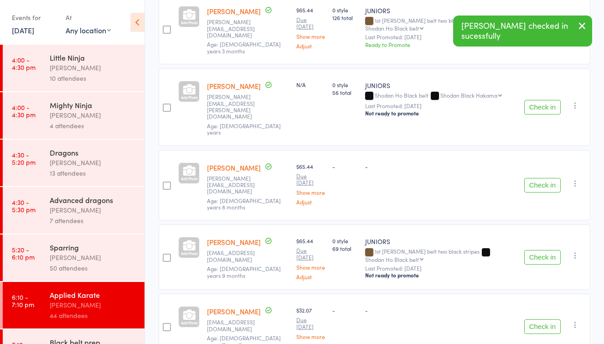
click at [583, 24] on icon "button" at bounding box center [582, 25] width 11 height 11
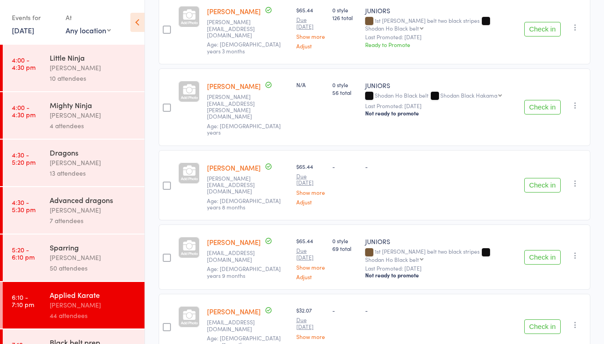
click at [544, 36] on button "Check in" at bounding box center [542, 29] width 36 height 15
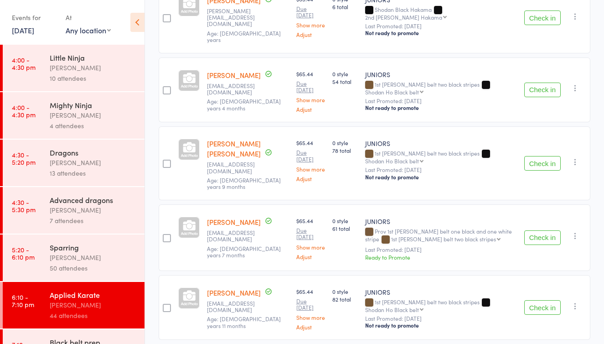
scroll to position [752, 0]
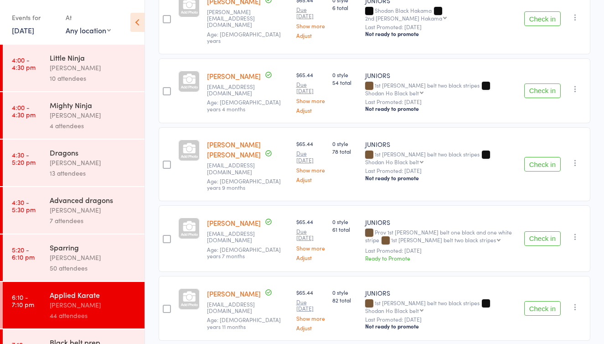
click at [546, 159] on button "Check in" at bounding box center [542, 164] width 36 height 15
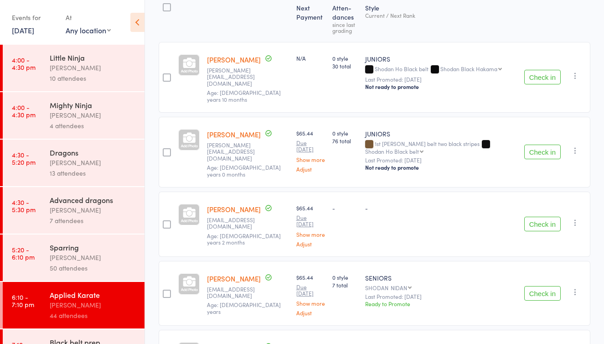
scroll to position [124, 0]
click at [575, 146] on icon "button" at bounding box center [575, 150] width 9 height 9
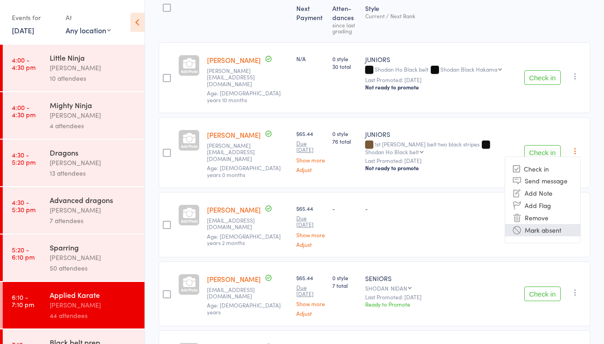
click at [547, 224] on li "Mark absent" at bounding box center [542, 230] width 75 height 12
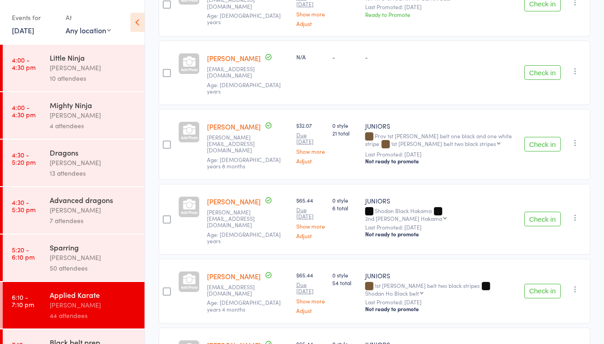
scroll to position [507, 0]
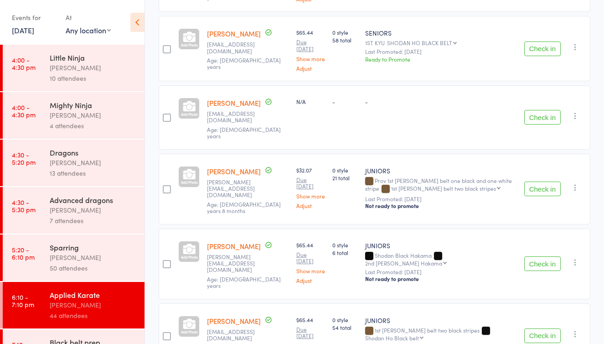
click at [553, 50] on button "Check in" at bounding box center [542, 48] width 36 height 15
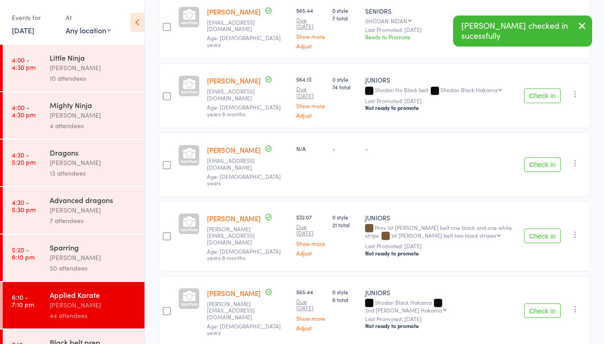
scroll to position [387, 0]
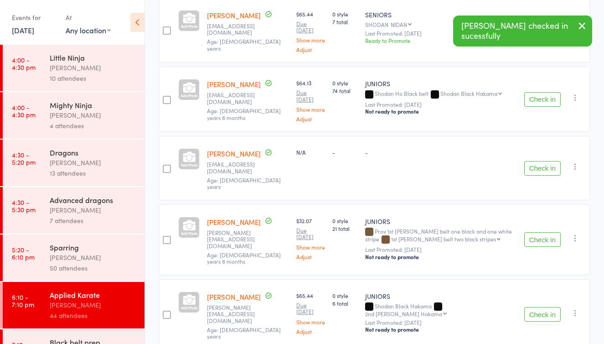
click at [543, 97] on button "Check in" at bounding box center [542, 99] width 36 height 15
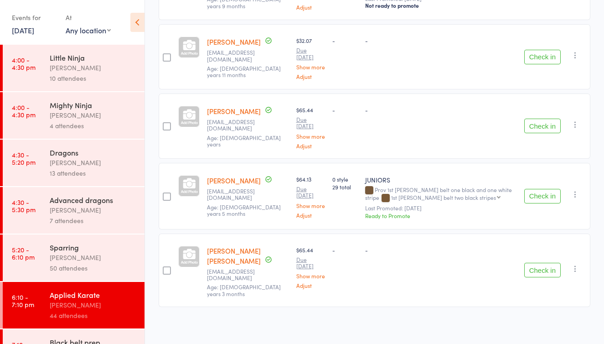
scroll to position [1150, 0]
click at [539, 190] on button "Check in" at bounding box center [542, 196] width 36 height 15
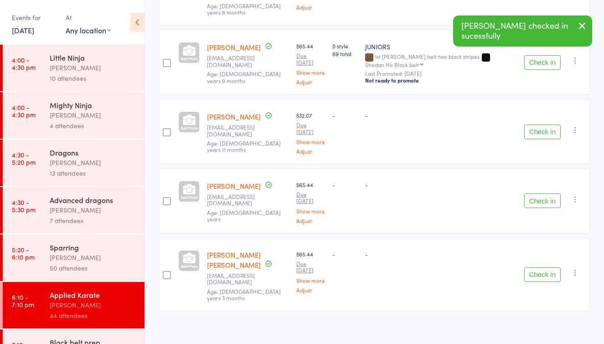
click at [546, 194] on button "Check in" at bounding box center [542, 200] width 36 height 15
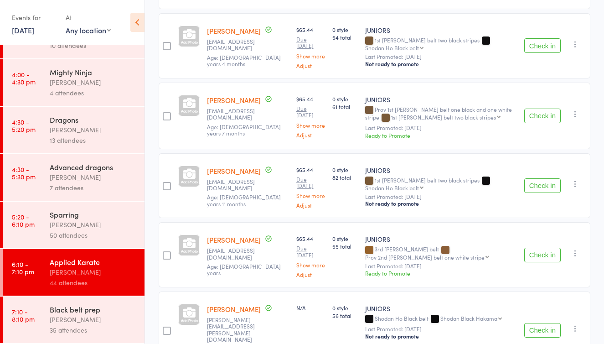
scroll to position [662, 0]
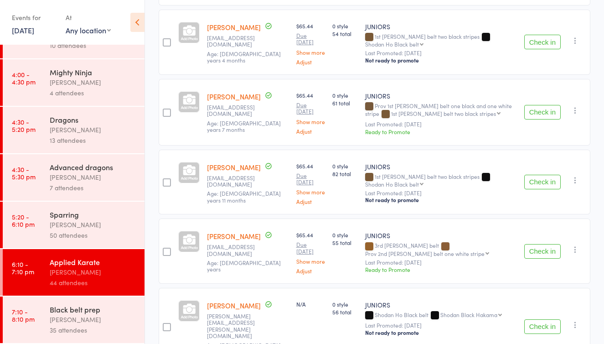
click at [83, 312] on div "Black belt prep" at bounding box center [93, 309] width 87 height 10
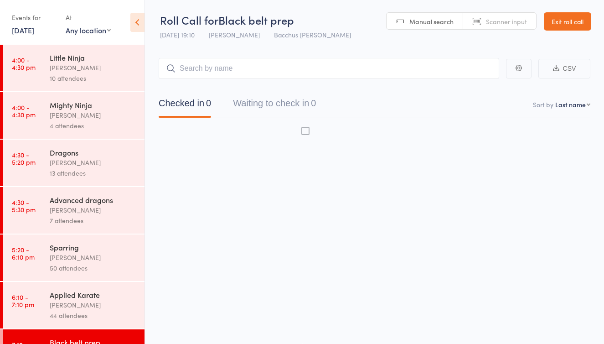
scroll to position [6, 0]
click at [302, 99] on button "Waiting to check in 0" at bounding box center [274, 105] width 83 height 24
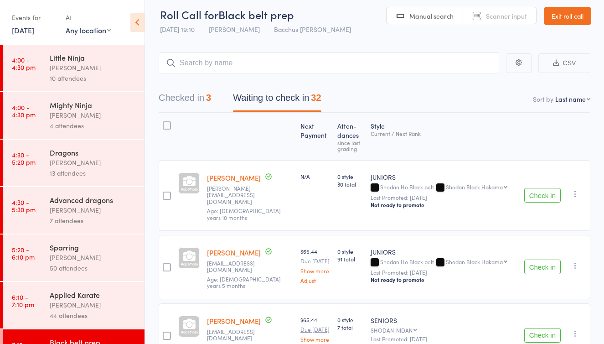
click at [549, 259] on button "Check in" at bounding box center [542, 266] width 36 height 15
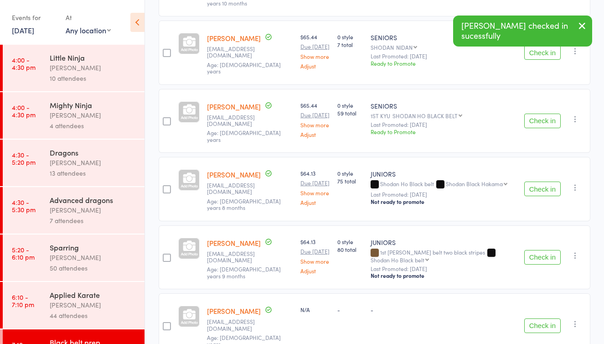
scroll to position [221, 0]
click at [540, 264] on button "Check in" at bounding box center [542, 256] width 36 height 15
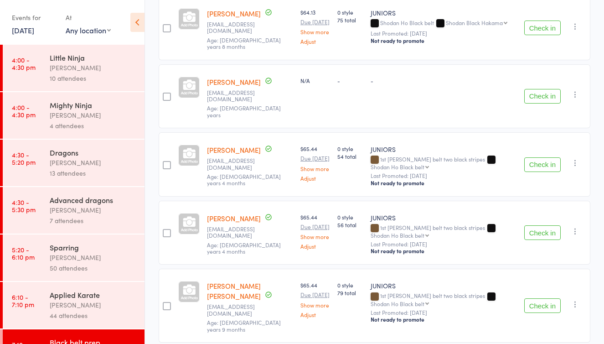
scroll to position [388, 0]
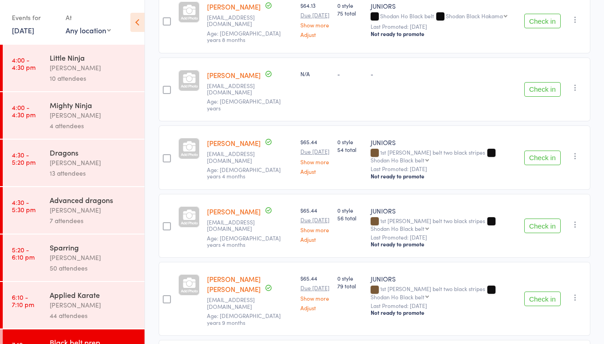
click at [547, 221] on button "Check in" at bounding box center [542, 225] width 36 height 15
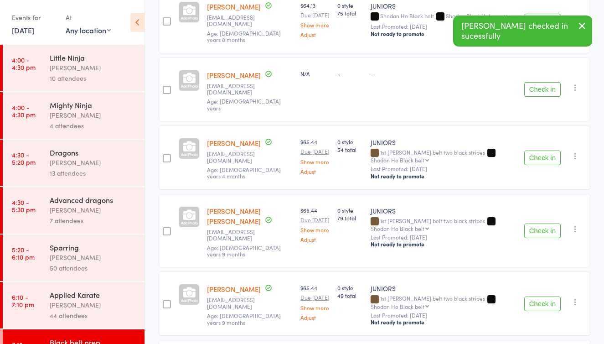
click at [549, 226] on button "Check in" at bounding box center [542, 230] width 36 height 15
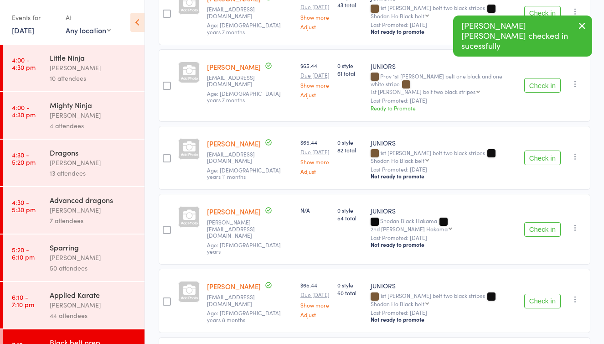
scroll to position [670, 0]
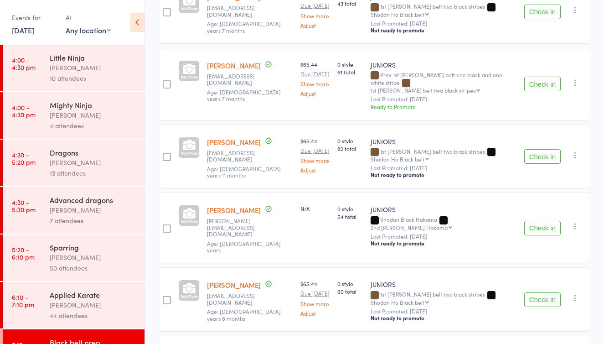
click at [546, 235] on button "Check in" at bounding box center [542, 228] width 36 height 15
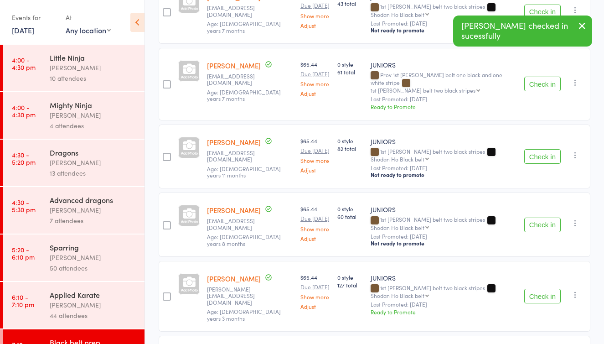
click at [546, 232] on button "Check in" at bounding box center [542, 225] width 36 height 15
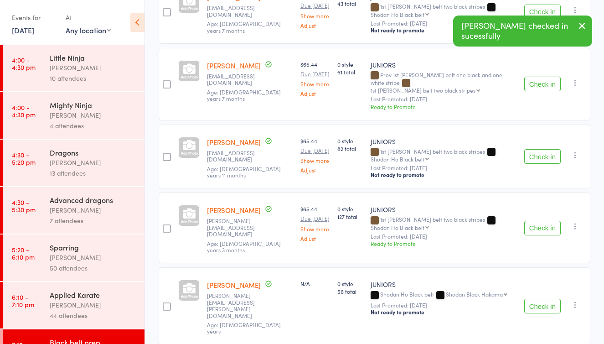
click at [546, 235] on button "Check in" at bounding box center [542, 228] width 36 height 15
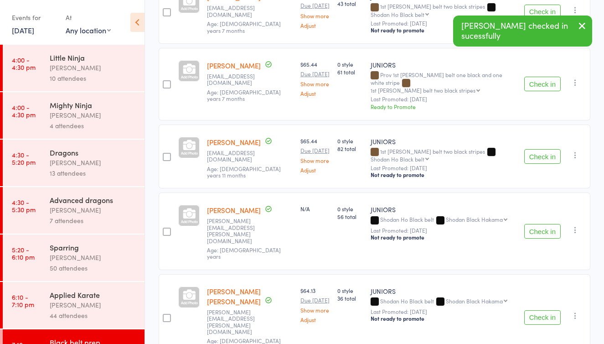
click at [544, 236] on button "Check in" at bounding box center [542, 231] width 36 height 15
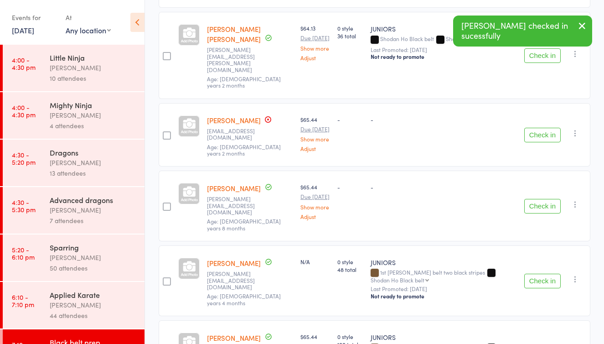
scroll to position [861, 0]
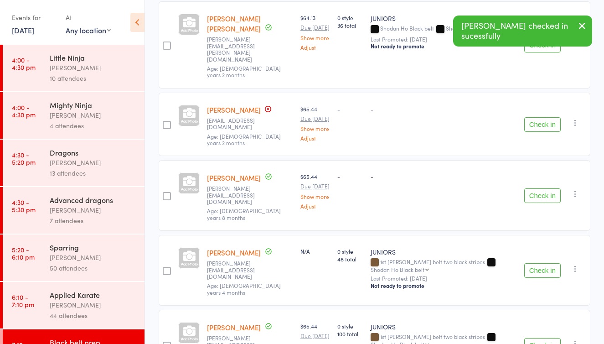
click at [545, 120] on button "Check in" at bounding box center [542, 124] width 36 height 15
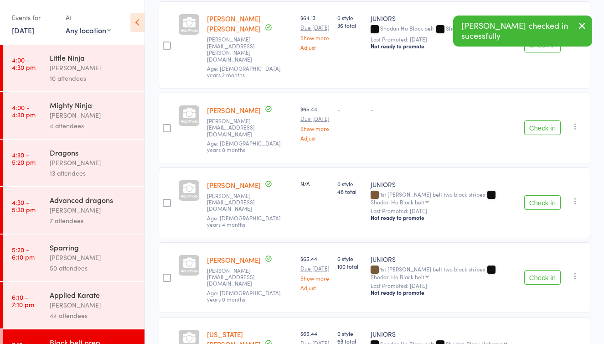
click at [547, 270] on button "Check in" at bounding box center [542, 277] width 36 height 15
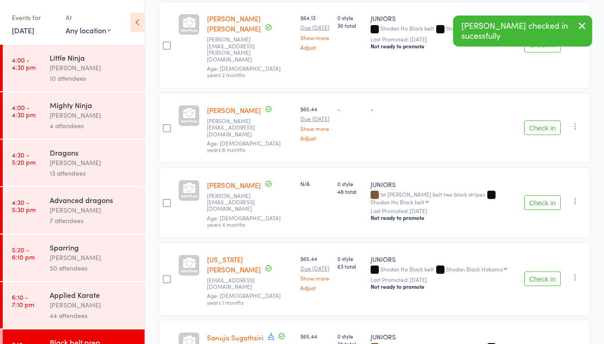
click at [547, 271] on button "Check in" at bounding box center [542, 278] width 36 height 15
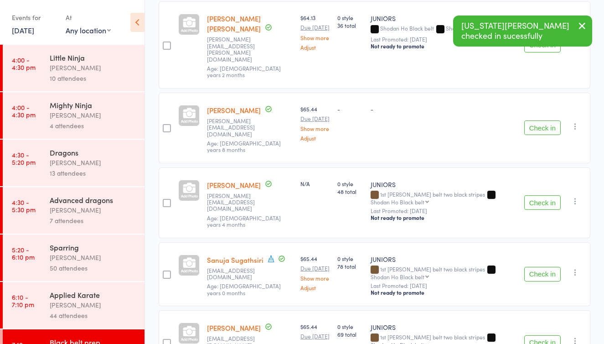
click at [547, 267] on button "Check in" at bounding box center [542, 274] width 36 height 15
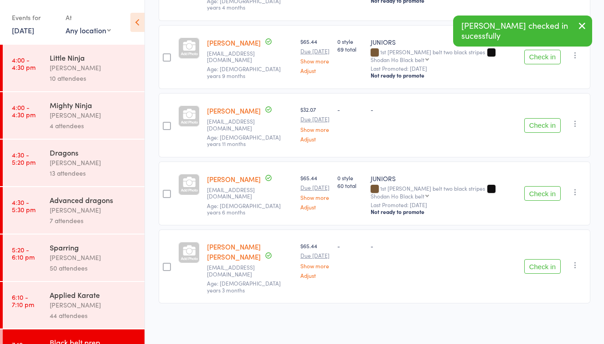
scroll to position [1082, 0]
click at [545, 190] on button "Check in" at bounding box center [542, 193] width 36 height 15
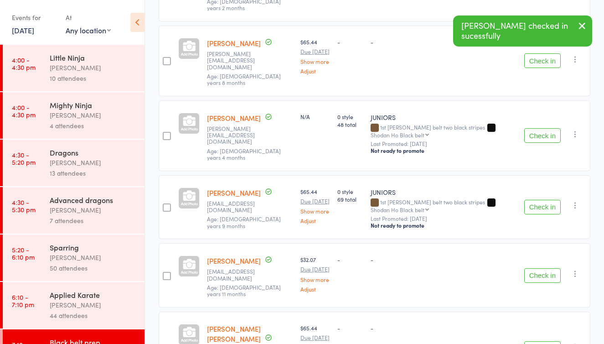
scroll to position [923, 0]
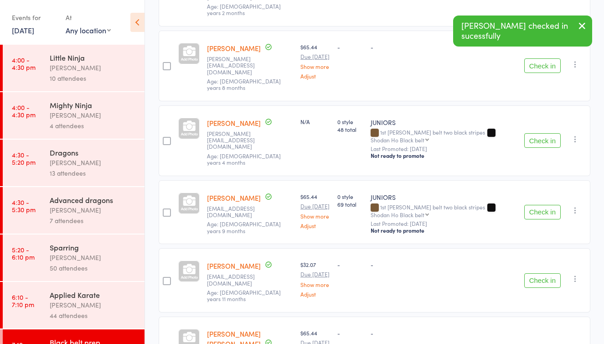
click at [544, 133] on button "Check in" at bounding box center [542, 140] width 36 height 15
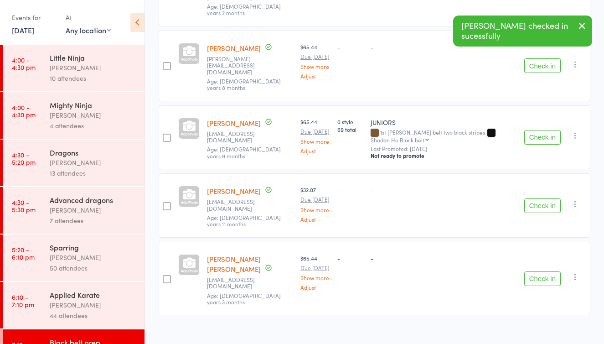
click at [545, 135] on button "Check in" at bounding box center [542, 137] width 36 height 15
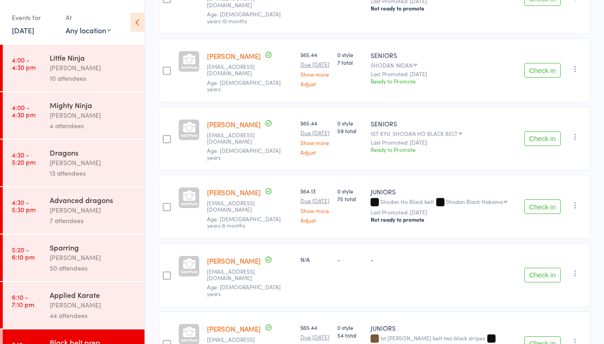
scroll to position [202, 0]
click at [540, 136] on button "Check in" at bounding box center [542, 139] width 36 height 15
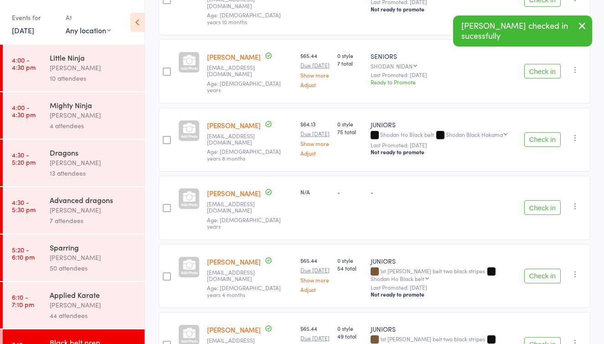
click at [540, 136] on button "Check in" at bounding box center [542, 139] width 36 height 15
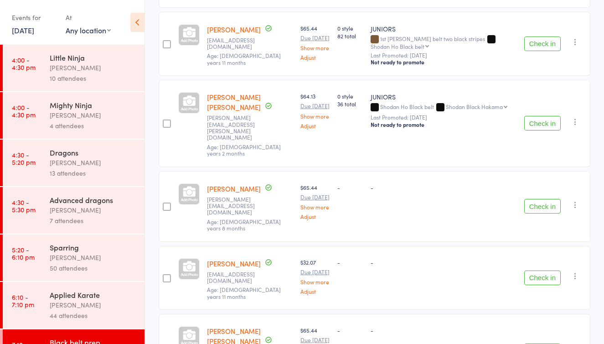
scroll to position [646, 0]
click at [100, 297] on div "Applied Karate" at bounding box center [93, 295] width 87 height 10
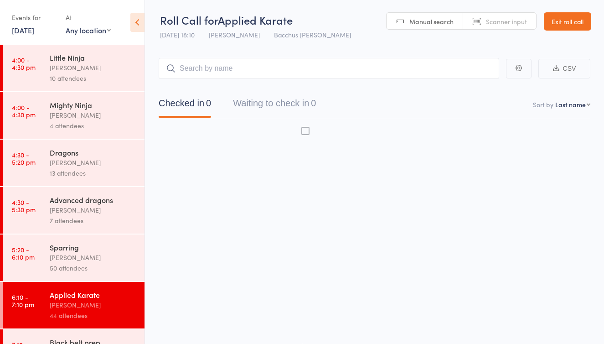
scroll to position [6, 0]
click at [293, 102] on button "Waiting to check in 0" at bounding box center [274, 105] width 83 height 24
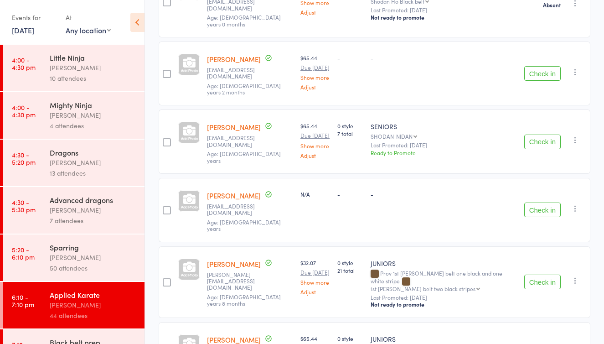
scroll to position [269, 0]
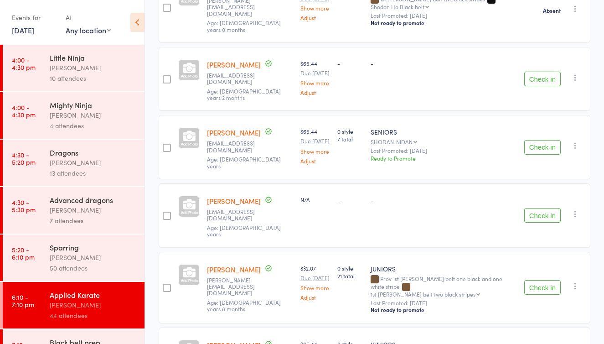
click at [574, 73] on icon "button" at bounding box center [575, 77] width 9 height 9
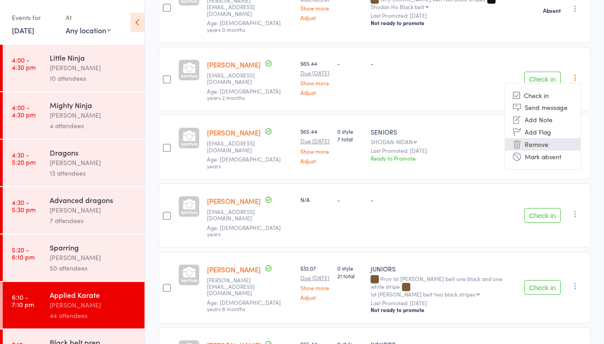
click at [543, 138] on li "Remove" at bounding box center [542, 144] width 75 height 12
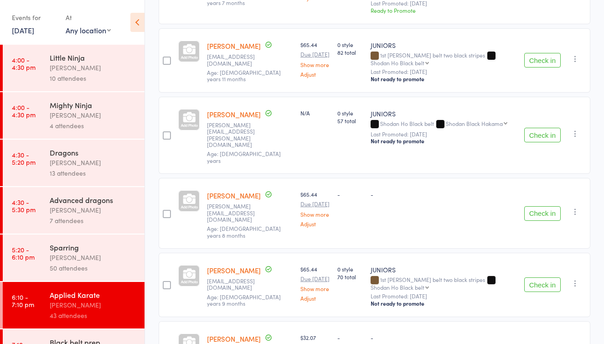
scroll to position [721, 0]
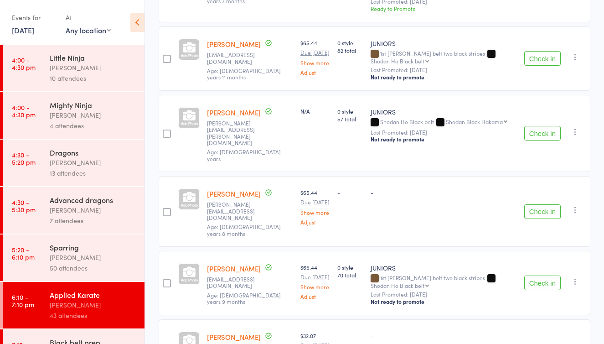
click at [543, 126] on button "Check in" at bounding box center [542, 133] width 36 height 15
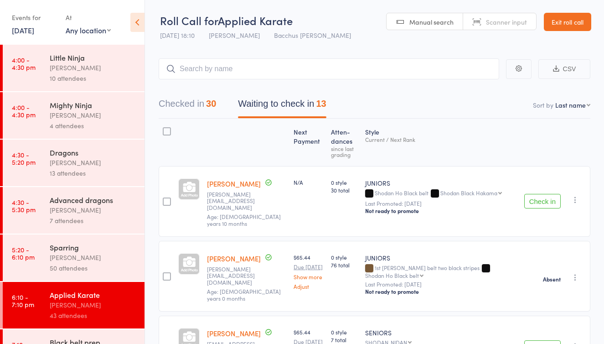
scroll to position [0, 0]
click at [197, 64] on input "search" at bounding box center [329, 68] width 341 height 21
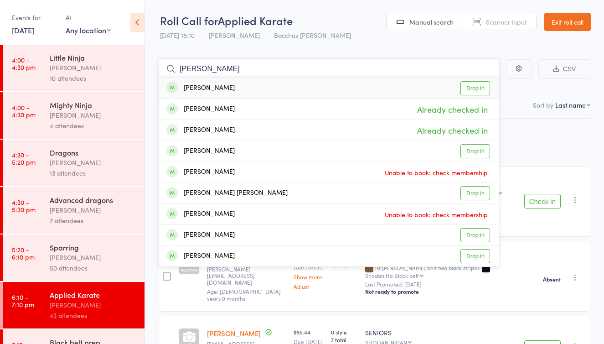
type input "Watson"
drag, startPoint x: 175, startPoint y: 80, endPoint x: 150, endPoint y: 69, distance: 26.5
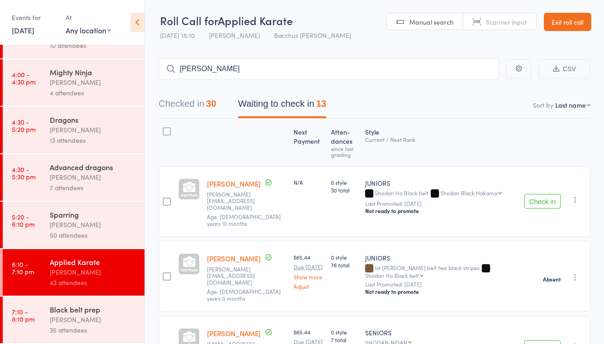
scroll to position [33, 0]
click at [77, 313] on div "Black belt prep" at bounding box center [93, 309] width 87 height 10
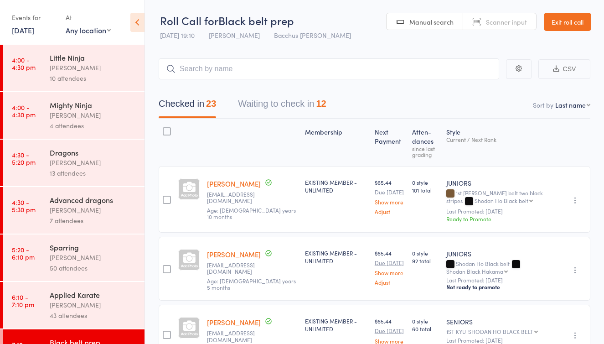
click at [290, 101] on button "Waiting to check in 12" at bounding box center [282, 106] width 88 height 24
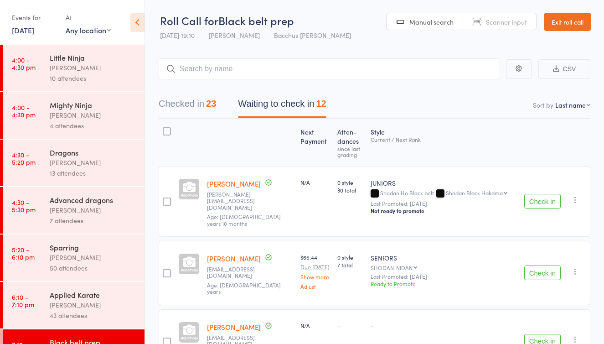
click at [193, 105] on button "Checked in 23" at bounding box center [187, 106] width 57 height 24
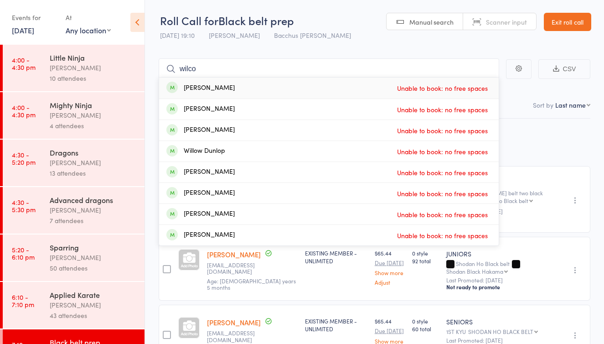
type input "wilco"
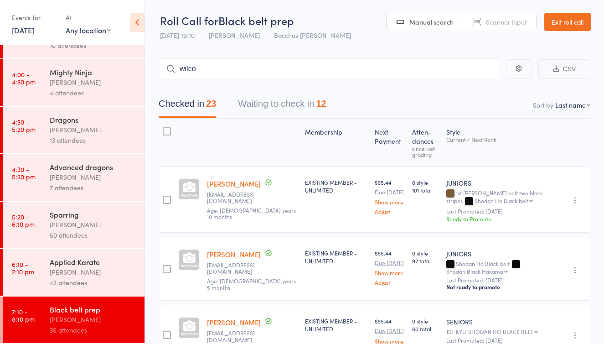
click at [290, 103] on button "Waiting to check in 12" at bounding box center [282, 106] width 88 height 24
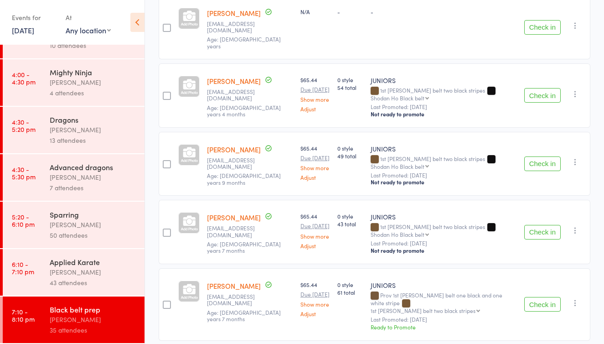
scroll to position [316, 0]
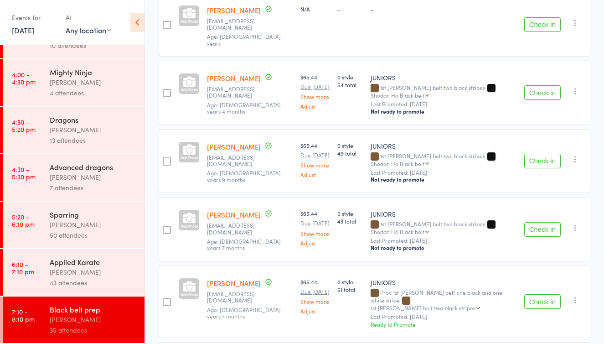
click at [538, 154] on button "Check in" at bounding box center [542, 161] width 36 height 15
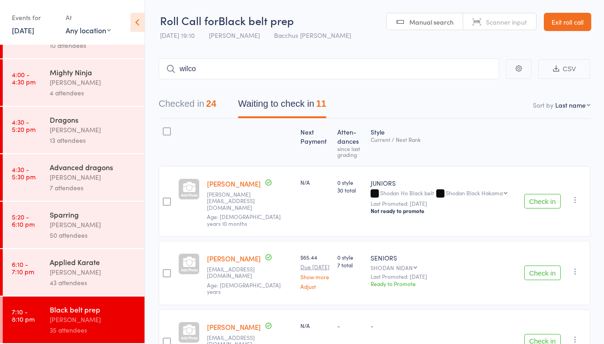
scroll to position [7, 0]
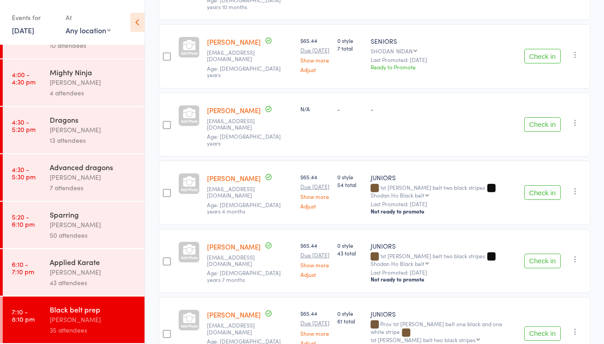
click at [99, 269] on div "[PERSON_NAME]" at bounding box center [93, 272] width 87 height 10
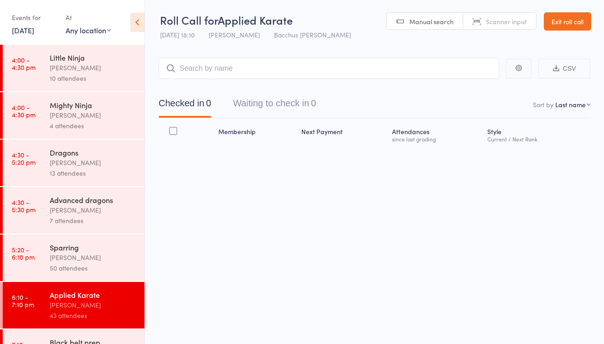
click at [286, 99] on button "Waiting to check in 0" at bounding box center [274, 105] width 83 height 24
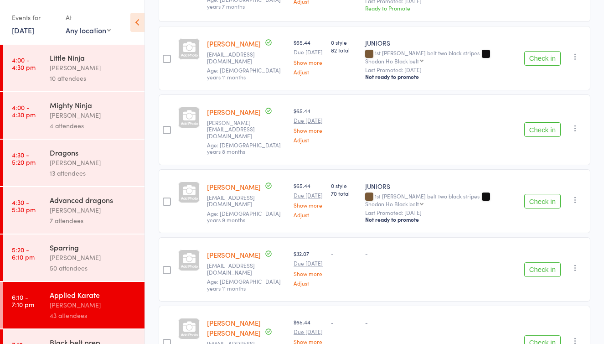
scroll to position [718, 0]
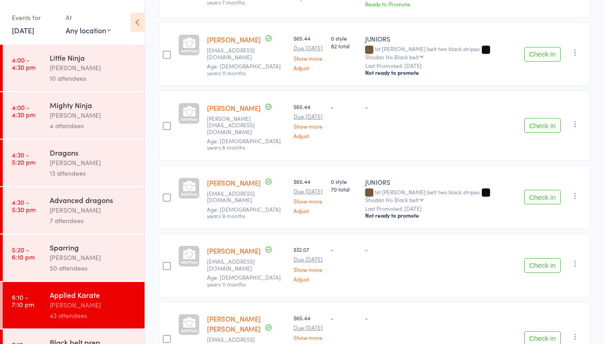
click at [535, 191] on button "Check in" at bounding box center [542, 197] width 36 height 15
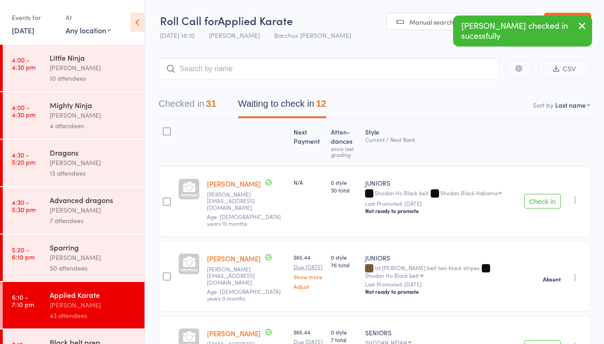
scroll to position [0, 0]
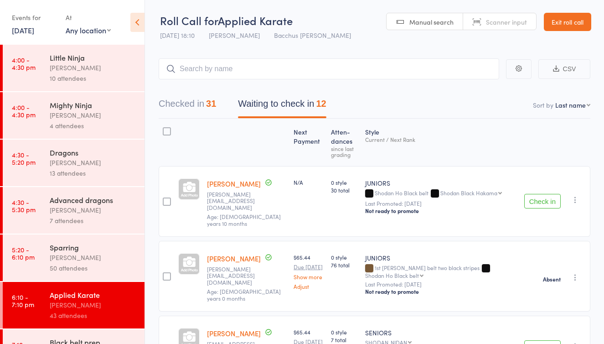
click at [546, 197] on button "Check in" at bounding box center [542, 201] width 36 height 15
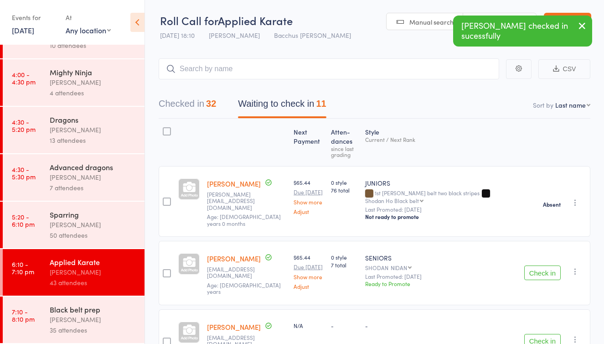
scroll to position [33, 0]
click at [100, 317] on div "[PERSON_NAME]" at bounding box center [93, 319] width 87 height 10
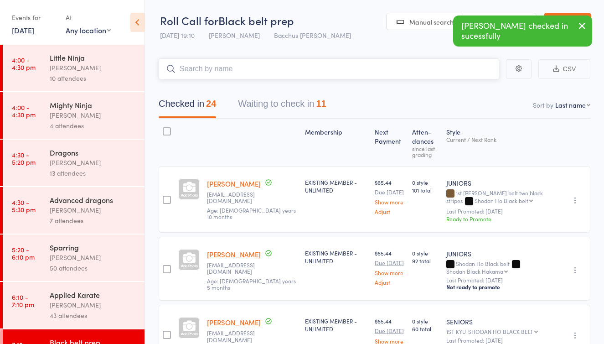
click at [288, 105] on button "Waiting to check in 11" at bounding box center [282, 106] width 88 height 24
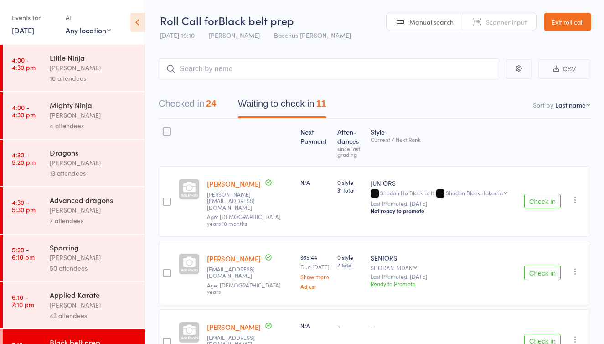
click at [547, 194] on button "Check in" at bounding box center [542, 201] width 36 height 15
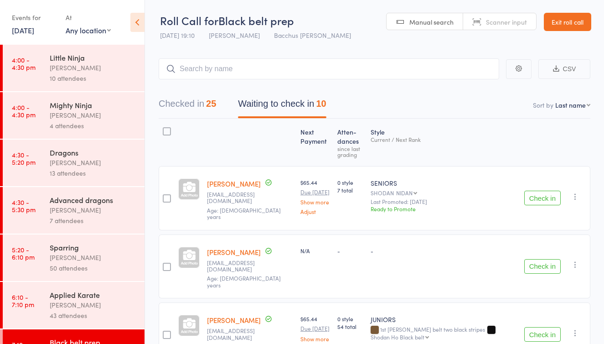
click at [568, 26] on link "Exit roll call" at bounding box center [567, 22] width 47 height 18
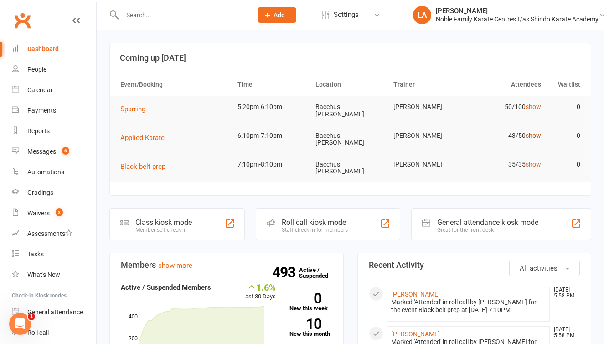
click at [533, 132] on link "show" at bounding box center [534, 135] width 16 height 7
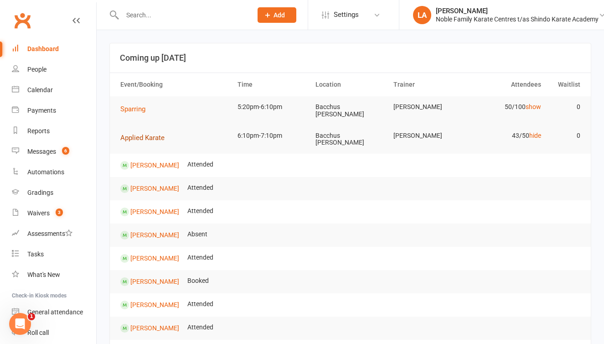
click at [152, 134] on span "Applied Karate" at bounding box center [142, 138] width 44 height 8
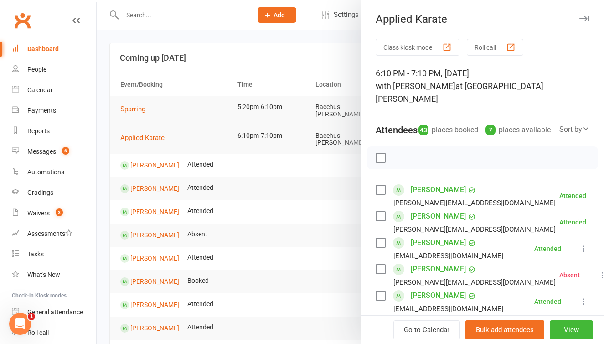
click at [580, 18] on icon "button" at bounding box center [585, 18] width 10 height 5
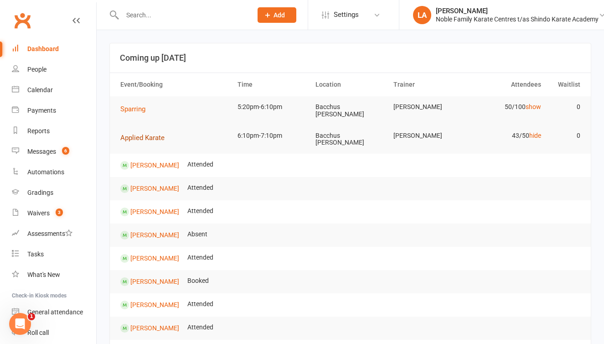
click at [131, 135] on span "Applied Karate" at bounding box center [142, 138] width 44 height 8
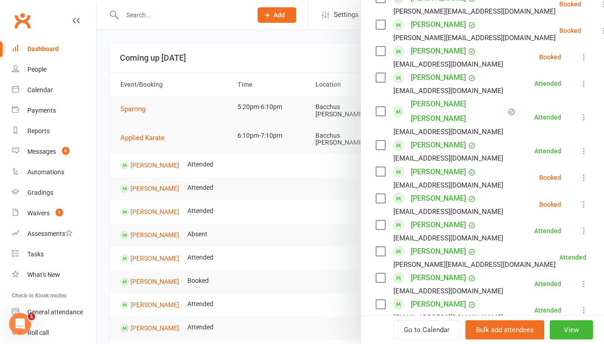
scroll to position [446, 0]
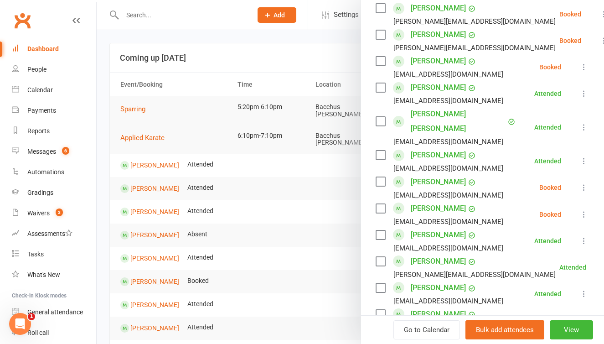
click at [47, 47] on div "Dashboard" at bounding box center [42, 48] width 31 height 7
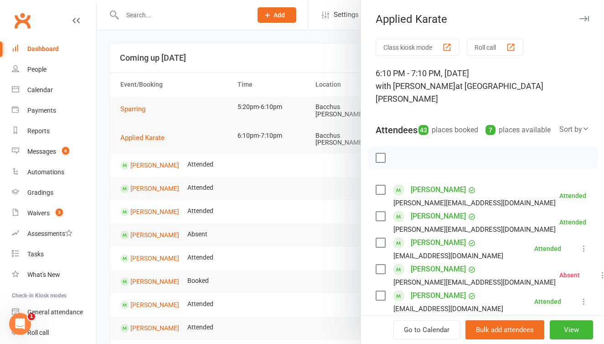
scroll to position [0, 0]
click at [495, 49] on button "Roll call" at bounding box center [495, 47] width 57 height 17
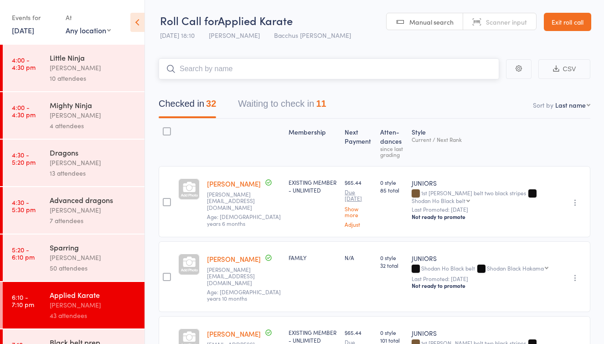
click at [285, 106] on button "Waiting to check in 11" at bounding box center [282, 106] width 88 height 24
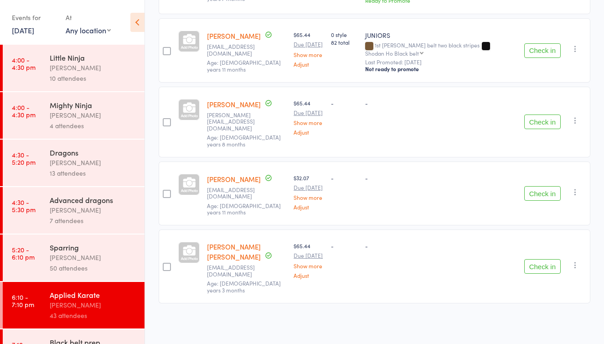
scroll to position [657, 0]
click at [543, 269] on button "Check in" at bounding box center [542, 266] width 36 height 15
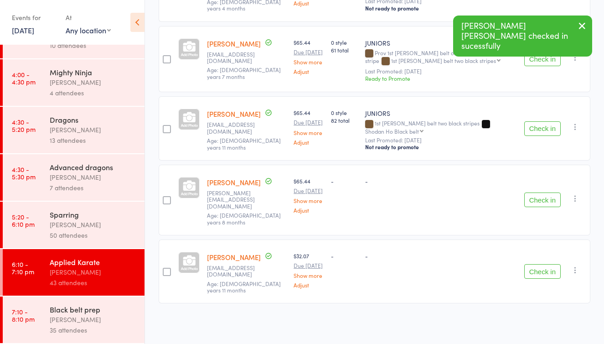
scroll to position [33, 0]
click at [109, 311] on div "Black belt prep" at bounding box center [93, 309] width 87 height 10
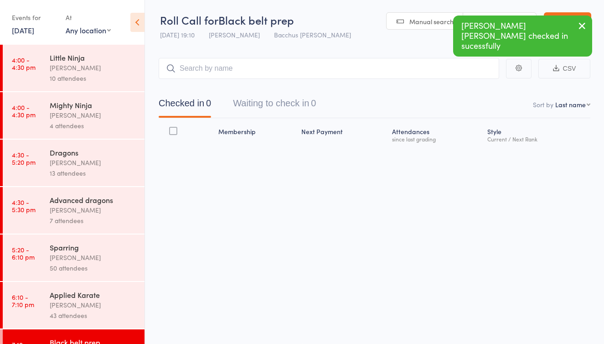
click at [304, 98] on button "Waiting to check in 0" at bounding box center [274, 105] width 83 height 24
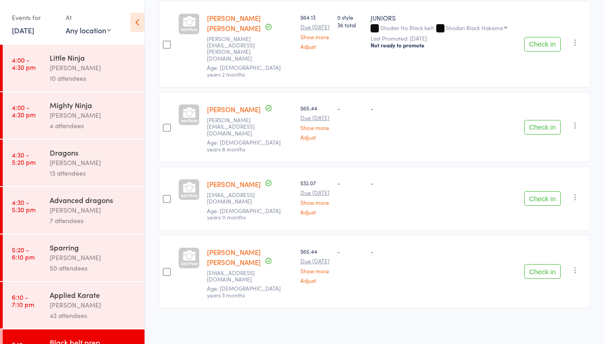
scroll to position [582, 0]
click at [545, 267] on button "Check in" at bounding box center [542, 271] width 36 height 15
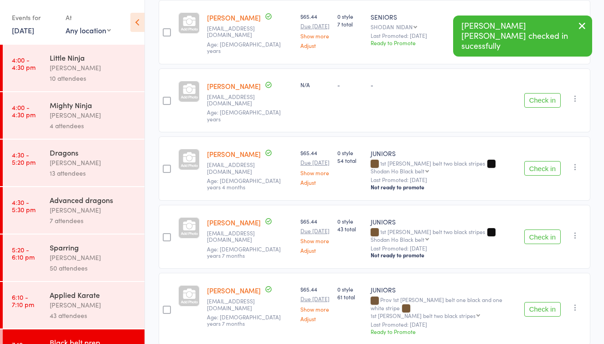
scroll to position [143, 0]
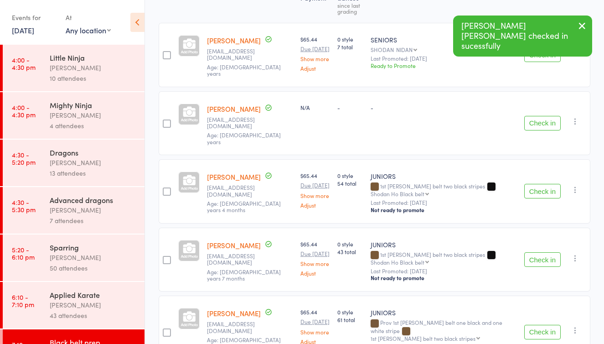
click at [99, 298] on div "Applied Karate" at bounding box center [93, 295] width 87 height 10
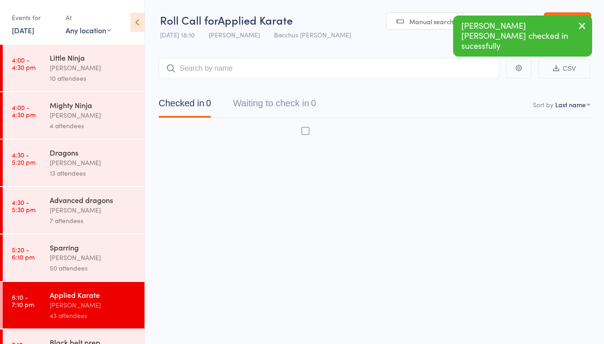
scroll to position [6, 0]
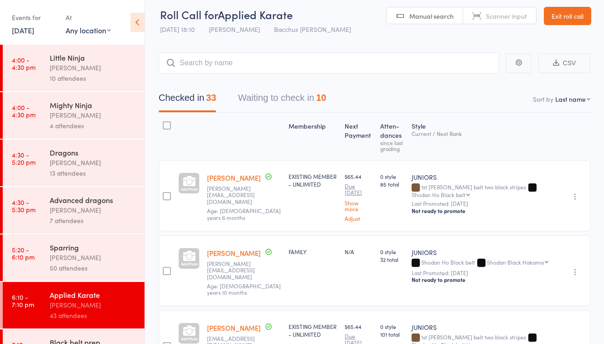
click at [291, 101] on button "Waiting to check in 10" at bounding box center [282, 100] width 88 height 24
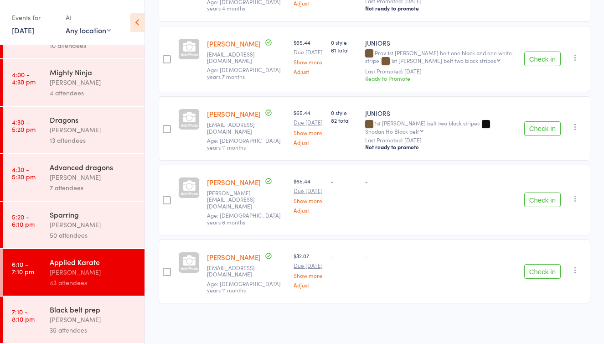
scroll to position [33, 0]
click at [63, 321] on div "[PERSON_NAME]" at bounding box center [93, 319] width 87 height 10
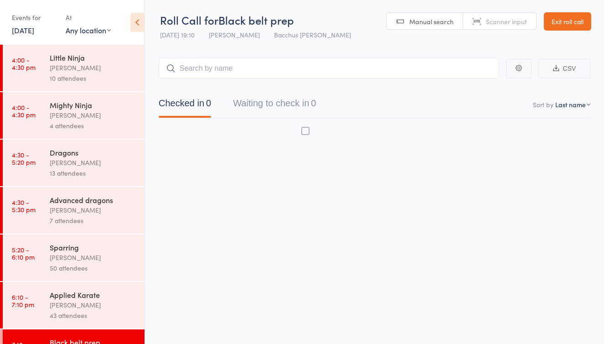
scroll to position [6, 0]
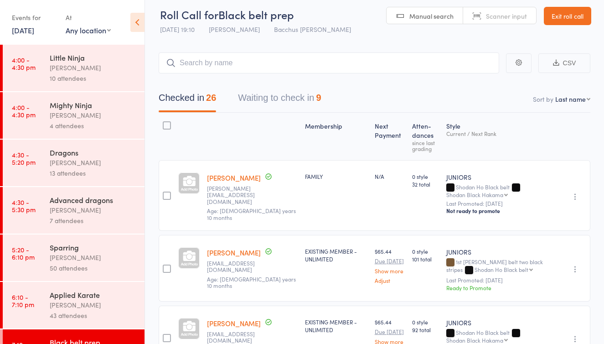
click at [272, 102] on button "Waiting to check in 9" at bounding box center [279, 100] width 83 height 24
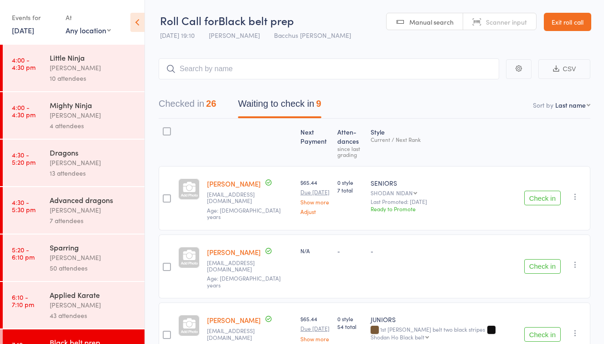
scroll to position [0, 0]
click at [579, 22] on link "Exit roll call" at bounding box center [567, 22] width 47 height 18
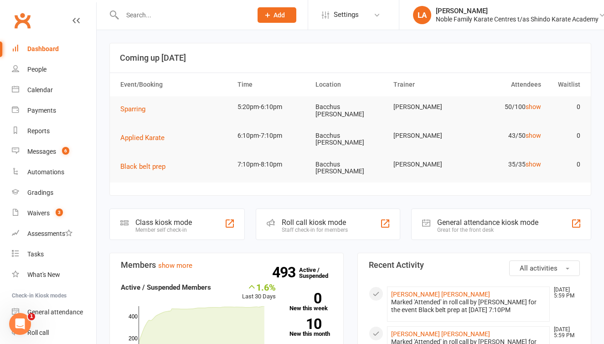
click at [52, 47] on div "Dashboard" at bounding box center [42, 48] width 31 height 7
click at [376, 14] on icon at bounding box center [376, 14] width 7 height 7
click at [49, 91] on div "Calendar" at bounding box center [40, 89] width 26 height 7
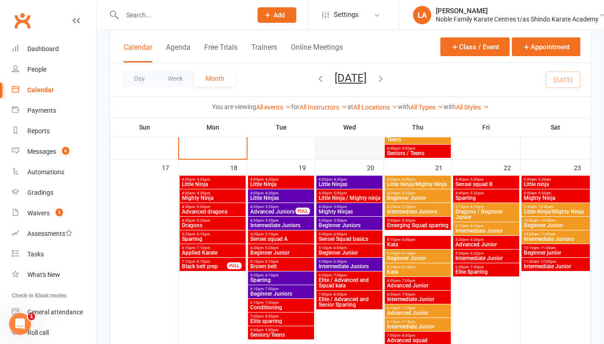
scroll to position [735, 0]
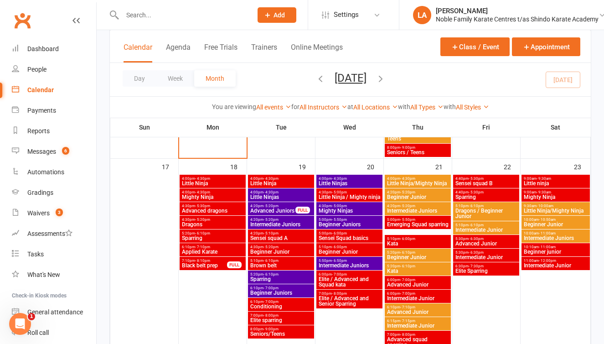
click at [213, 248] on span "6:10pm - 7:10pm" at bounding box center [212, 247] width 62 height 4
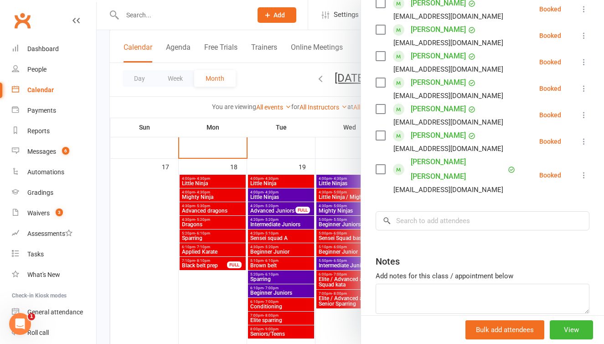
scroll to position [1194, 0]
click at [419, 212] on input "search" at bounding box center [483, 221] width 214 height 19
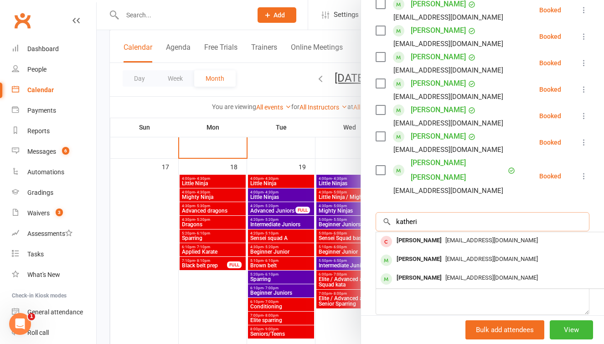
type input "[PERSON_NAME]"
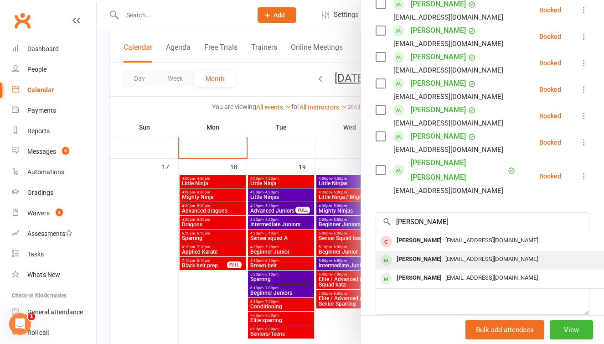
drag, startPoint x: 436, startPoint y: 183, endPoint x: 448, endPoint y: 213, distance: 32.3
click at [448, 255] on span "[EMAIL_ADDRESS][DOMAIN_NAME]" at bounding box center [492, 258] width 93 height 7
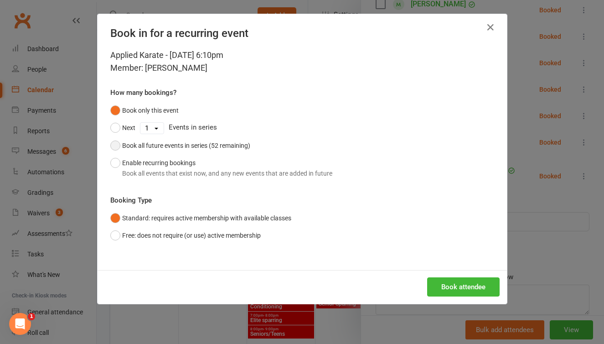
click at [119, 144] on button "Book all future events in series (52 remaining)" at bounding box center [180, 145] width 140 height 17
click at [471, 285] on button "Book attendee" at bounding box center [463, 286] width 73 height 19
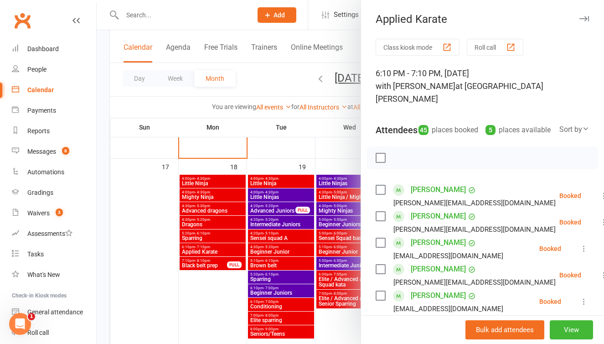
scroll to position [0, 0]
click at [492, 45] on button "Roll call" at bounding box center [495, 47] width 57 height 17
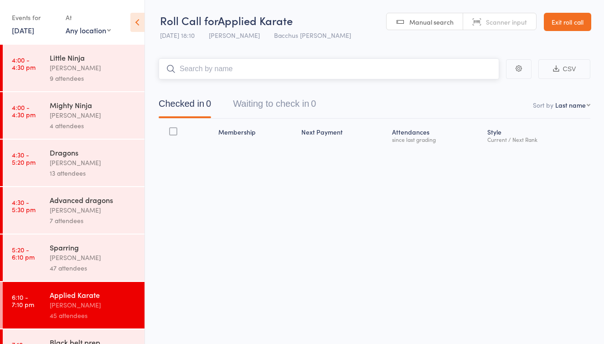
click at [295, 106] on button "Waiting to check in 0" at bounding box center [274, 106] width 83 height 24
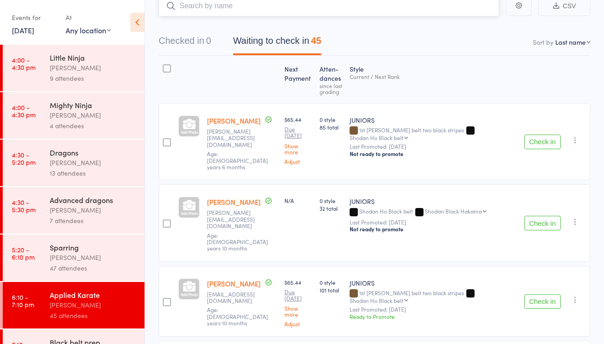
scroll to position [68, 0]
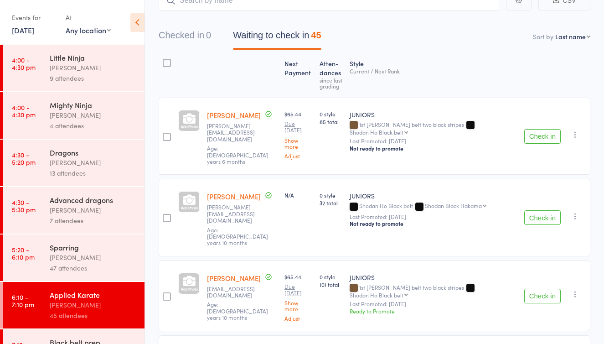
click at [544, 134] on button "Check in" at bounding box center [542, 136] width 36 height 15
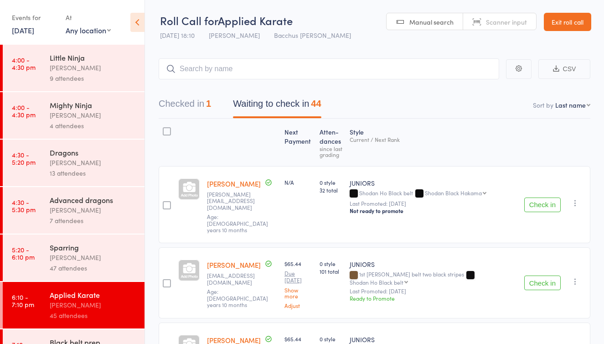
scroll to position [0, 0]
click at [555, 22] on link "Exit roll call" at bounding box center [567, 22] width 47 height 18
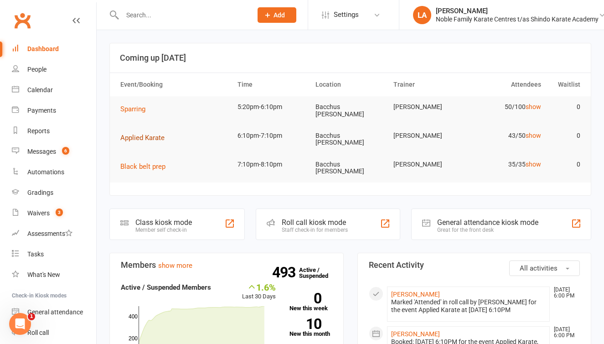
click at [140, 135] on span "Applied Karate" at bounding box center [142, 138] width 44 height 8
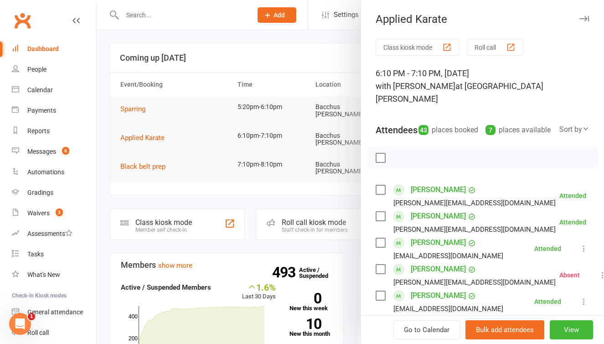
click at [498, 48] on button "Roll call" at bounding box center [495, 47] width 57 height 17
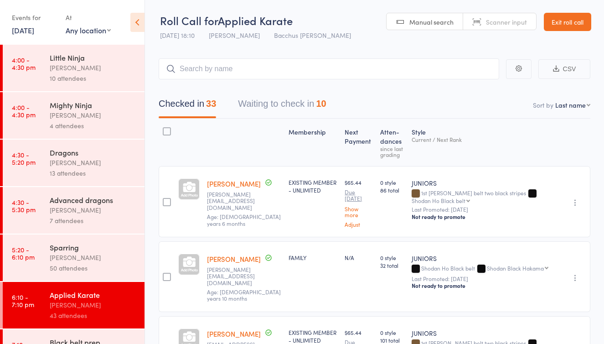
click at [290, 104] on button "Waiting to check in 10" at bounding box center [282, 106] width 88 height 24
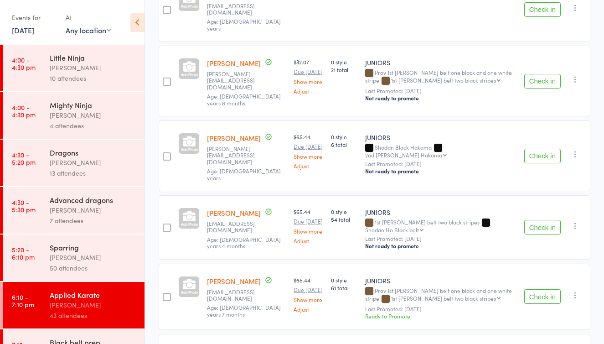
scroll to position [332, 0]
click at [535, 290] on button "Check in" at bounding box center [542, 296] width 36 height 15
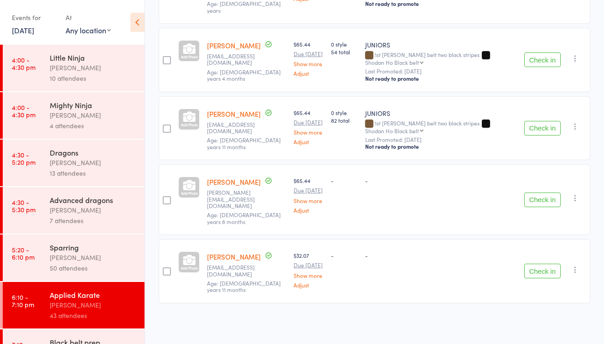
scroll to position [508, 0]
click at [548, 192] on button "Check in" at bounding box center [542, 199] width 36 height 15
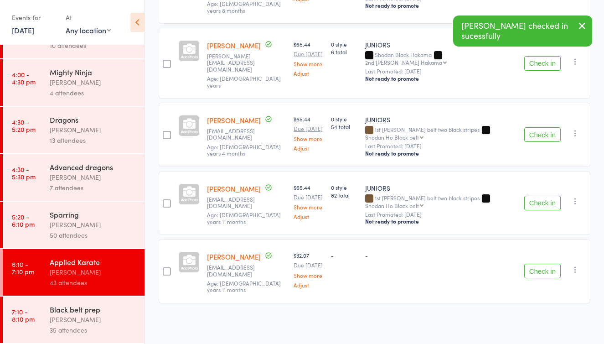
scroll to position [33, 0]
click at [52, 313] on div "Black belt prep" at bounding box center [93, 309] width 87 height 10
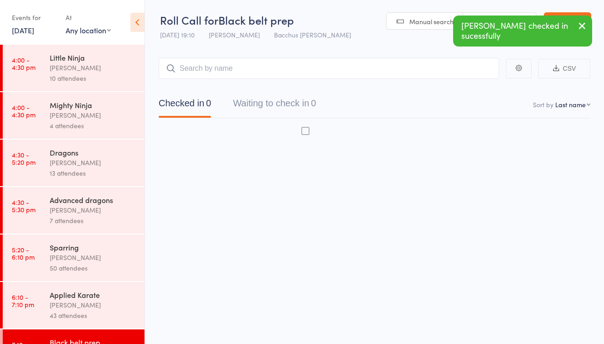
scroll to position [6, 0]
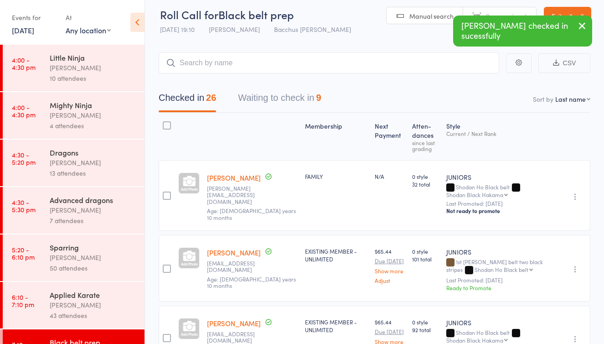
click at [282, 101] on button "Waiting to check in 9" at bounding box center [279, 100] width 83 height 24
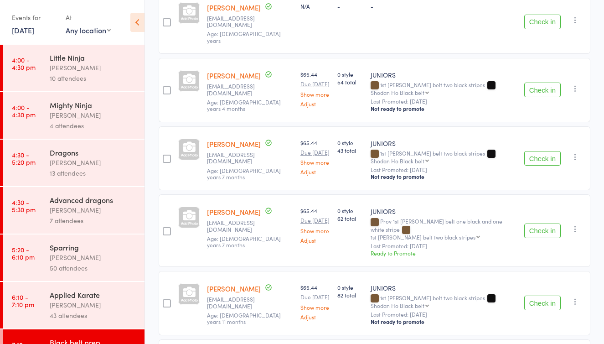
scroll to position [246, 0]
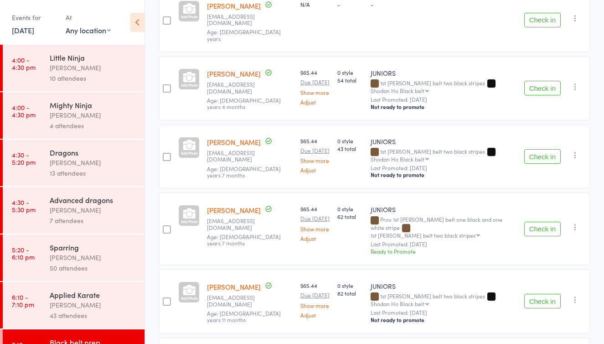
click at [544, 229] on button "Check in" at bounding box center [542, 229] width 36 height 15
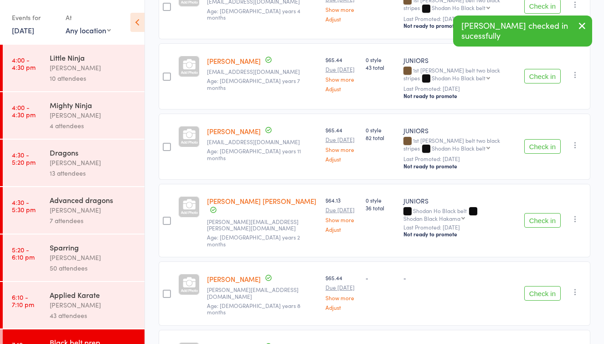
scroll to position [320, 0]
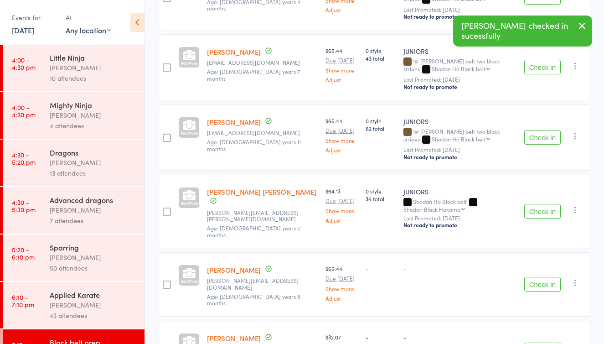
click at [539, 277] on button "Check in" at bounding box center [542, 284] width 36 height 15
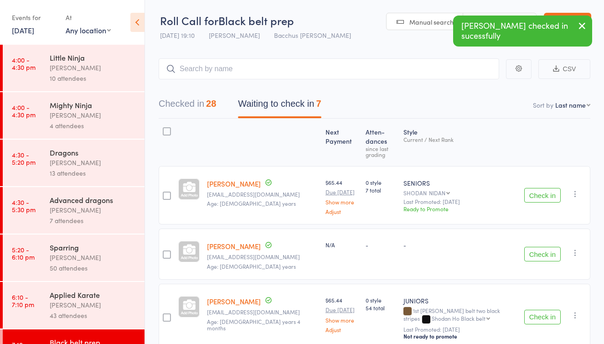
scroll to position [0, 0]
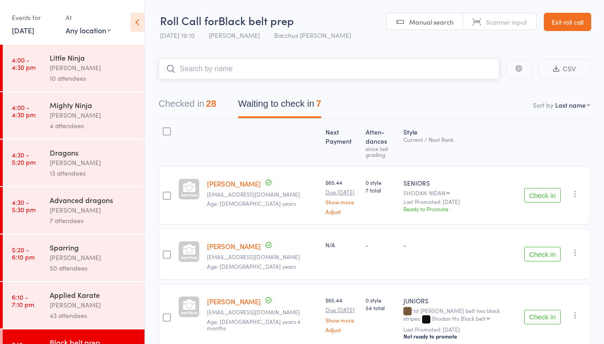
click at [197, 69] on input "search" at bounding box center [329, 68] width 341 height 21
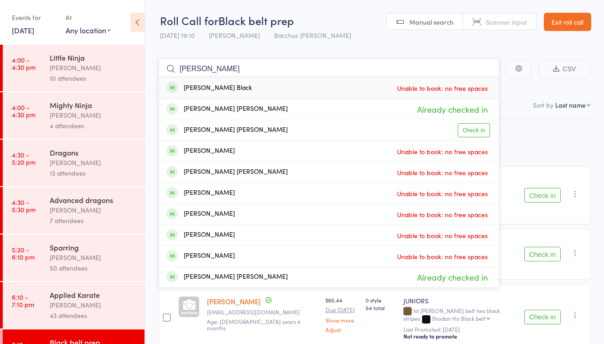
type input "Cooper"
drag, startPoint x: 176, startPoint y: 76, endPoint x: 154, endPoint y: 53, distance: 31.0
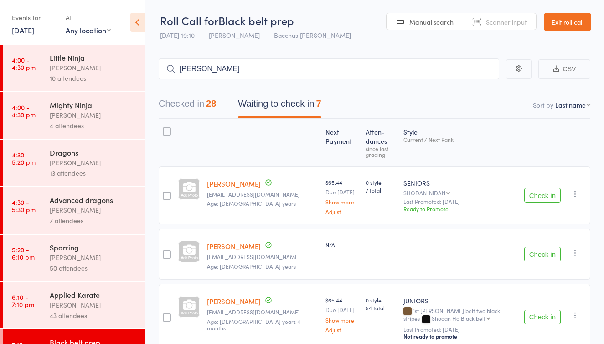
click at [94, 299] on div "Applied Karate" at bounding box center [93, 295] width 87 height 10
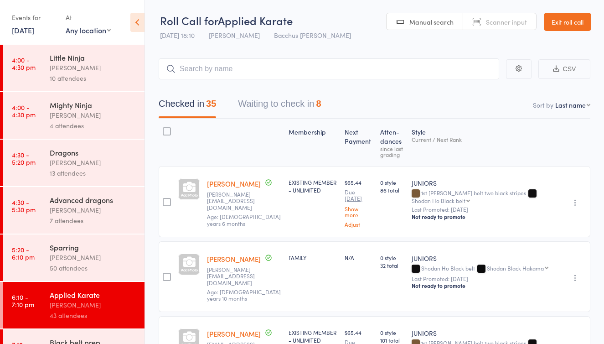
click at [203, 109] on button "Checked in 35" at bounding box center [187, 106] width 57 height 24
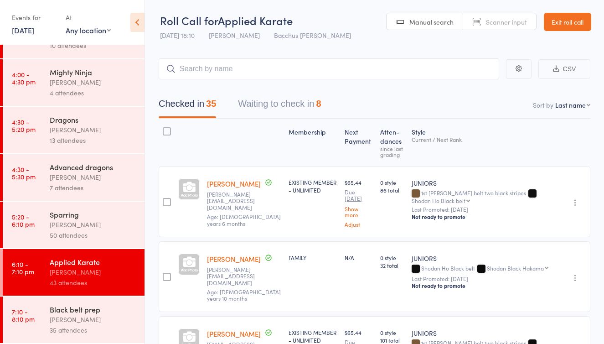
scroll to position [33, 0]
click at [275, 106] on button "Waiting to check in 8" at bounding box center [279, 106] width 83 height 24
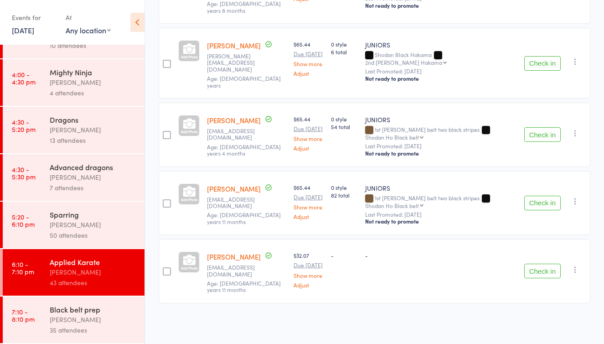
scroll to position [434, 0]
click at [539, 196] on button "Check in" at bounding box center [542, 203] width 36 height 15
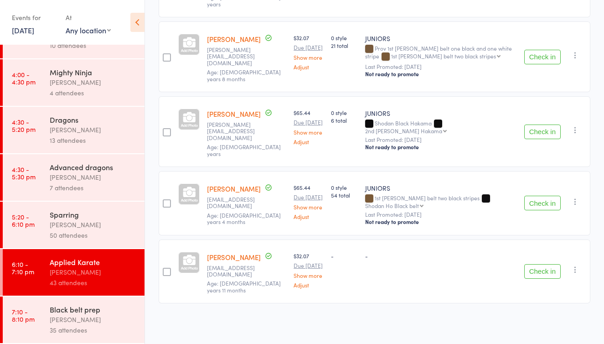
click at [93, 321] on div "[PERSON_NAME]" at bounding box center [93, 319] width 87 height 10
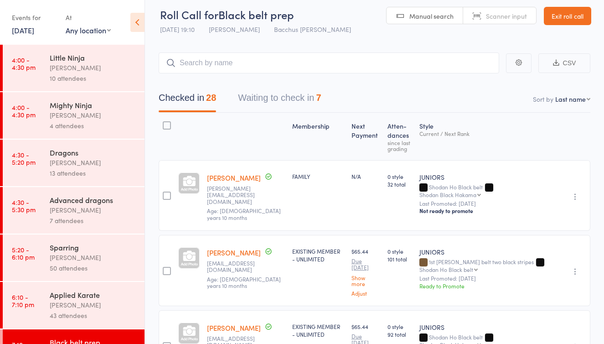
click at [311, 99] on button "Waiting to check in 7" at bounding box center [279, 100] width 83 height 24
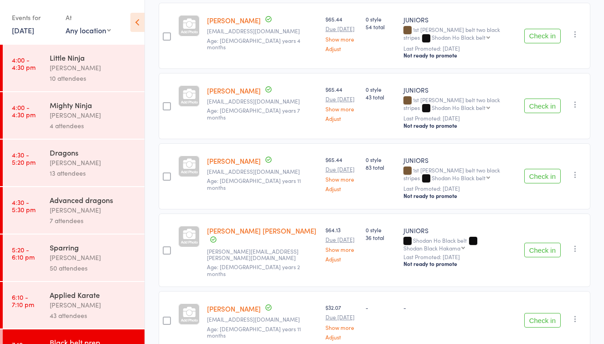
scroll to position [281, 0]
click at [554, 168] on button "Check in" at bounding box center [542, 175] width 36 height 15
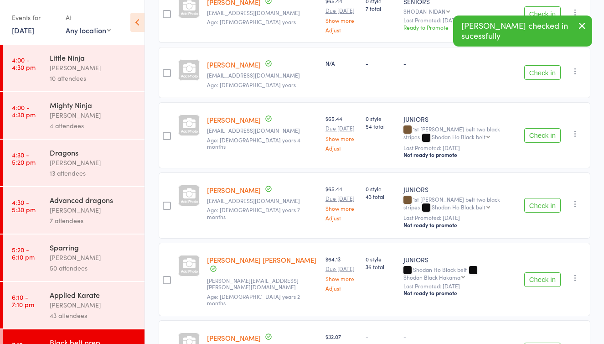
scroll to position [178, 0]
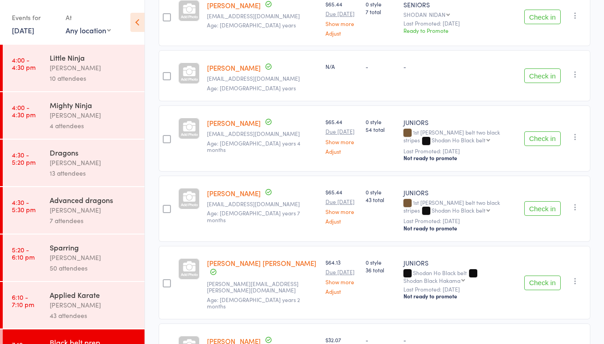
click at [101, 308] on div "[PERSON_NAME]" at bounding box center [93, 305] width 87 height 10
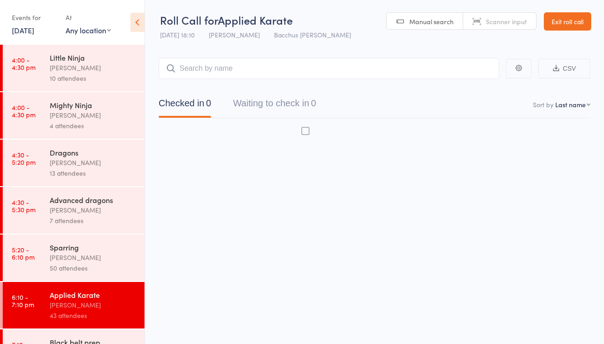
scroll to position [6, 0]
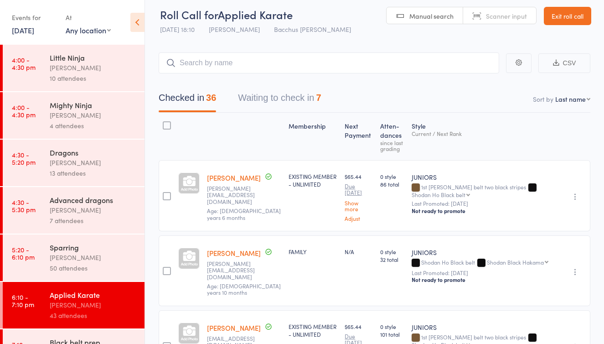
click at [286, 97] on button "Waiting to check in 7" at bounding box center [279, 100] width 83 height 24
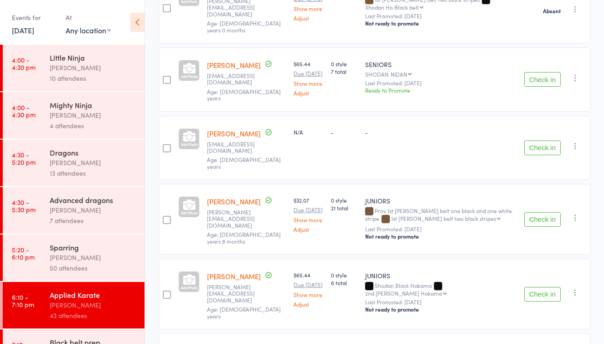
scroll to position [202, 0]
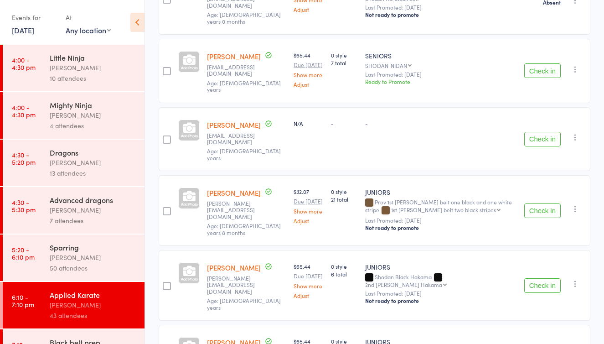
click at [544, 203] on button "Check in" at bounding box center [542, 210] width 36 height 15
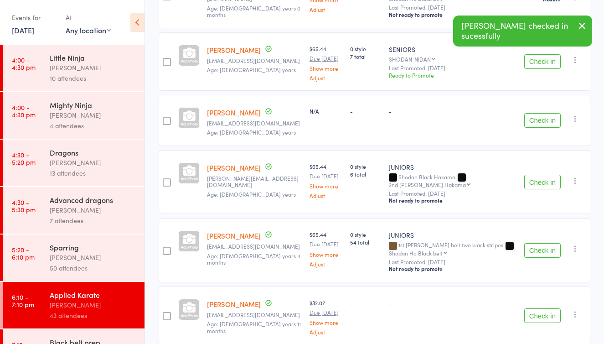
click at [541, 179] on button "Check in" at bounding box center [542, 182] width 36 height 15
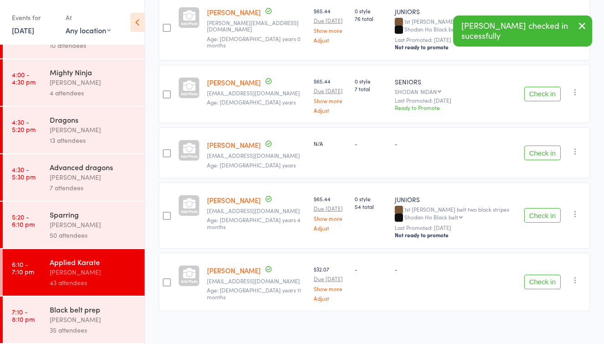
scroll to position [33, 0]
click at [96, 317] on div "[PERSON_NAME]" at bounding box center [93, 319] width 87 height 10
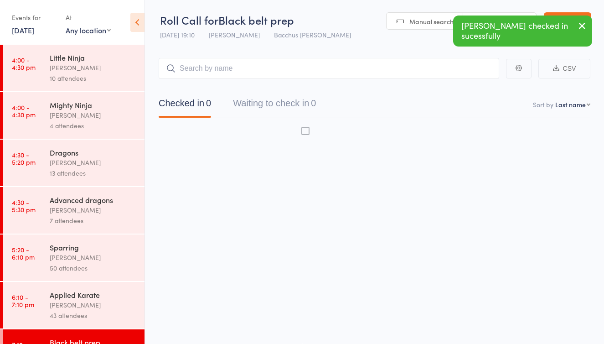
scroll to position [6, 0]
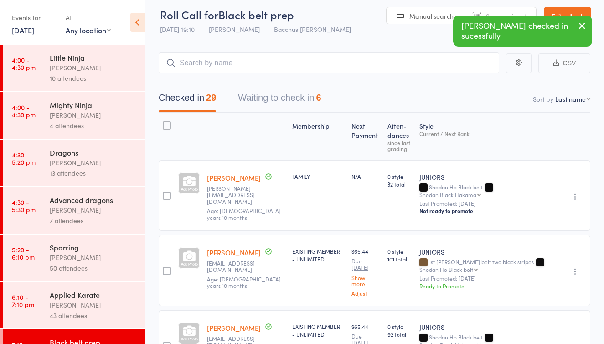
click at [283, 100] on button "Waiting to check in 6" at bounding box center [279, 100] width 83 height 24
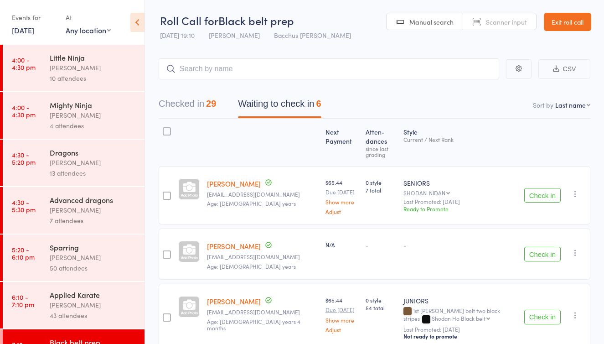
scroll to position [0, 0]
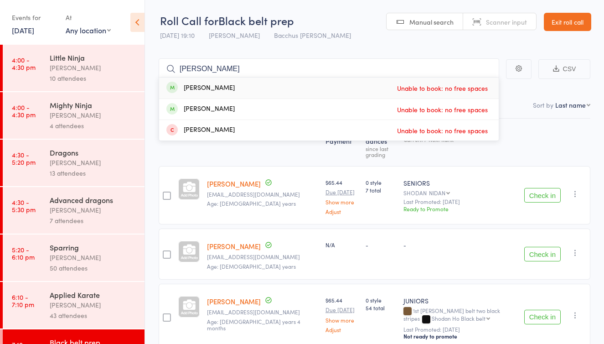
drag, startPoint x: 340, startPoint y: 181, endPoint x: 170, endPoint y: 156, distance: 172.4
click at [170, 156] on div at bounding box center [167, 142] width 16 height 39
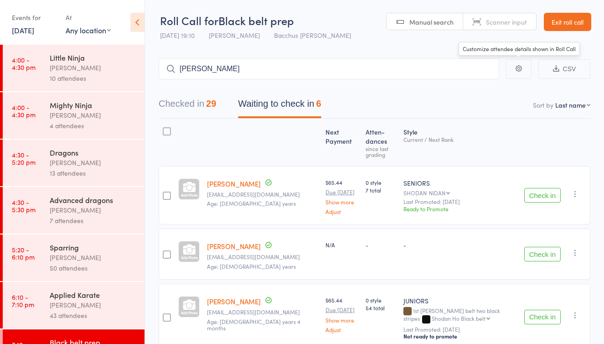
click at [520, 69] on icon "button" at bounding box center [519, 68] width 6 height 6
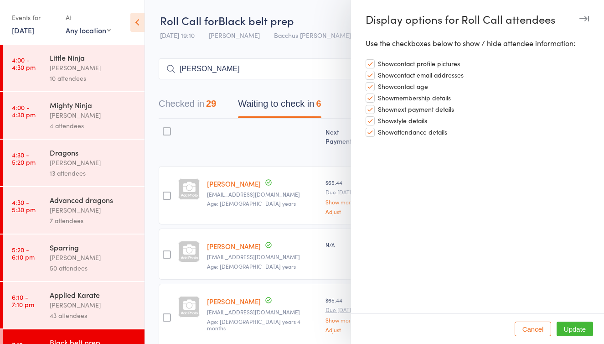
click at [307, 50] on div at bounding box center [302, 172] width 604 height 344
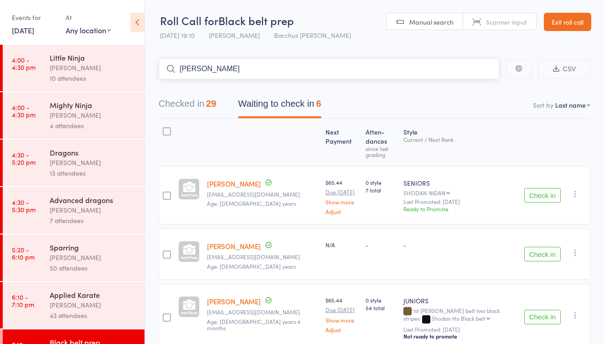
click at [198, 73] on input "Kate" at bounding box center [329, 68] width 341 height 21
type input "K"
click at [574, 23] on link "Exit roll call" at bounding box center [567, 22] width 47 height 18
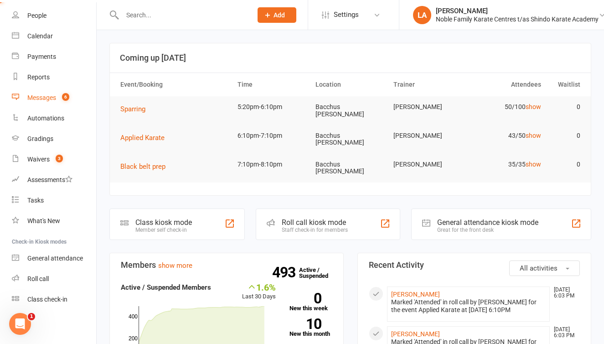
scroll to position [54, 0]
